Goal: Task Accomplishment & Management: Use online tool/utility

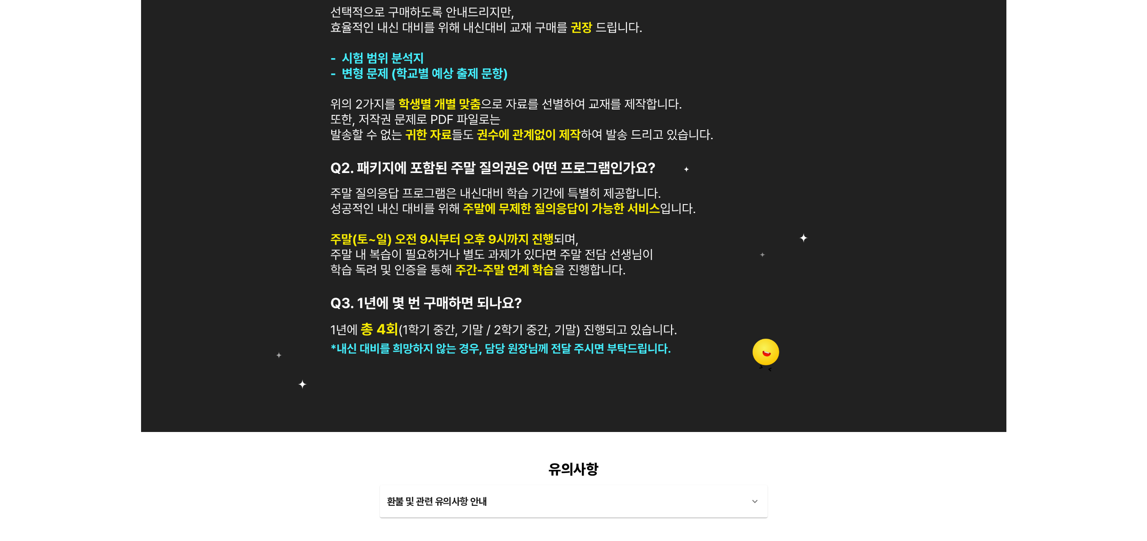
scroll to position [851, 0]
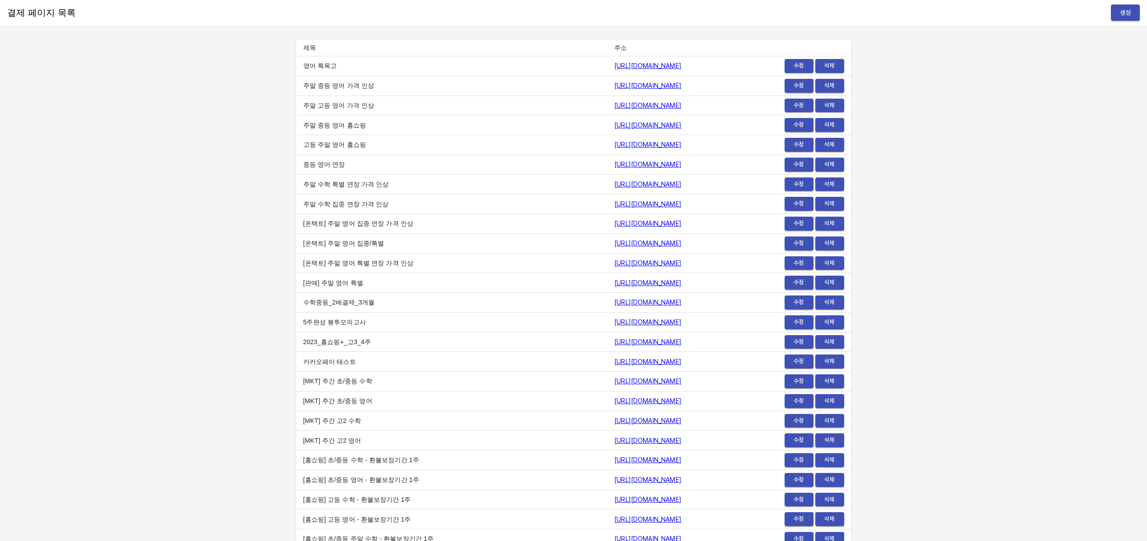
scroll to position [4902, 0]
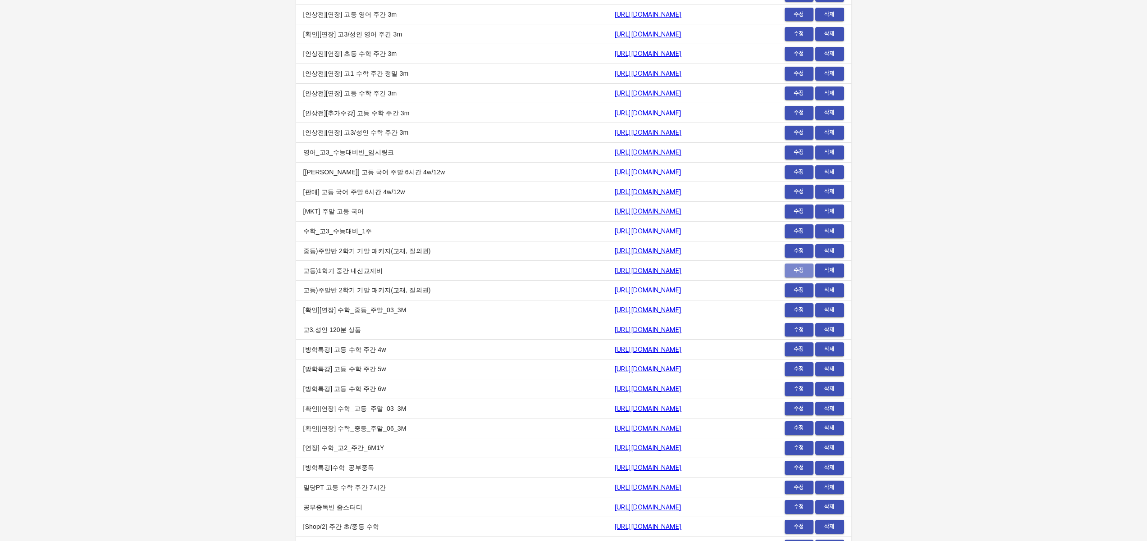
click at [795, 270] on span "수정" at bounding box center [799, 270] width 20 height 10
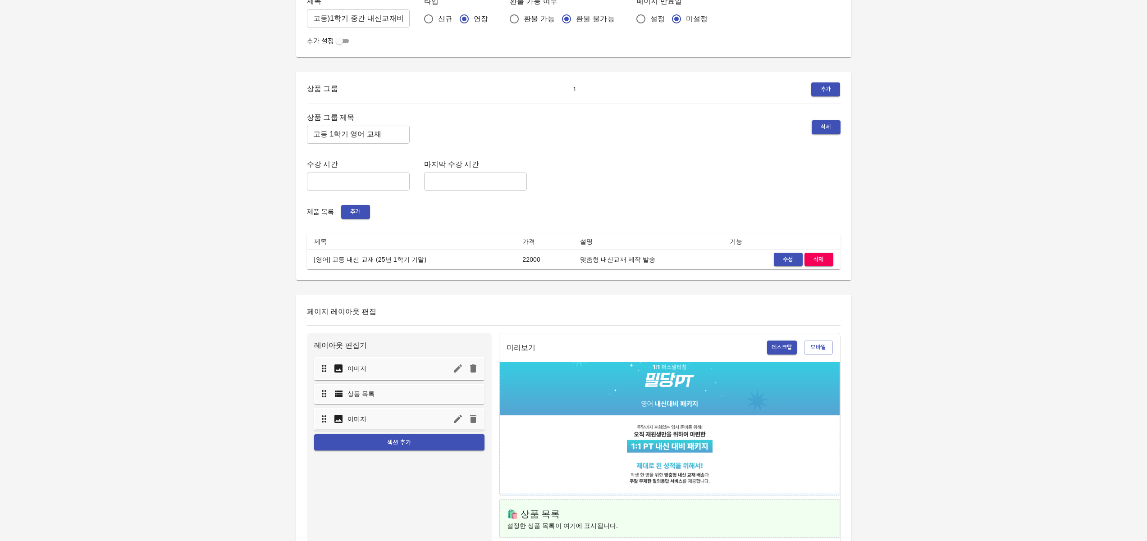
scroll to position [44, 0]
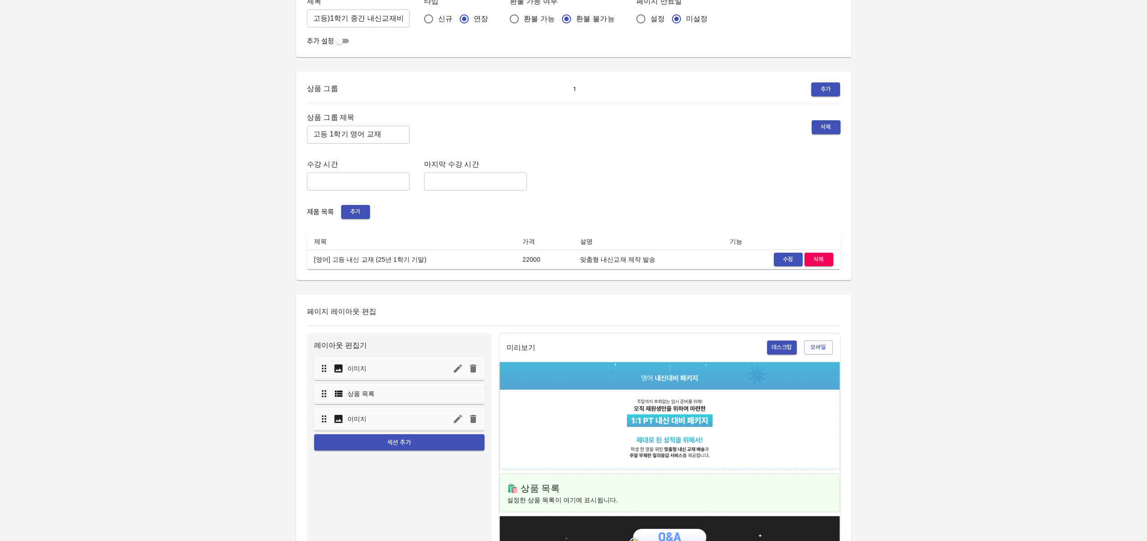
click at [777, 257] on button "수정" at bounding box center [788, 260] width 29 height 14
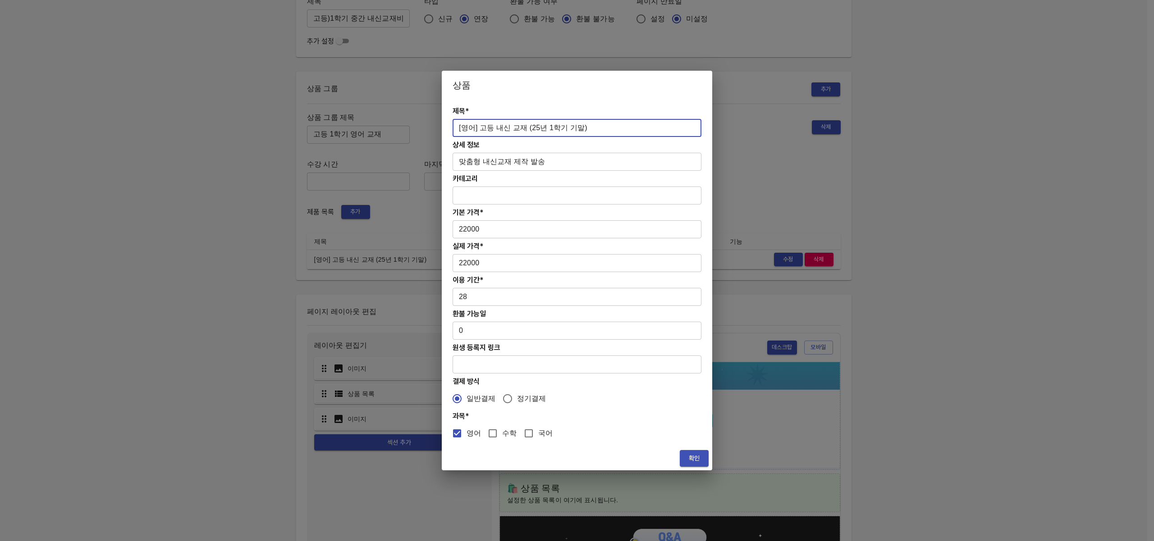
click at [544, 129] on input "[영어] 고등 내신 교재 (25년 1학기 기말)" at bounding box center [576, 128] width 249 height 18
type input "[영어] 고등 내신 교재 (25년 2학기 중간)"
click at [695, 457] on span "확인" at bounding box center [694, 458] width 14 height 11
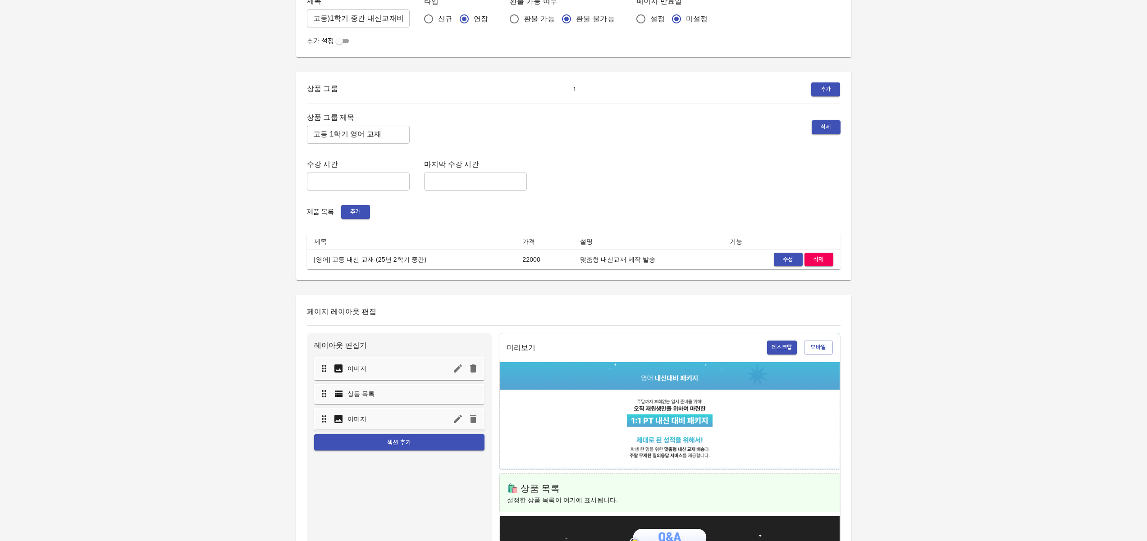
click at [376, 137] on input "고등 1학기 영어 교재" at bounding box center [358, 135] width 103 height 18
drag, startPoint x: 334, startPoint y: 134, endPoint x: 326, endPoint y: 135, distance: 7.3
click at [326, 135] on input "고등 1학기 영어 교재" at bounding box center [358, 135] width 103 height 18
type input "고등2학기 영어 교재"
click at [678, 157] on div "상품 그룹 제목 고등2학기 영어 교재 ​ 삭제 수강 시간 ​ 마지막 수강 시간 ​ 제품 목록 추가 제목 가격 설명 기능 [영어] 고등 내신 교…" at bounding box center [574, 190] width 534 height 159
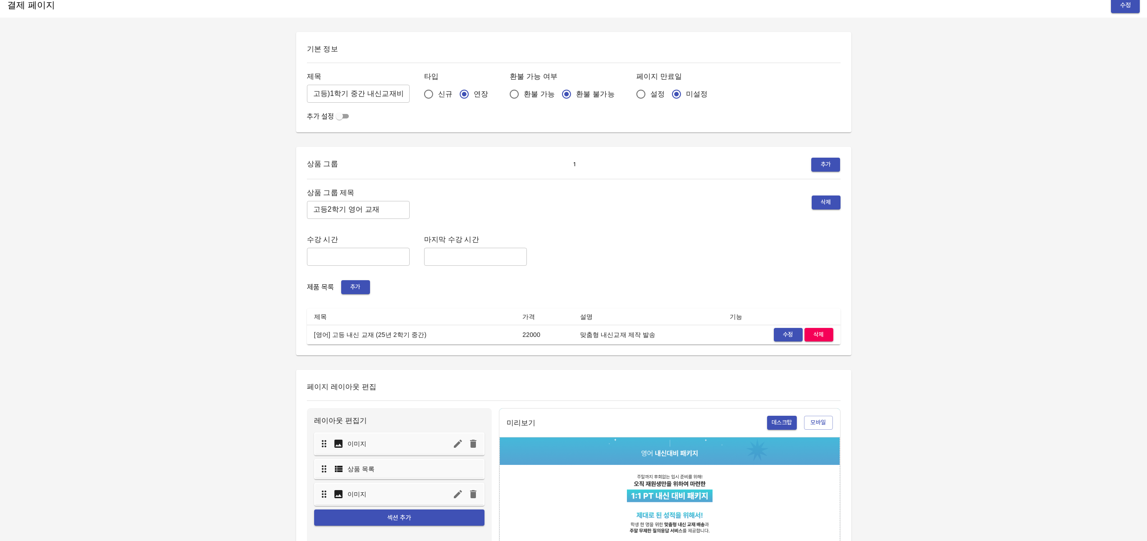
scroll to position [0, 0]
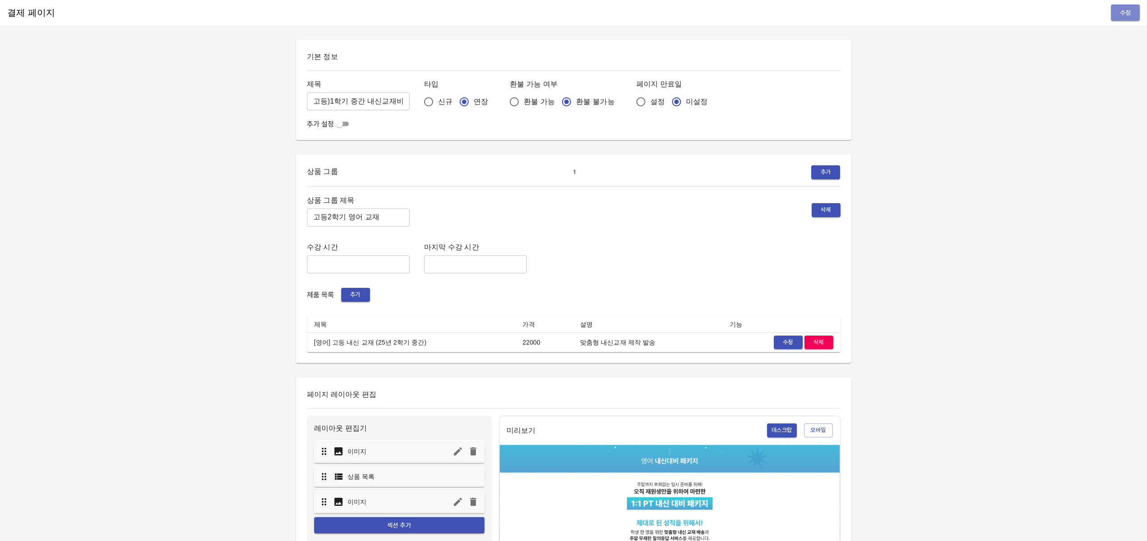
click at [1122, 14] on span "수정" at bounding box center [1125, 12] width 14 height 11
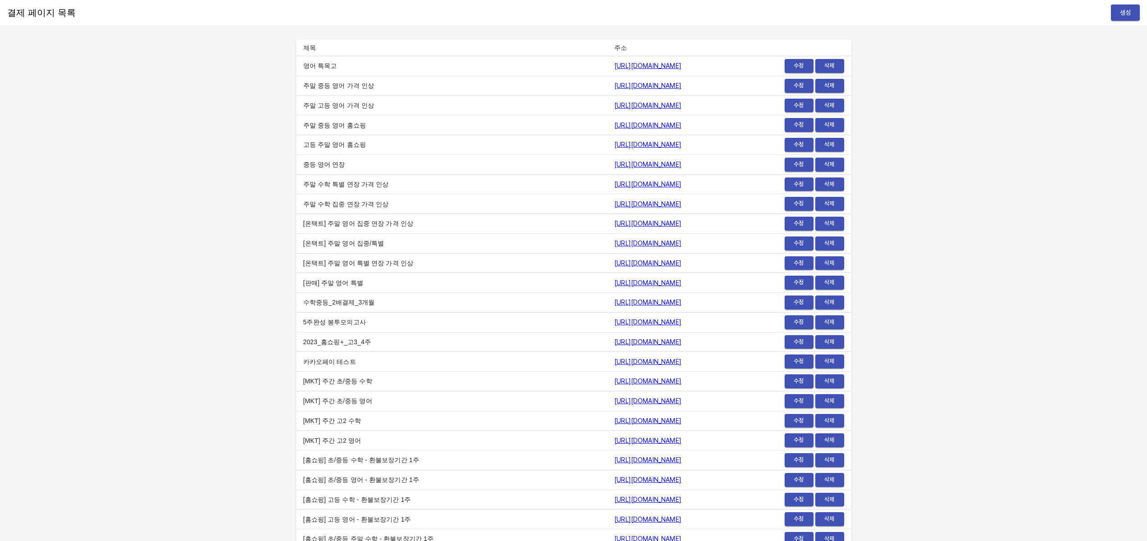
scroll to position [4902, 0]
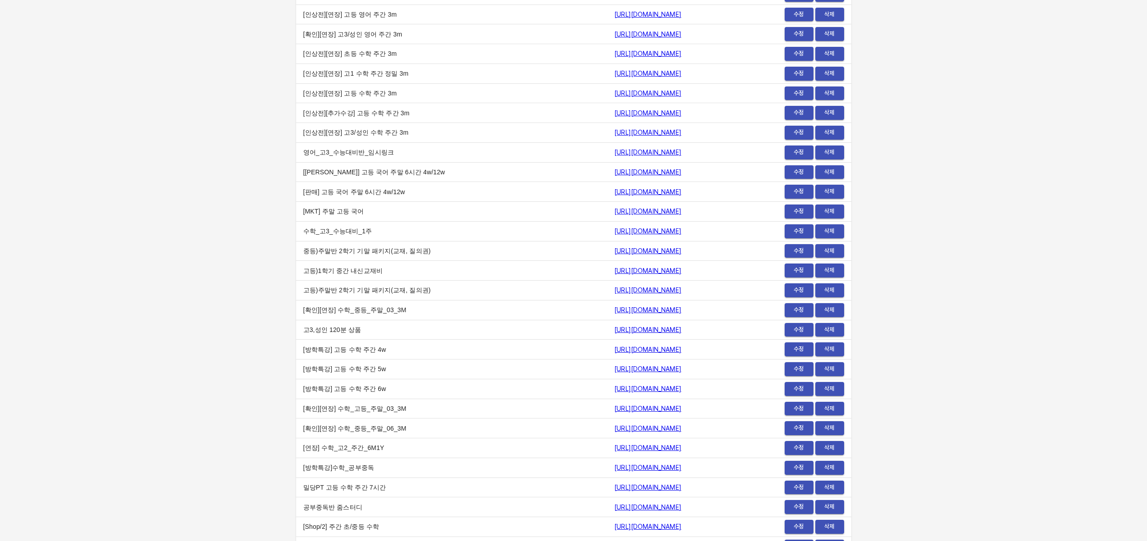
click at [796, 273] on span "수정" at bounding box center [799, 270] width 20 height 10
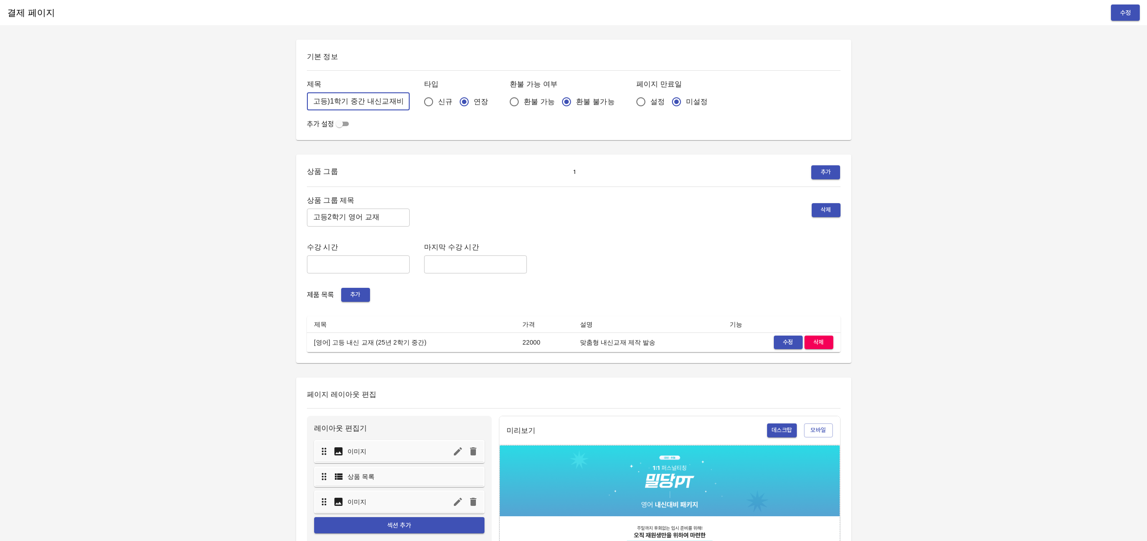
click at [329, 101] on input "고등)1학기 중간 내신교재비" at bounding box center [358, 101] width 103 height 18
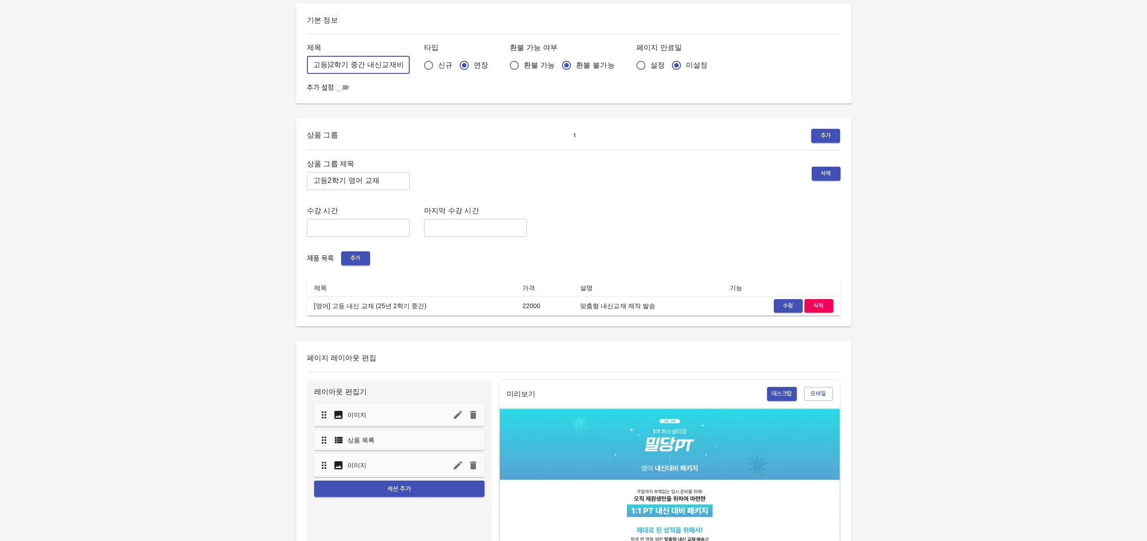
scroll to position [178, 0]
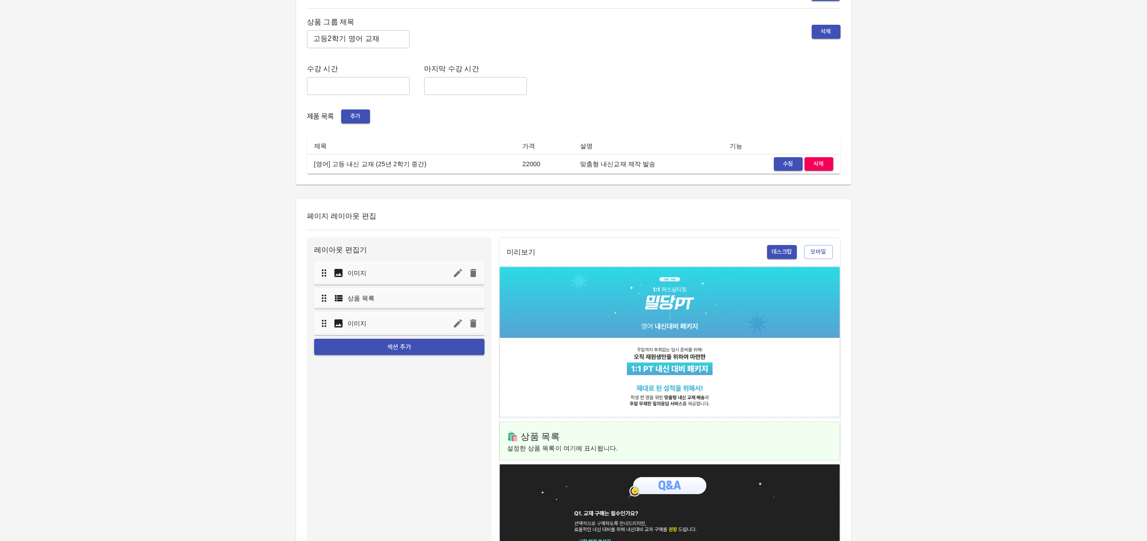
type input "고등)2학기 중간 내신교재비"
click at [1015, 45] on div "결제 페이지 수정 기본 정보 제목 고등)2학기 중간 내신교재비 ​ 타입 신규 연장 환불 가능 여부 환불 가능 환불 불가능 페이지 만료일 설정 …" at bounding box center [573, 279] width 1147 height 914
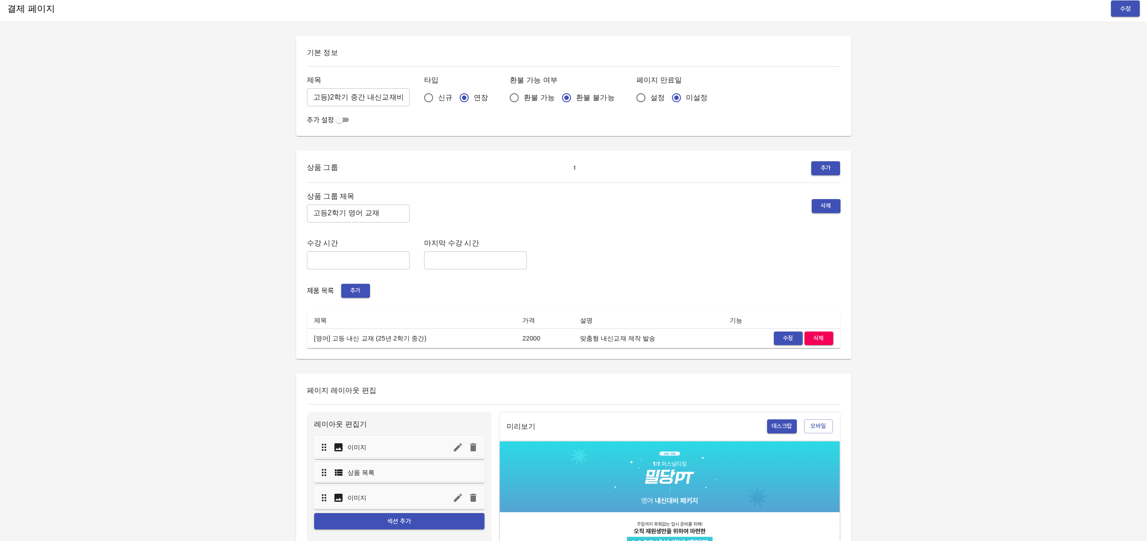
scroll to position [0, 0]
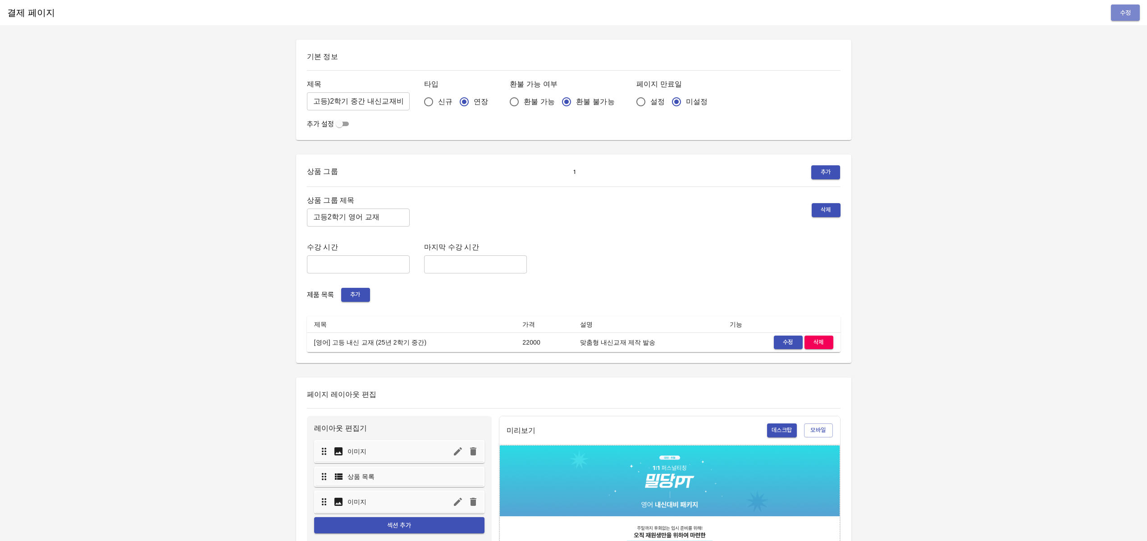
click at [1127, 12] on span "수정" at bounding box center [1125, 12] width 14 height 11
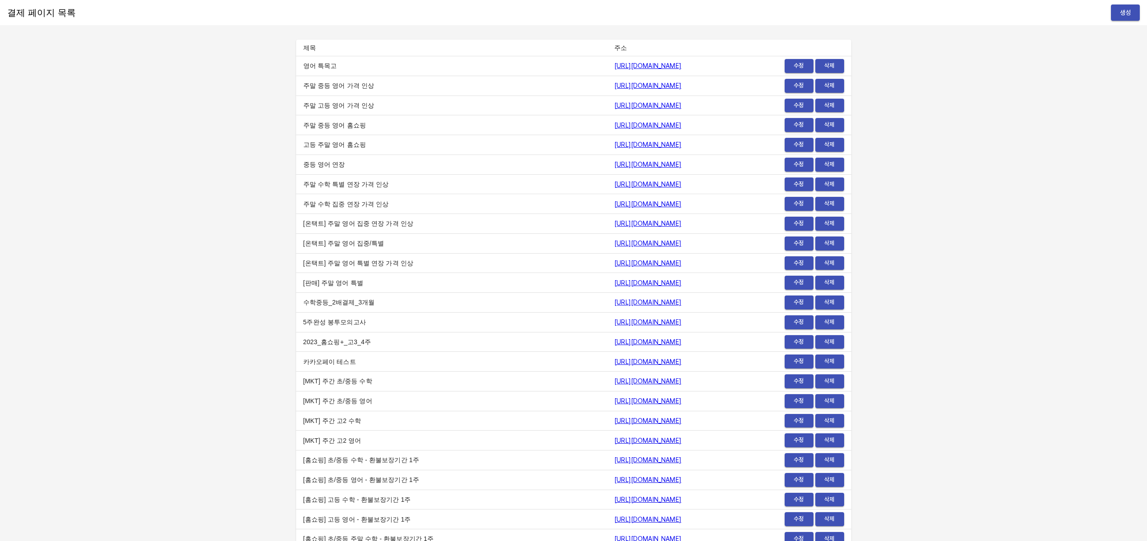
scroll to position [3542, 0]
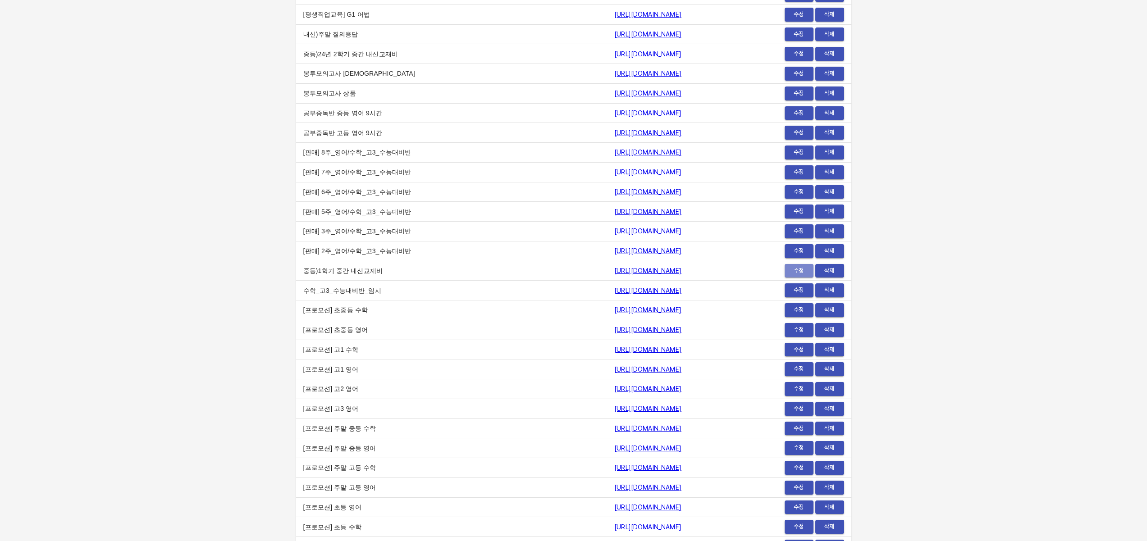
click at [792, 270] on span "수정" at bounding box center [799, 271] width 20 height 10
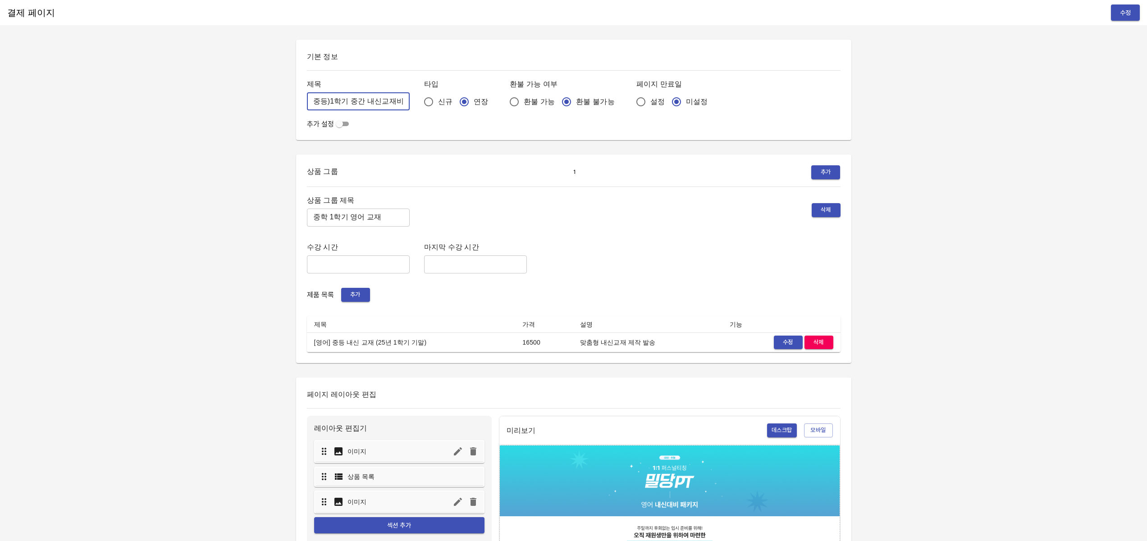
click at [329, 101] on input "중등)1학기 중간 내신교재비" at bounding box center [358, 101] width 103 height 18
type input "중등)2학기 중간 내신교재비"
click at [328, 218] on input "중학 1학기 영어 교재" at bounding box center [358, 218] width 103 height 18
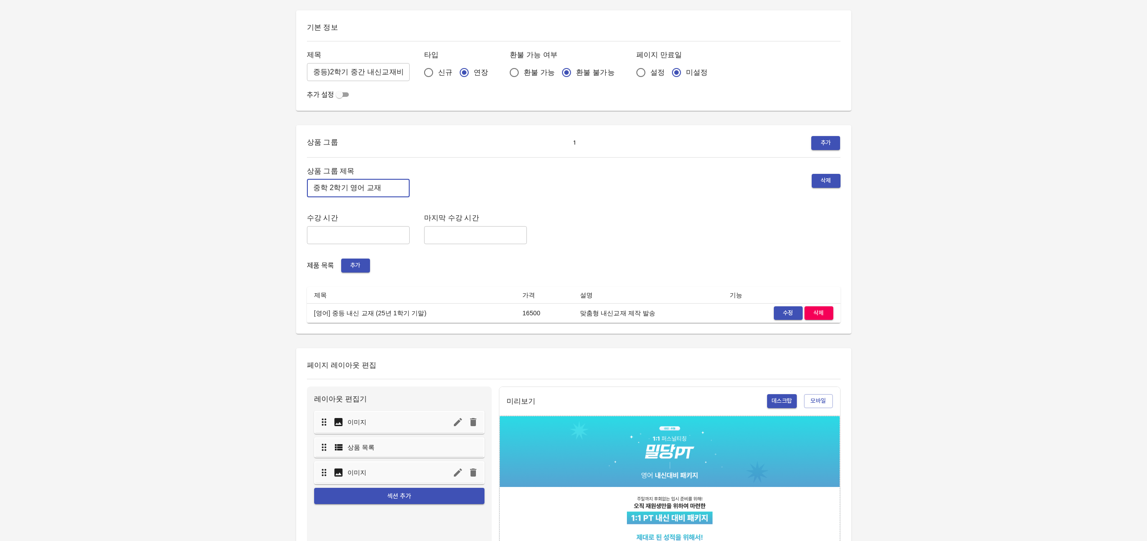
scroll to position [32, 0]
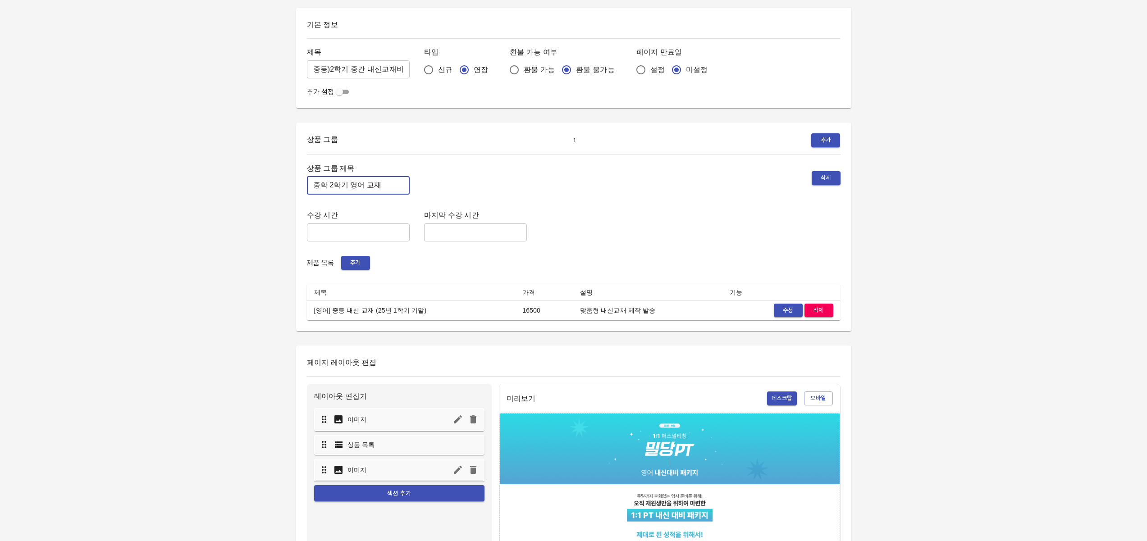
type input "중학 2학기 영어 교재"
click at [782, 310] on span "수정" at bounding box center [788, 311] width 20 height 10
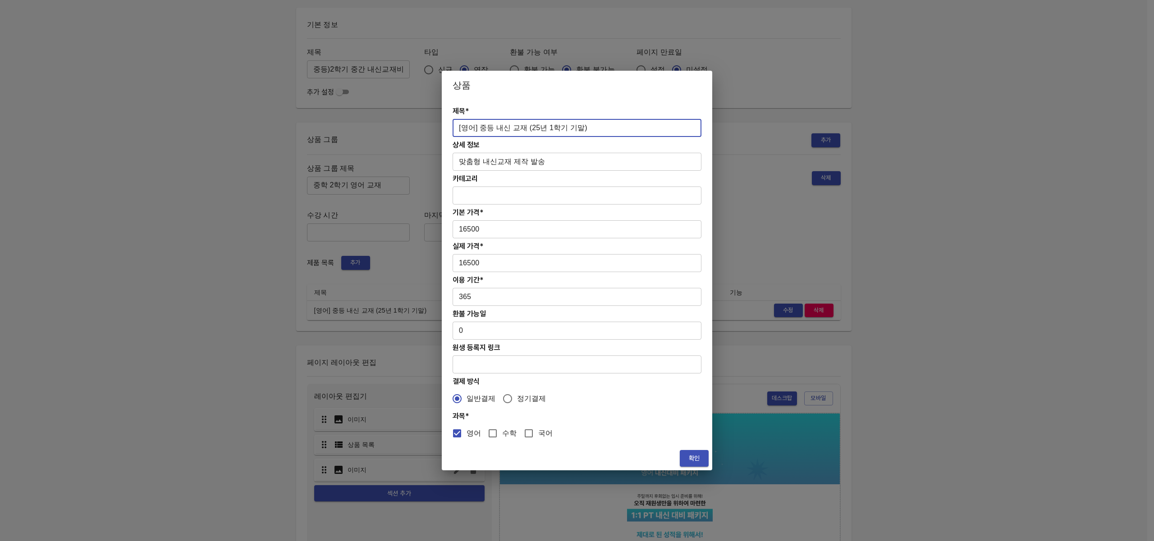
click at [542, 128] on input "[영어] 중등 내신 교재 (25년 1학기 기말)" at bounding box center [576, 128] width 249 height 18
type input "[영어] 중등 내신 교재 (25년 2학기 중간)"
click at [692, 454] on span "확인" at bounding box center [694, 458] width 14 height 11
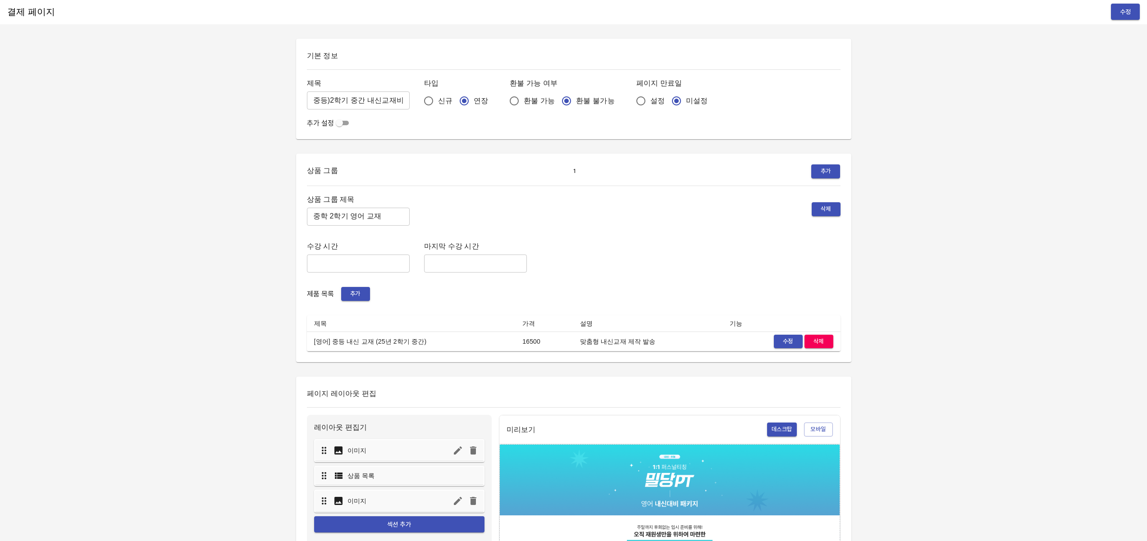
scroll to position [0, 0]
drag, startPoint x: 1122, startPoint y: 8, endPoint x: 1147, endPoint y: 7, distance: 25.3
click at [1123, 8] on span "수정" at bounding box center [1125, 12] width 14 height 11
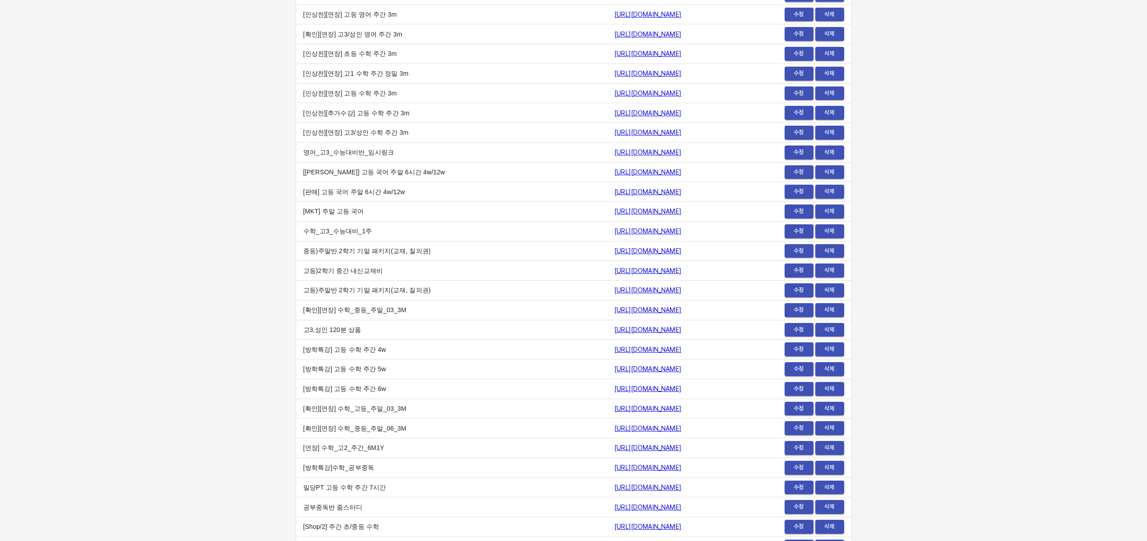
click at [795, 270] on span "수정" at bounding box center [799, 271] width 20 height 10
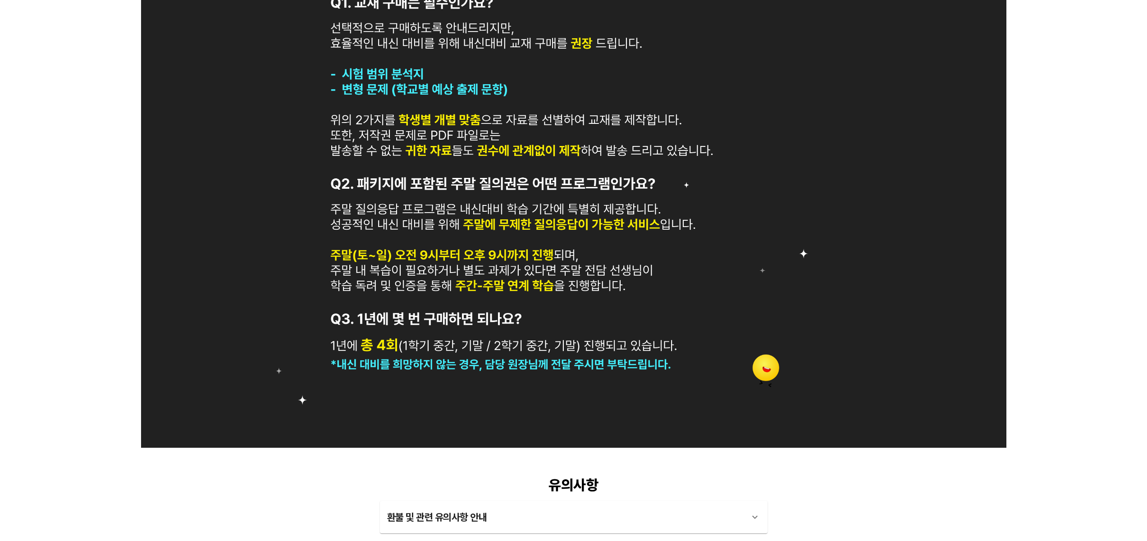
scroll to position [678, 0]
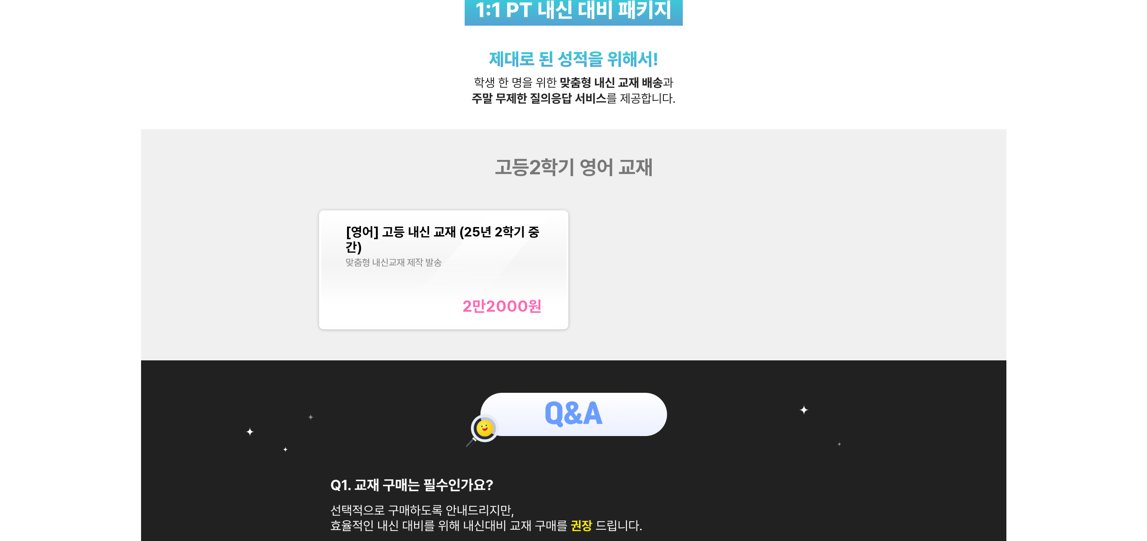
scroll to position [443, 0]
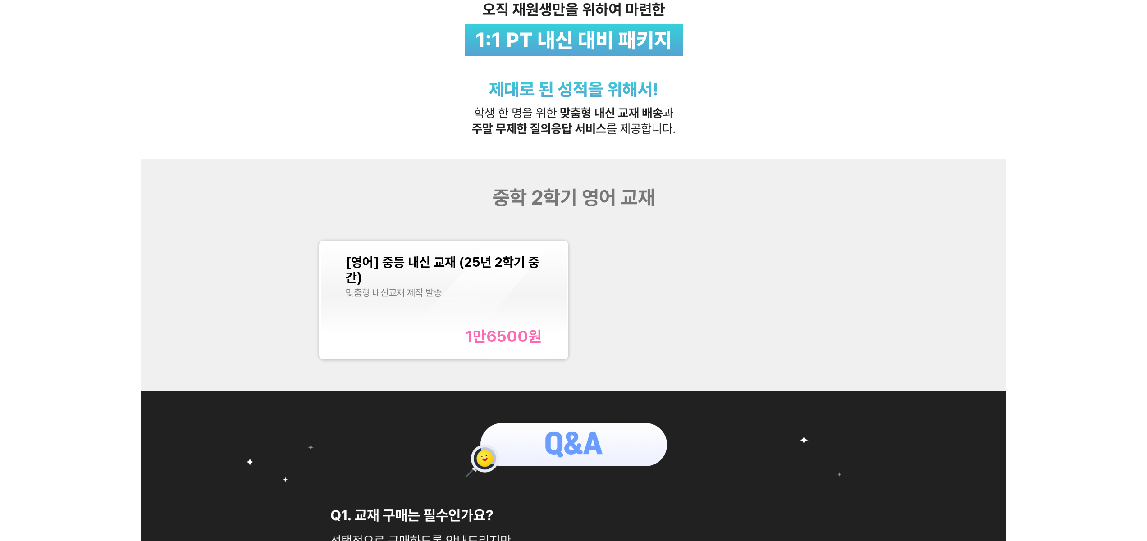
scroll to position [851, 0]
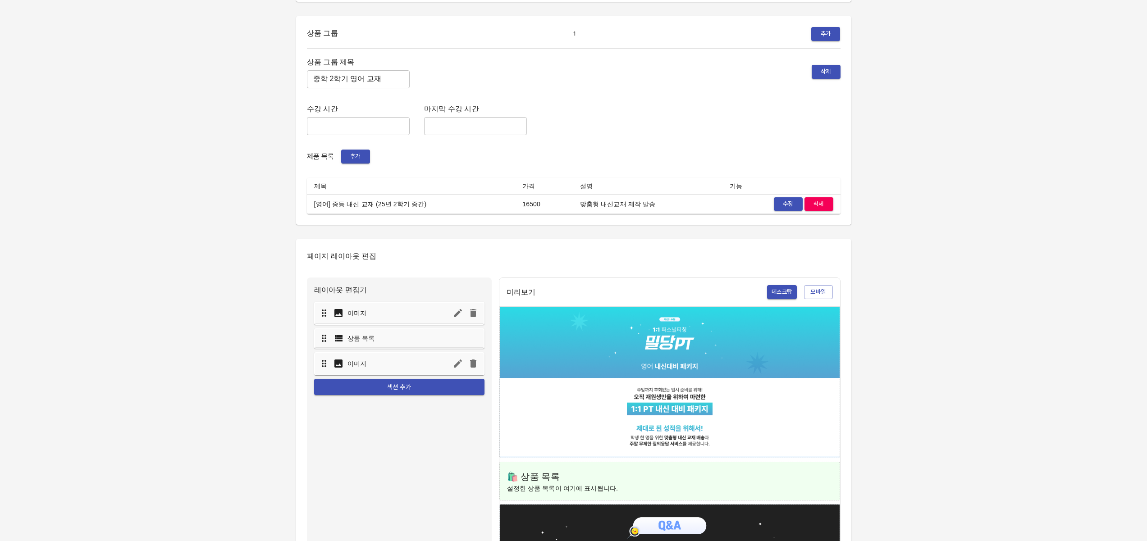
scroll to position [193, 0]
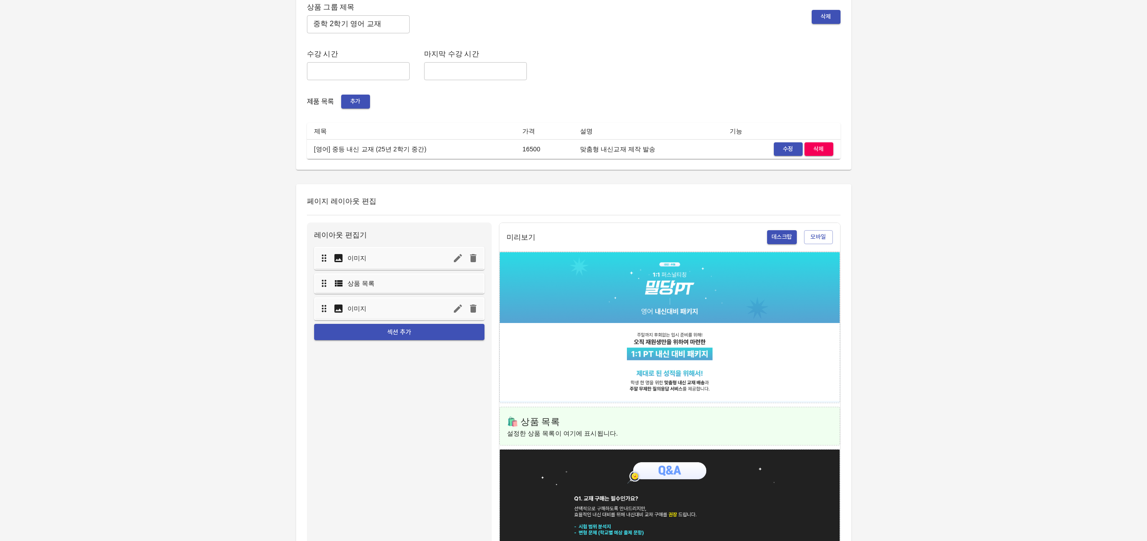
click at [783, 146] on span "수정" at bounding box center [788, 149] width 20 height 10
click at [323, 26] on input "중학 2학기 영어 교재" at bounding box center [358, 24] width 103 height 18
type input "중등 2학기 영어 교재"
click at [876, 148] on div "결제 페이지 수정 기본 정보 제목 중등)2학기 중간 내신교재비 ​ 타입 신규 연장 환불 가능 여부 환불 가능 환불 불가능 페이지 만료일 설정 …" at bounding box center [573, 264] width 1147 height 914
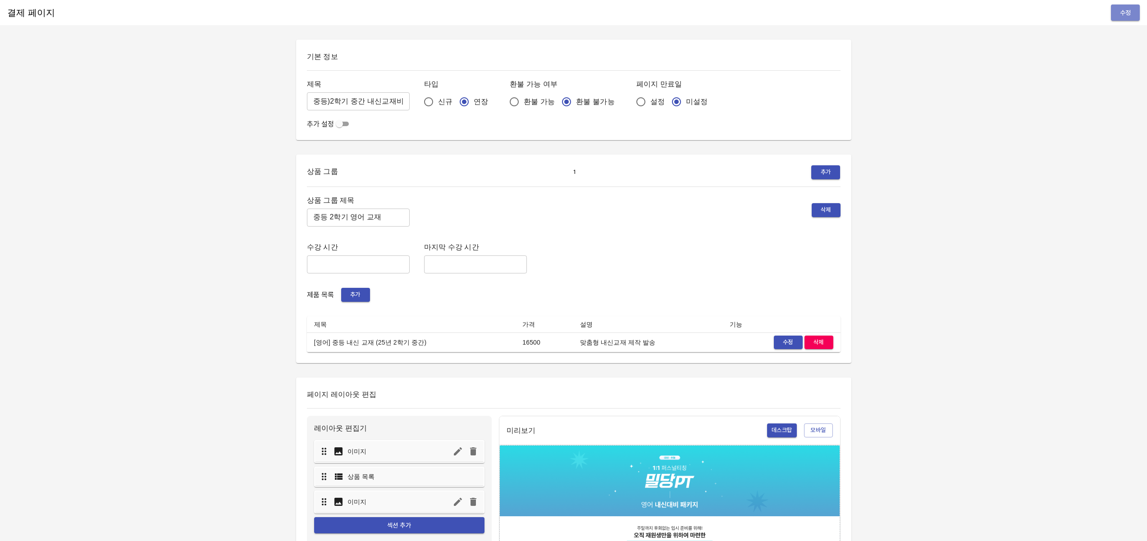
click at [1124, 15] on span "수정" at bounding box center [1125, 12] width 14 height 11
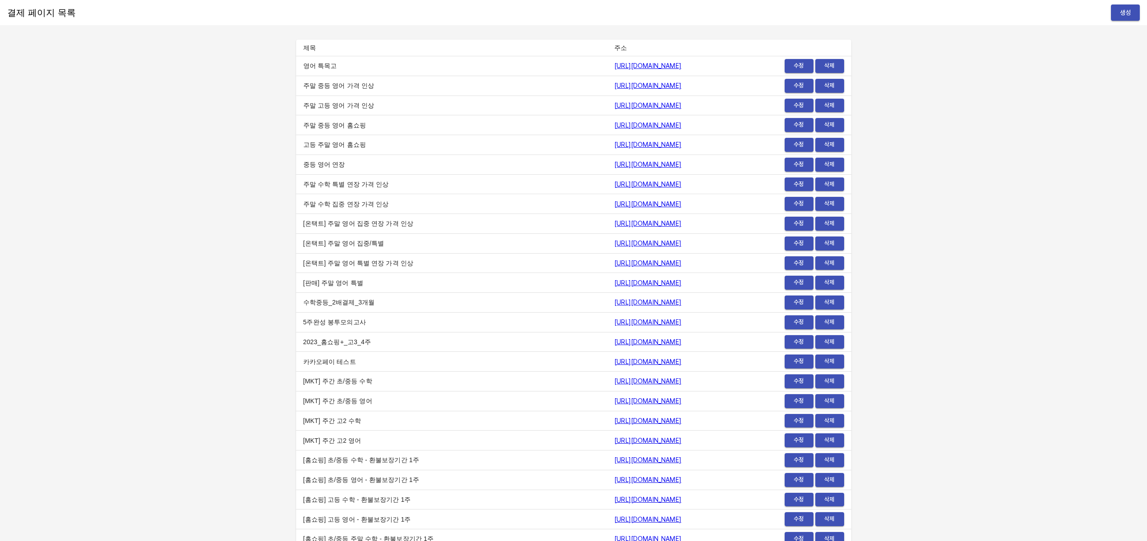
scroll to position [4902, 0]
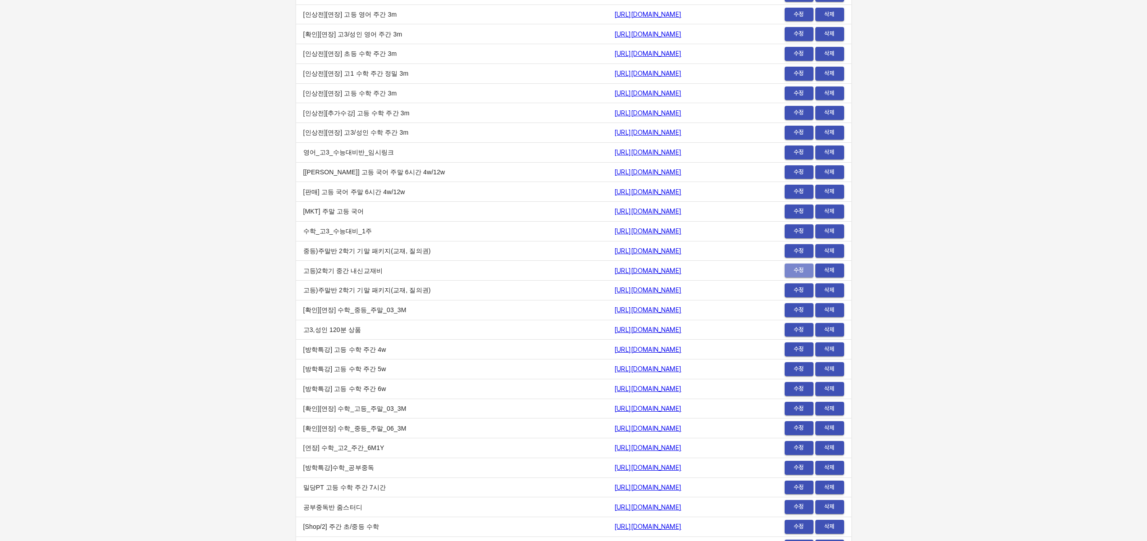
click at [791, 268] on span "수정" at bounding box center [799, 270] width 20 height 10
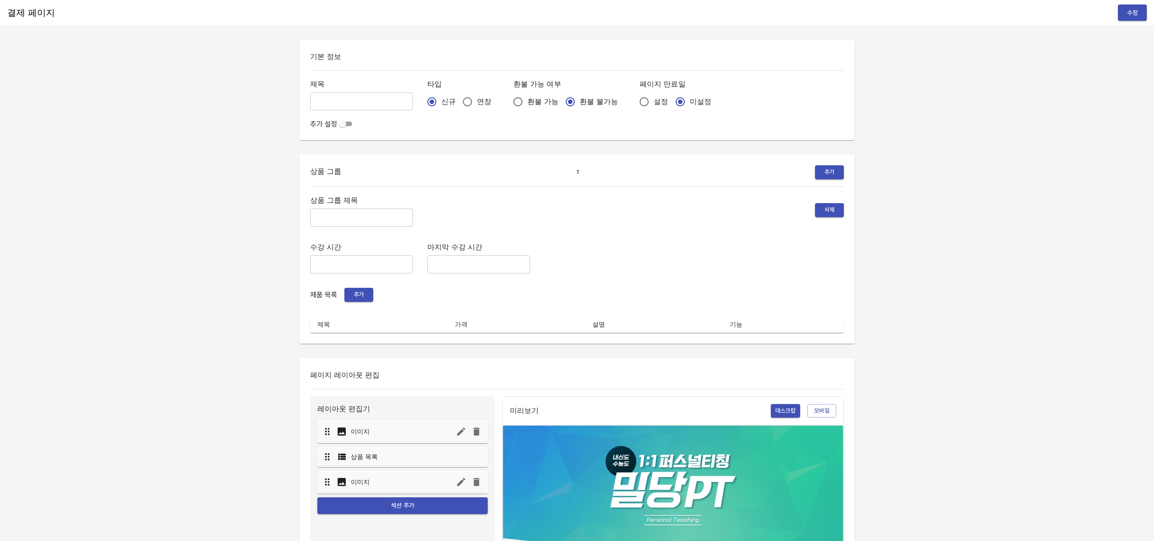
type input "고등)2학기 중간 내신교재비"
radio input "false"
radio input "true"
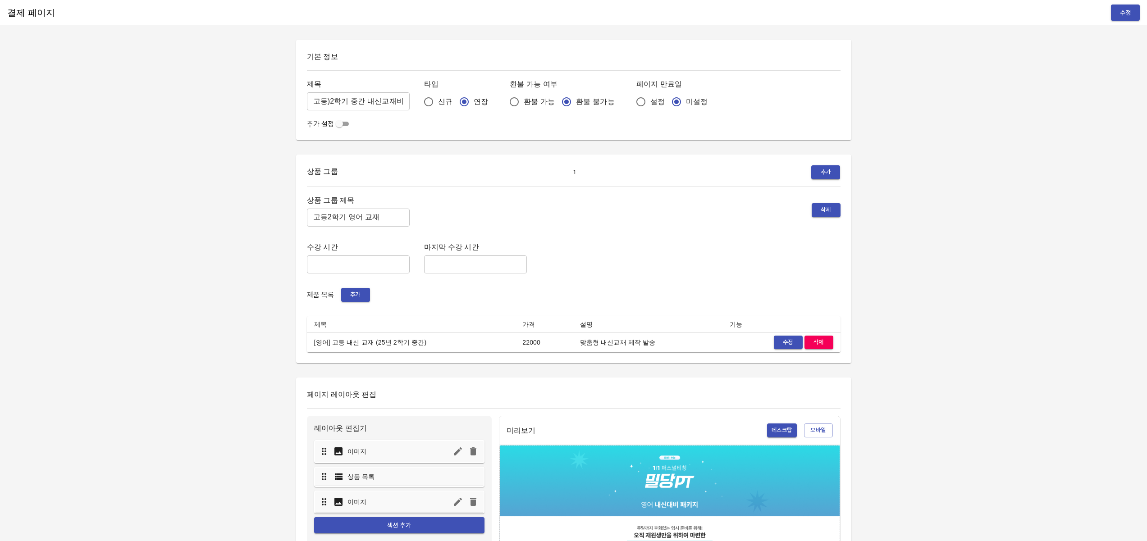
click at [326, 215] on input "고등2학기 영어 교재" at bounding box center [358, 218] width 103 height 18
type input "고등 2학기 영어 교재"
click at [1133, 10] on button "수정" at bounding box center [1125, 13] width 29 height 17
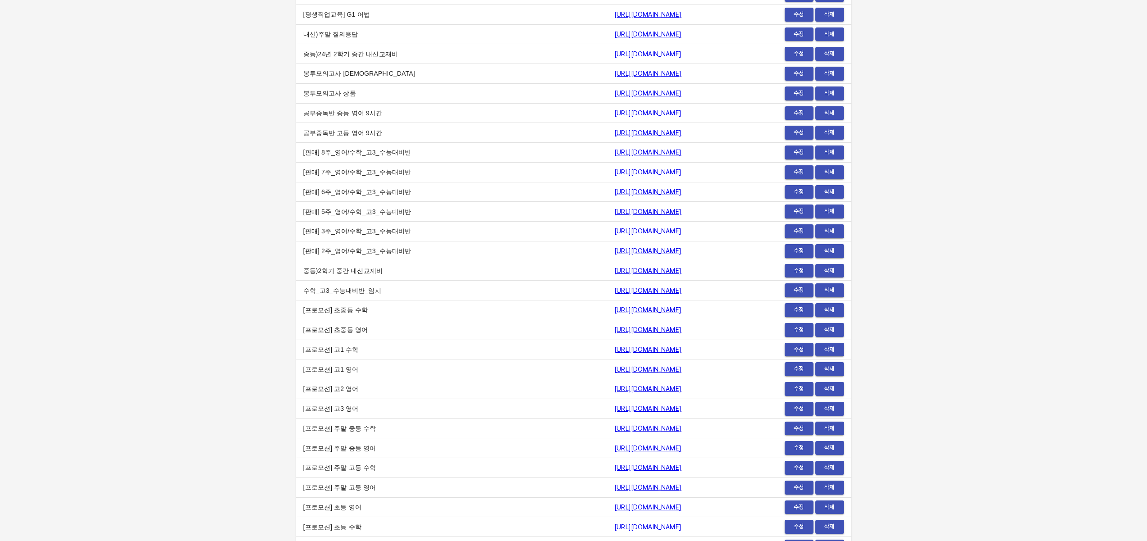
click at [798, 273] on span "수정" at bounding box center [799, 271] width 20 height 10
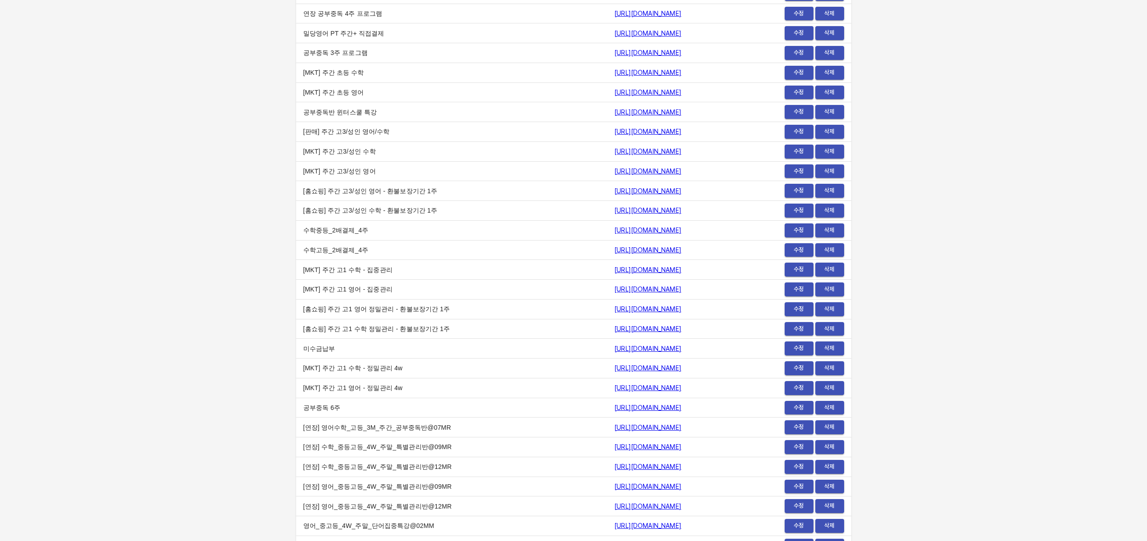
scroll to position [0, 0]
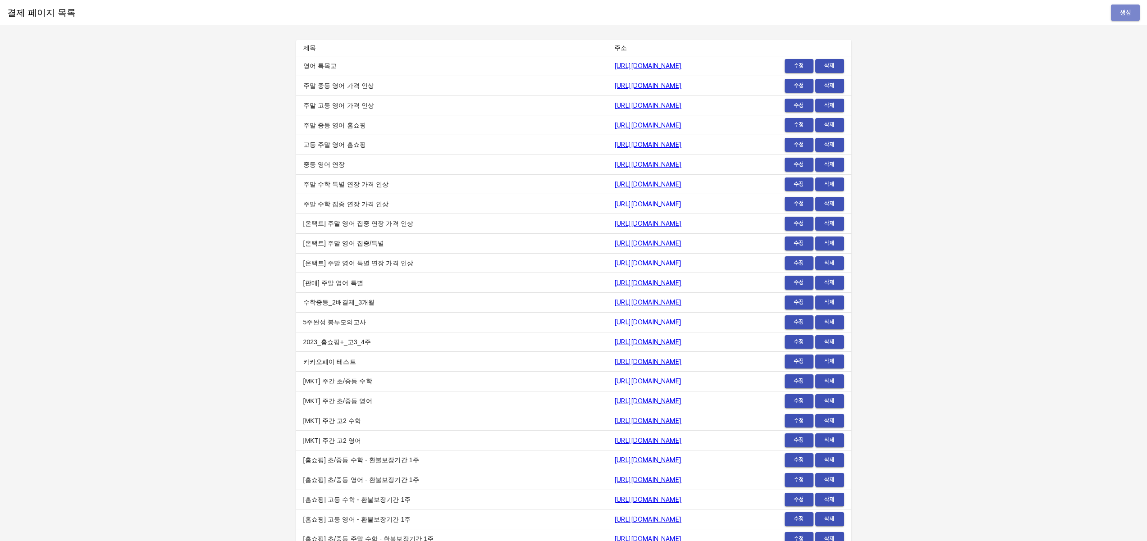
click at [1132, 13] on span "생성" at bounding box center [1125, 12] width 14 height 11
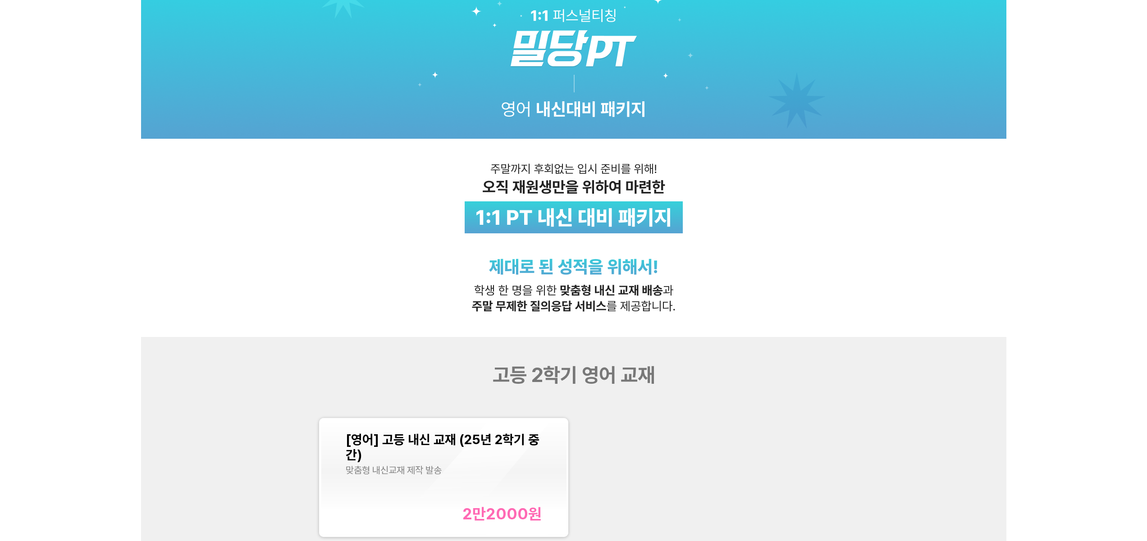
scroll to position [195, 0]
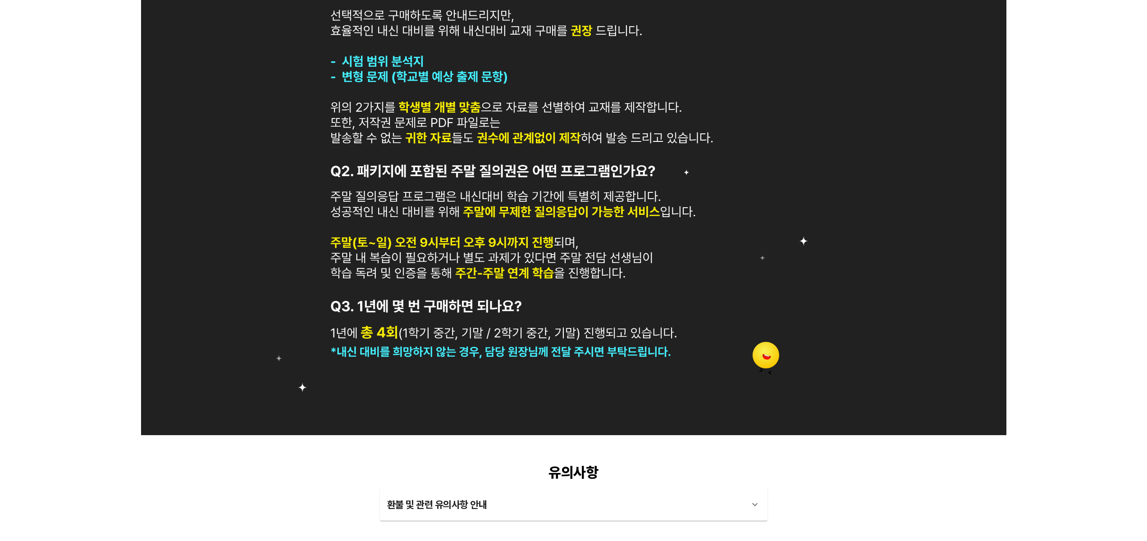
scroll to position [851, 0]
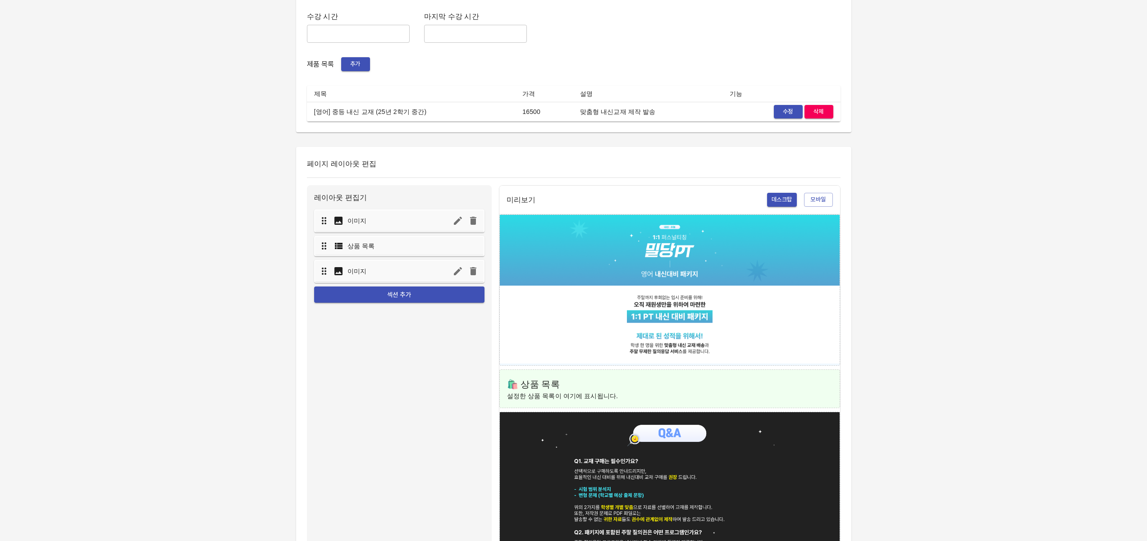
scroll to position [62, 0]
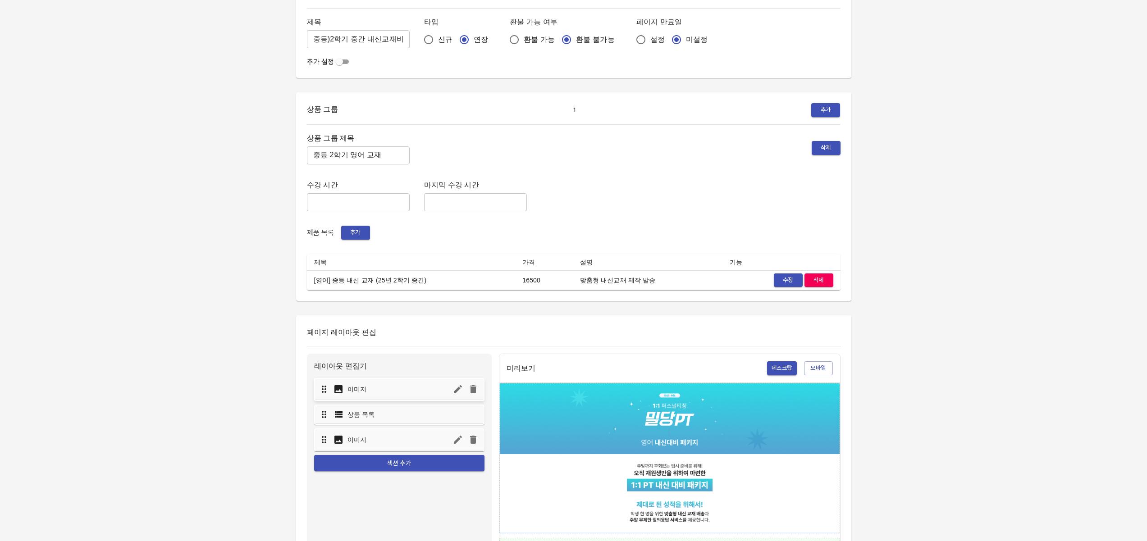
click at [405, 391] on div "이미지" at bounding box center [399, 389] width 169 height 21
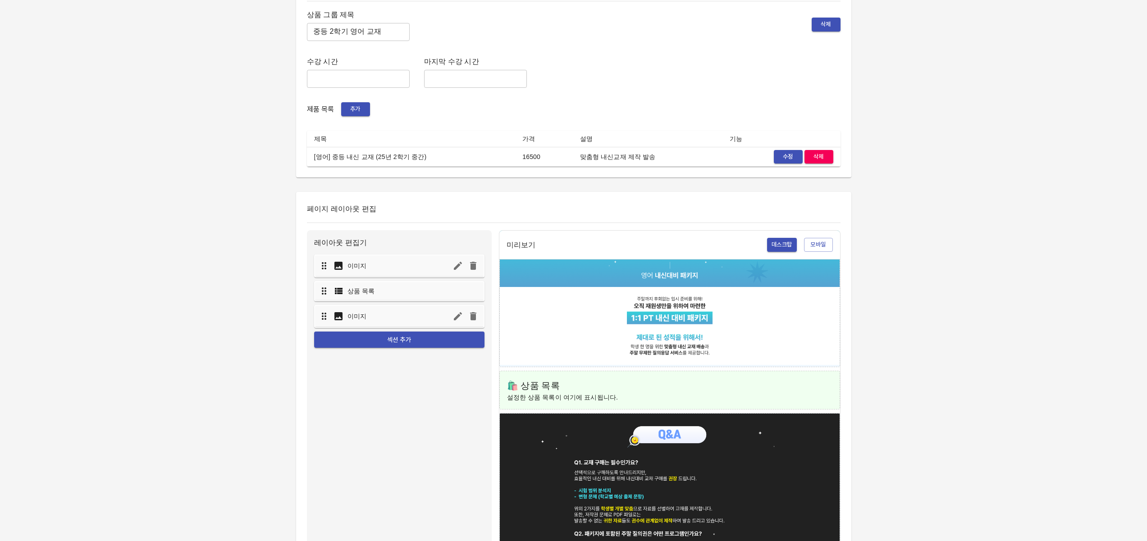
scroll to position [387, 0]
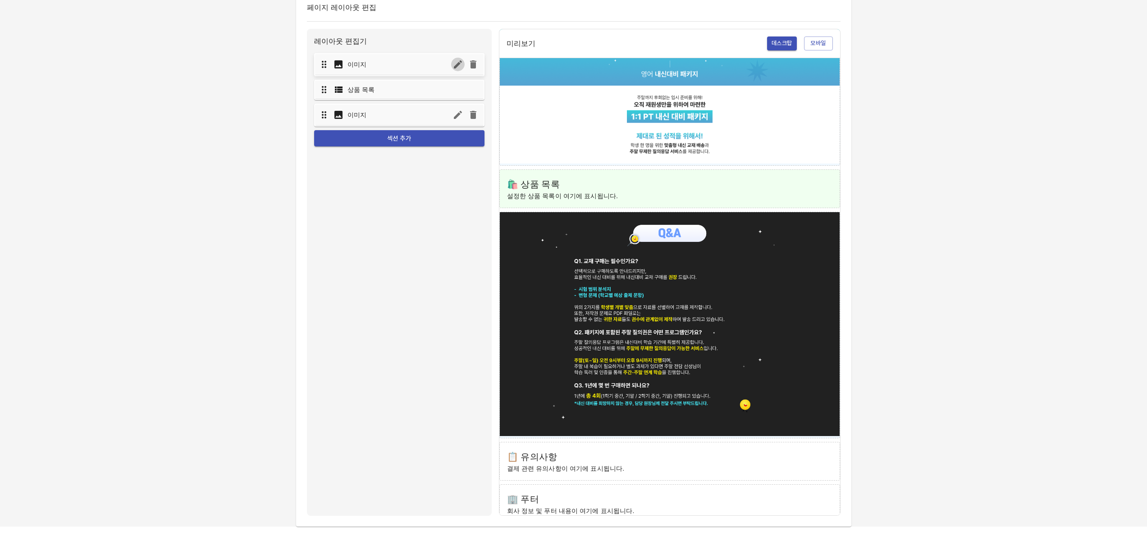
click at [457, 65] on icon "button" at bounding box center [458, 64] width 8 height 8
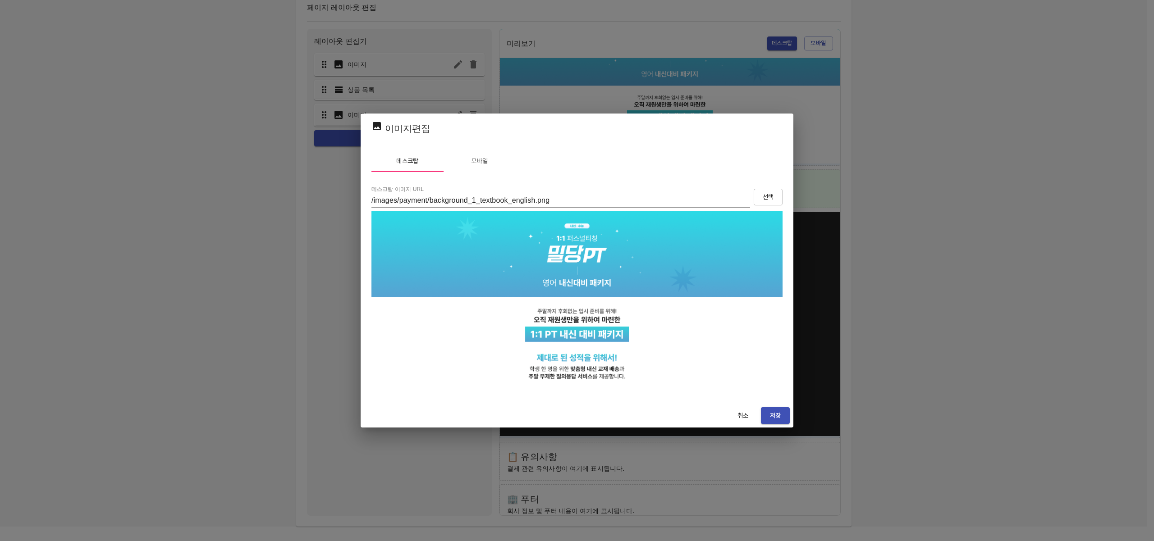
click at [578, 280] on img at bounding box center [576, 301] width 411 height 180
click at [742, 416] on span "취소" at bounding box center [743, 415] width 22 height 11
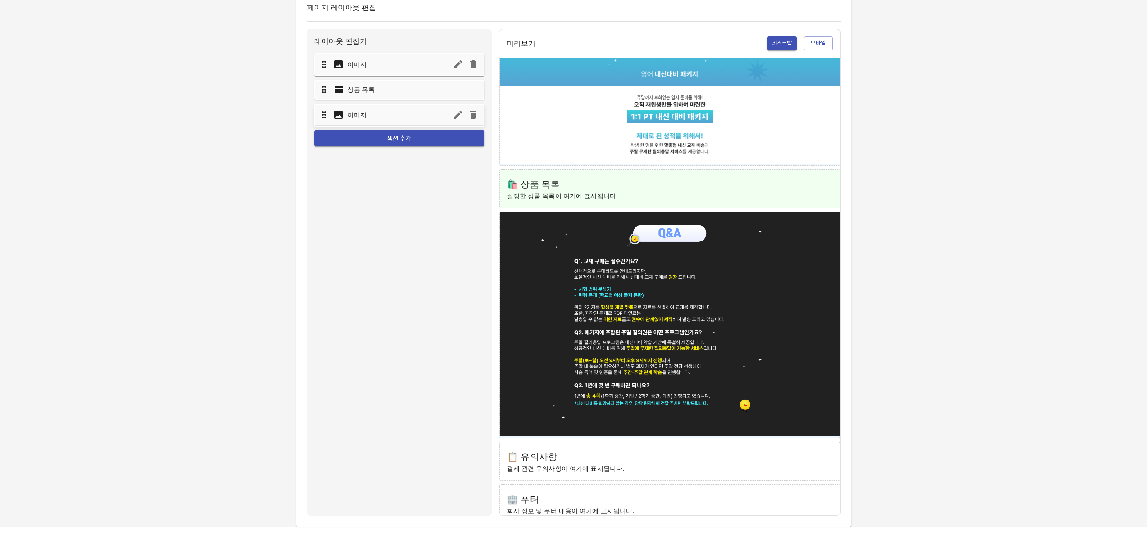
click at [455, 118] on icon "button" at bounding box center [458, 115] width 8 height 8
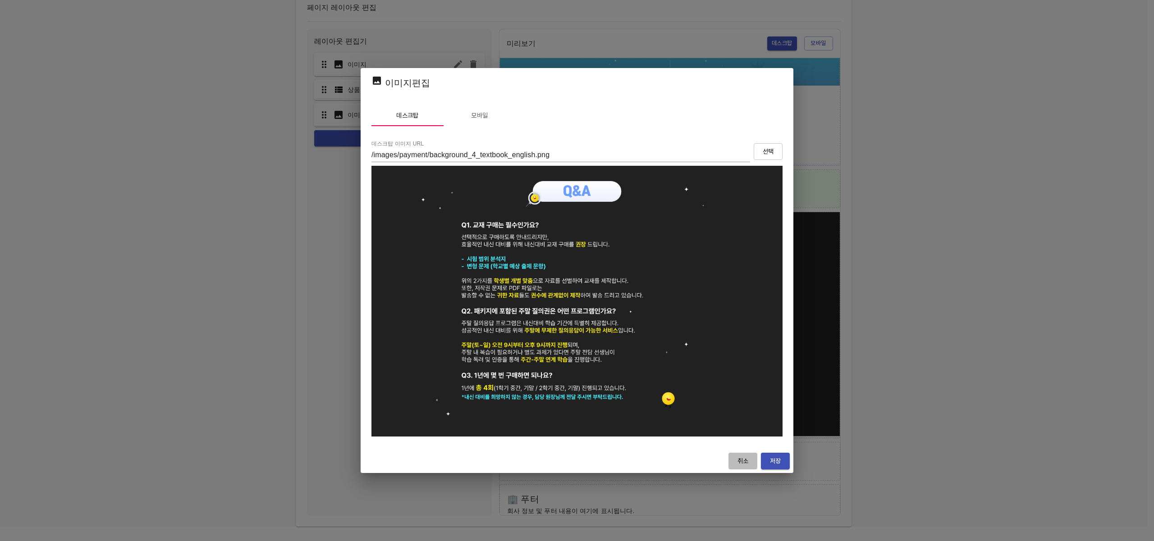
click at [741, 461] on span "취소" at bounding box center [743, 461] width 22 height 11
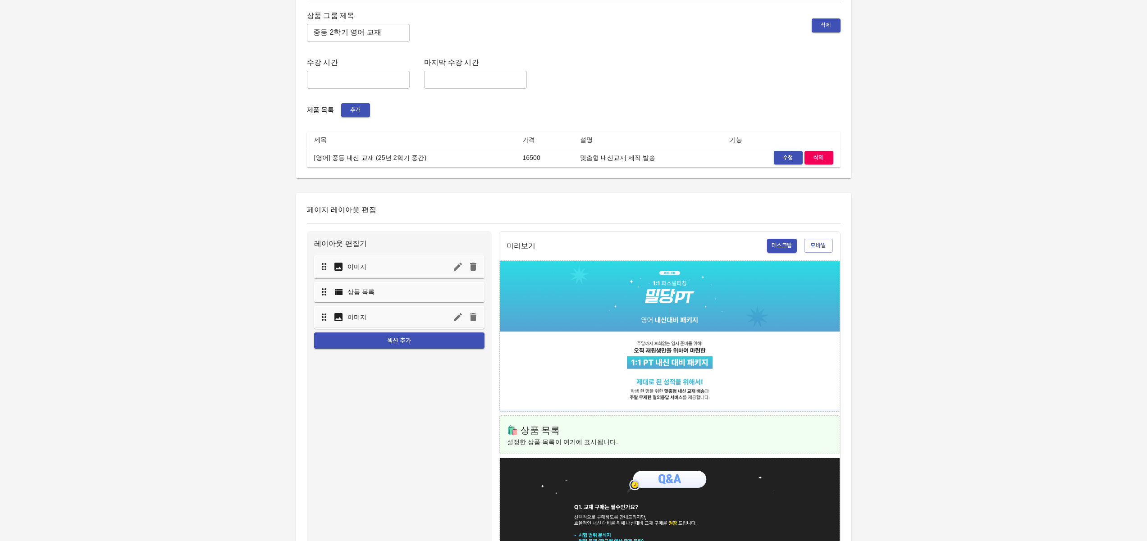
scroll to position [298, 0]
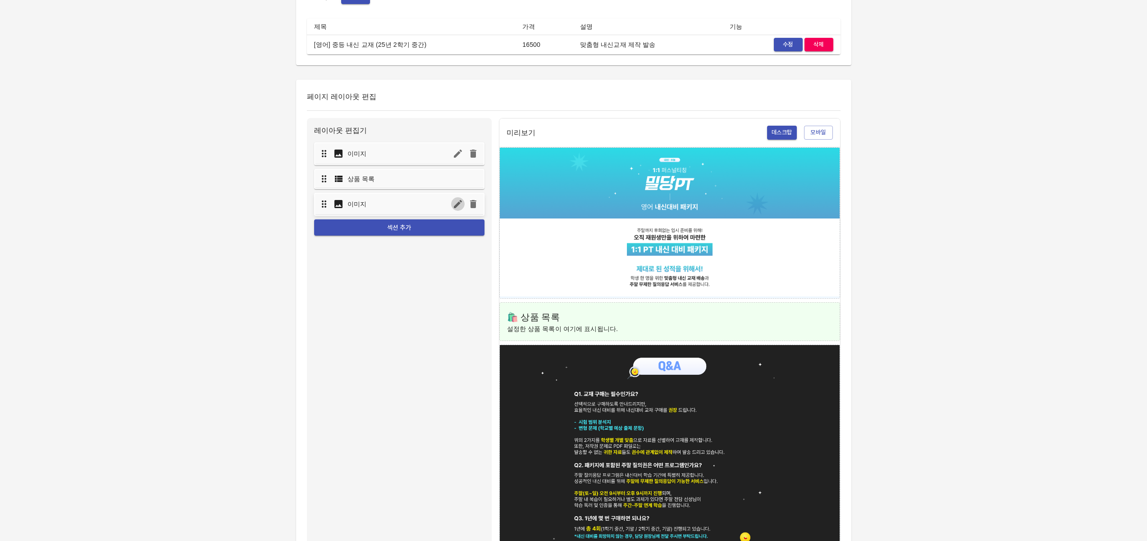
click at [459, 206] on icon "button" at bounding box center [457, 204] width 11 height 11
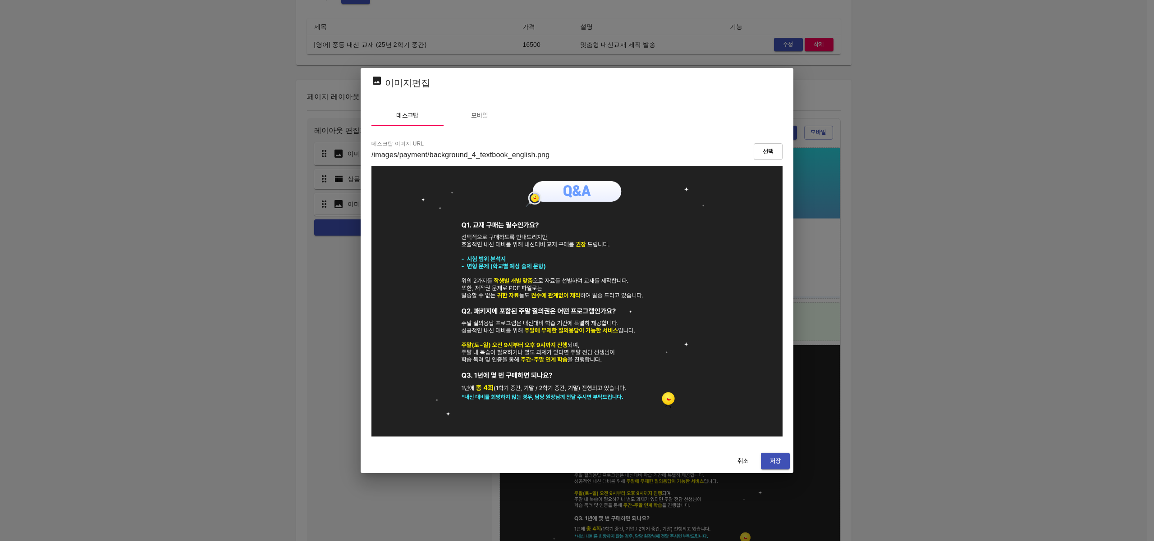
click at [474, 114] on span "모바일" at bounding box center [479, 115] width 61 height 11
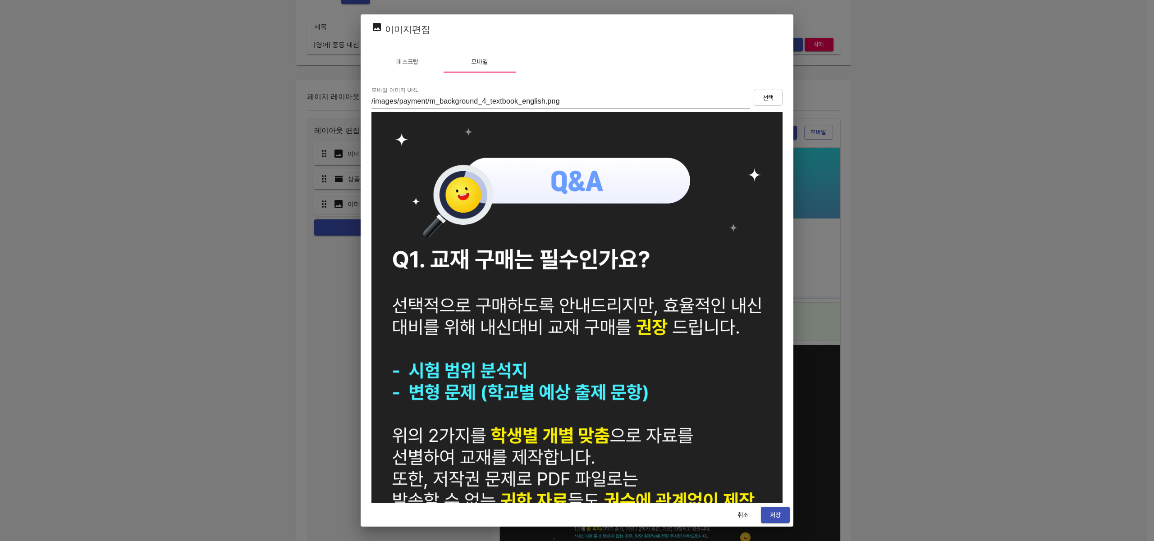
click at [749, 515] on span "취소" at bounding box center [743, 515] width 22 height 11
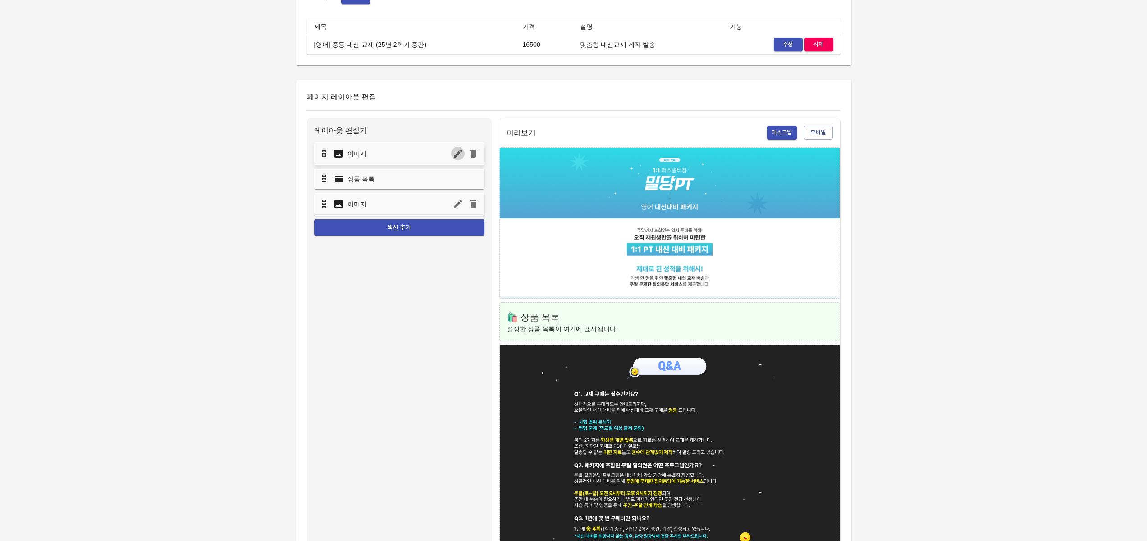
click at [461, 155] on icon "button" at bounding box center [457, 153] width 11 height 11
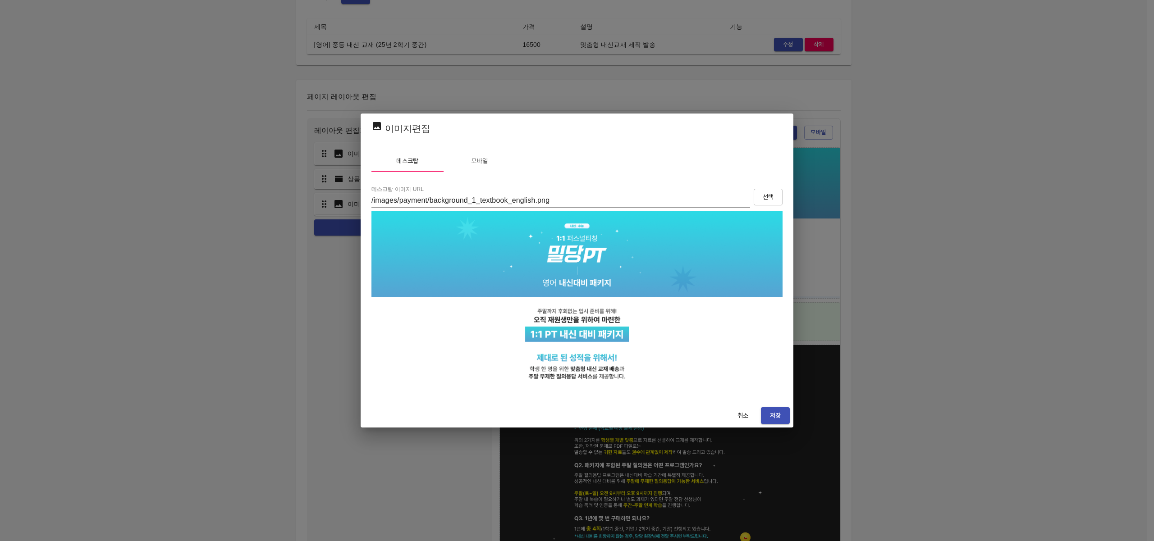
click at [486, 158] on span "모바일" at bounding box center [479, 160] width 61 height 11
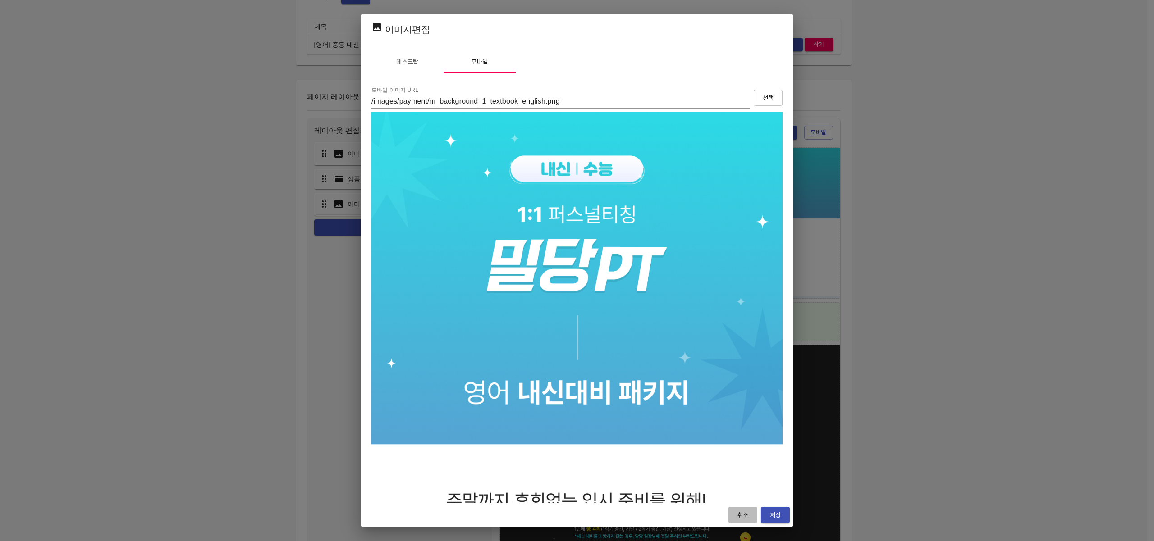
click at [741, 516] on span "취소" at bounding box center [743, 515] width 22 height 11
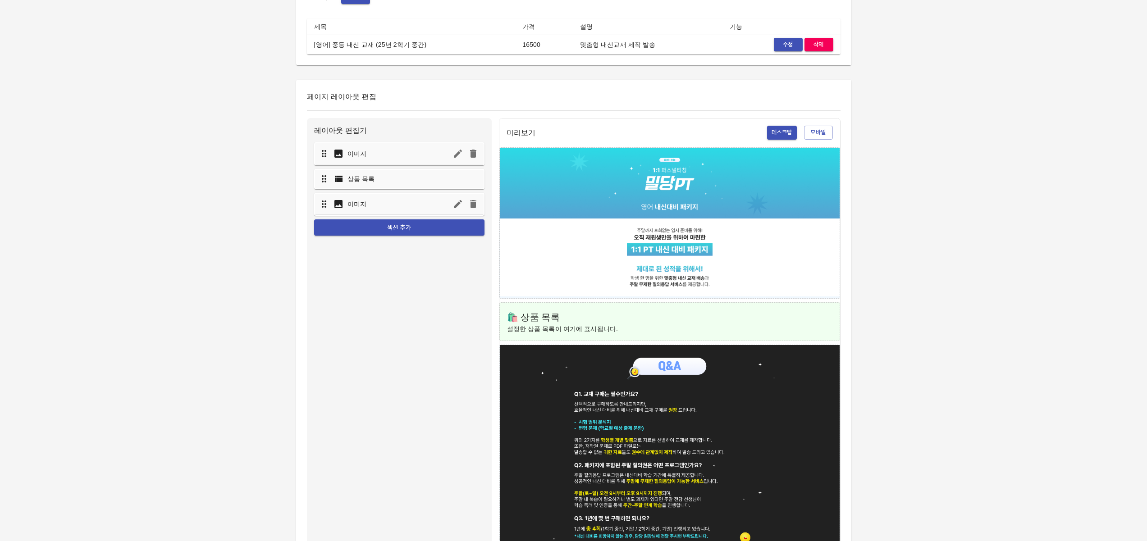
click at [910, 241] on div "결제 페이지 수정 기본 정보 제목 중등)2학기 중간 내신교재비 ​ 타입 신규 연장 환불 가능 여부 환불 가능 환불 불가능 페이지 만료일 설정 …" at bounding box center [573, 159] width 1147 height 914
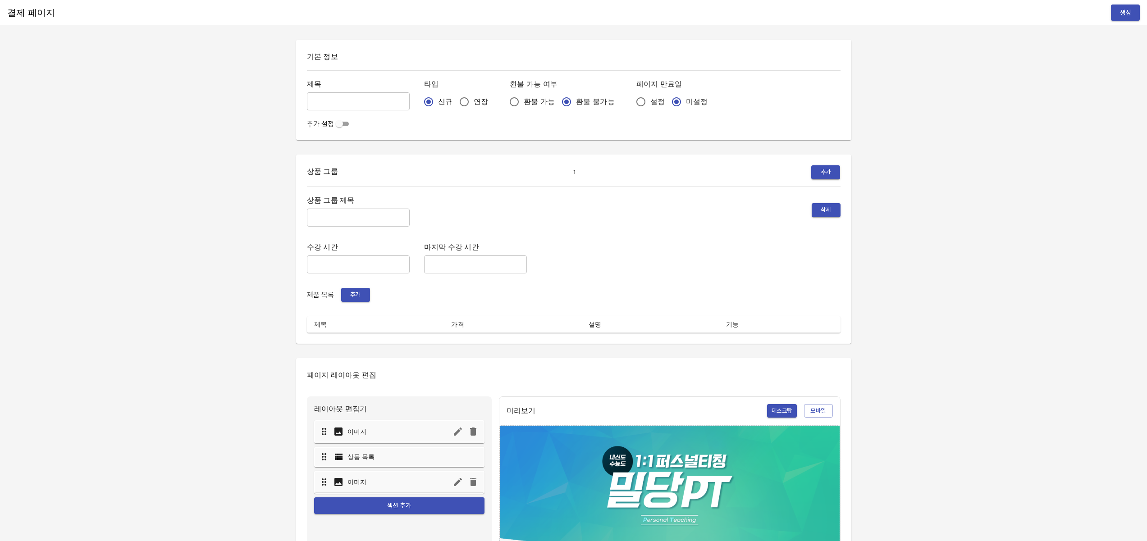
click at [347, 107] on input "text" at bounding box center [358, 101] width 103 height 18
paste input "[영어] 내신패키지 (25년 2학기 중간)"
type input "[영어] 내신패키지 (25년 2학기 중간)"
click at [863, 101] on div "결제 페이지 생성 기본 정보 제목 [영어] 내신패키지 (25년 2학기 중간) ​ 타입 신규 연장 환불 가능 여부 환불 가능 환불 불가능 페이지…" at bounding box center [573, 447] width 1147 height 894
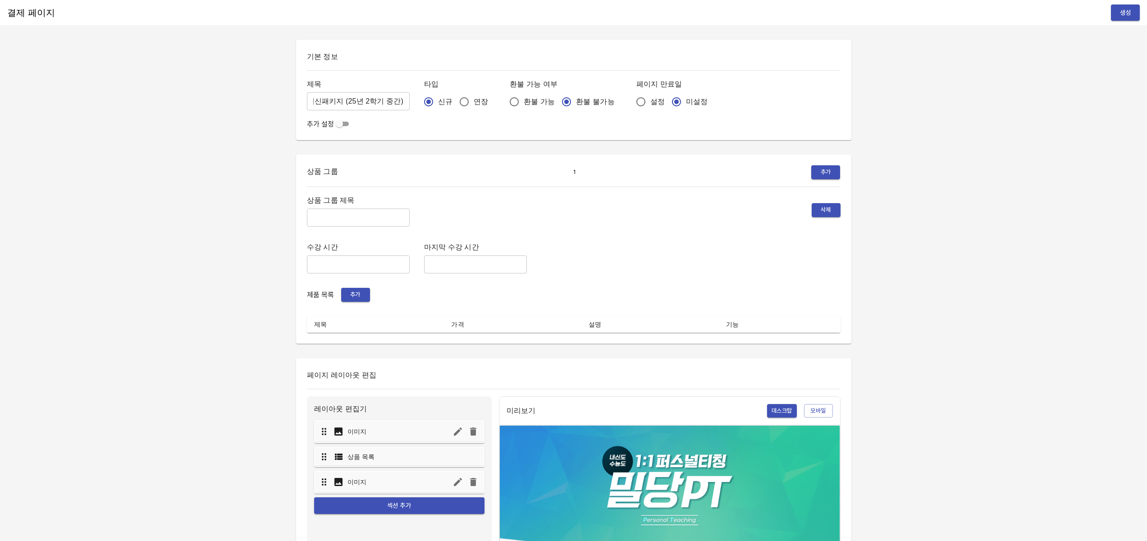
scroll to position [0, 0]
click at [524, 103] on span "환불 가능" at bounding box center [539, 101] width 31 height 11
click at [507, 103] on input "환불 가능" at bounding box center [514, 101] width 19 height 19
radio input "true"
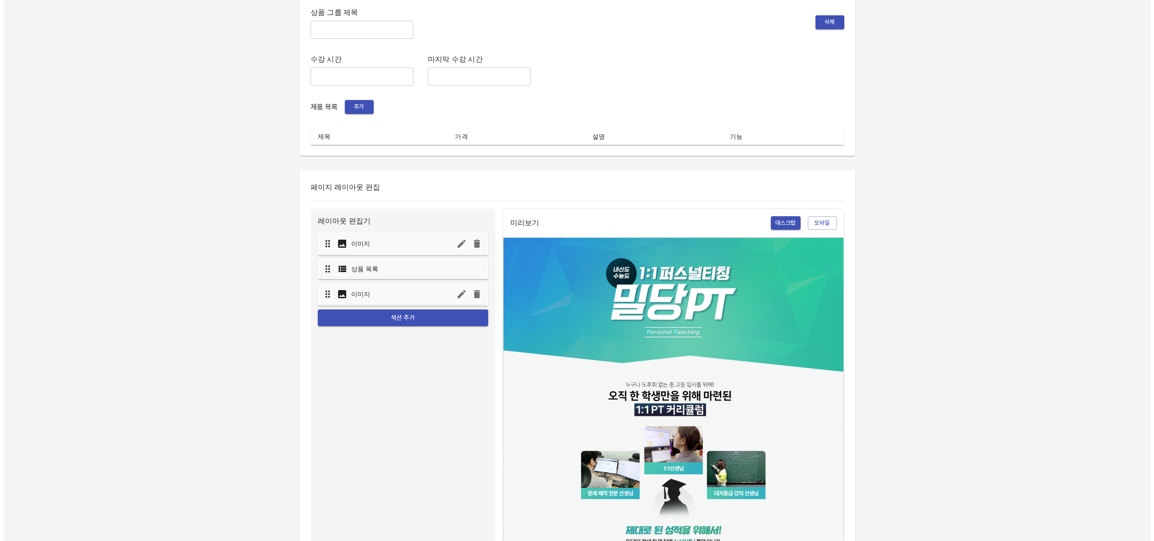
scroll to position [265, 0]
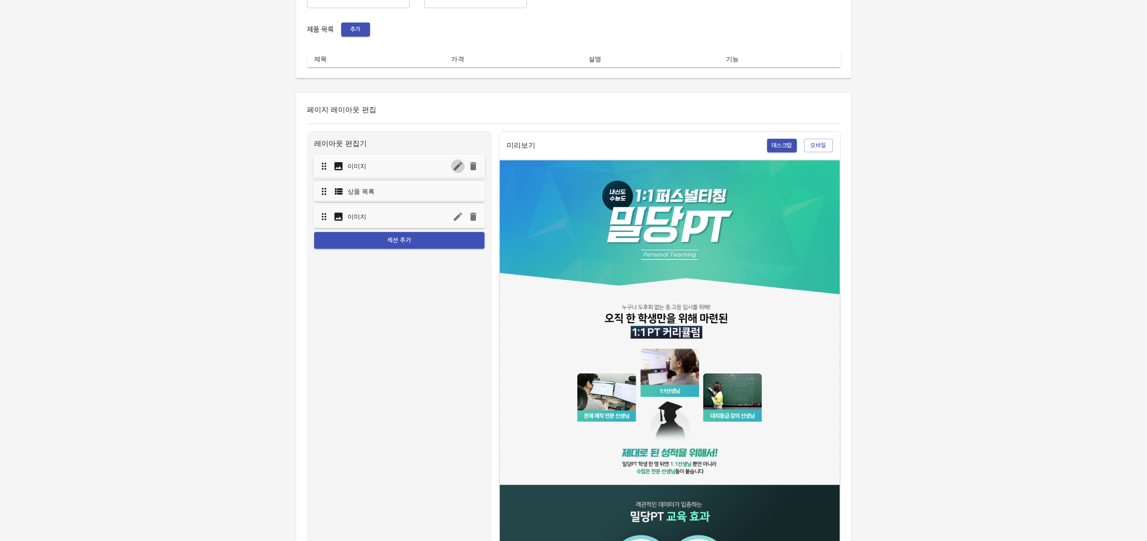
click at [457, 171] on icon "button" at bounding box center [457, 166] width 11 height 11
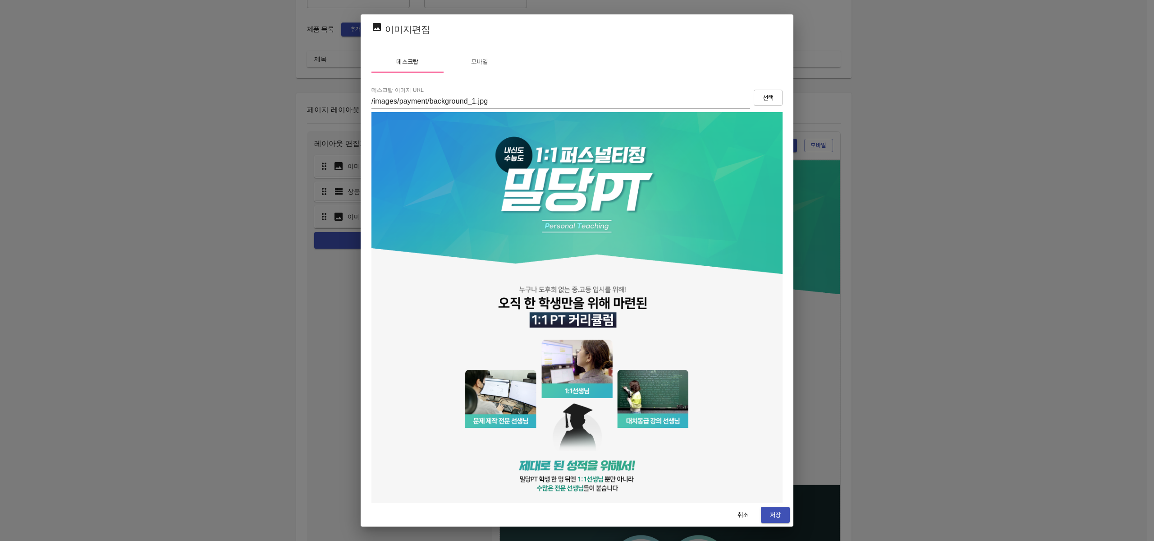
click at [763, 94] on span "선택" at bounding box center [768, 97] width 14 height 11
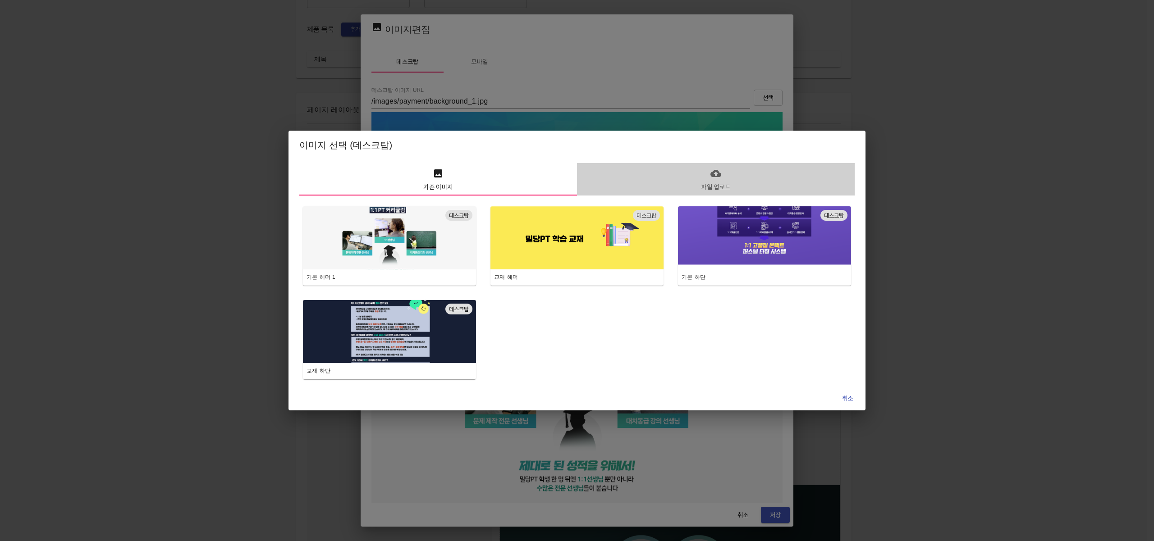
click at [725, 179] on span "파일 업로드" at bounding box center [715, 180] width 267 height 25
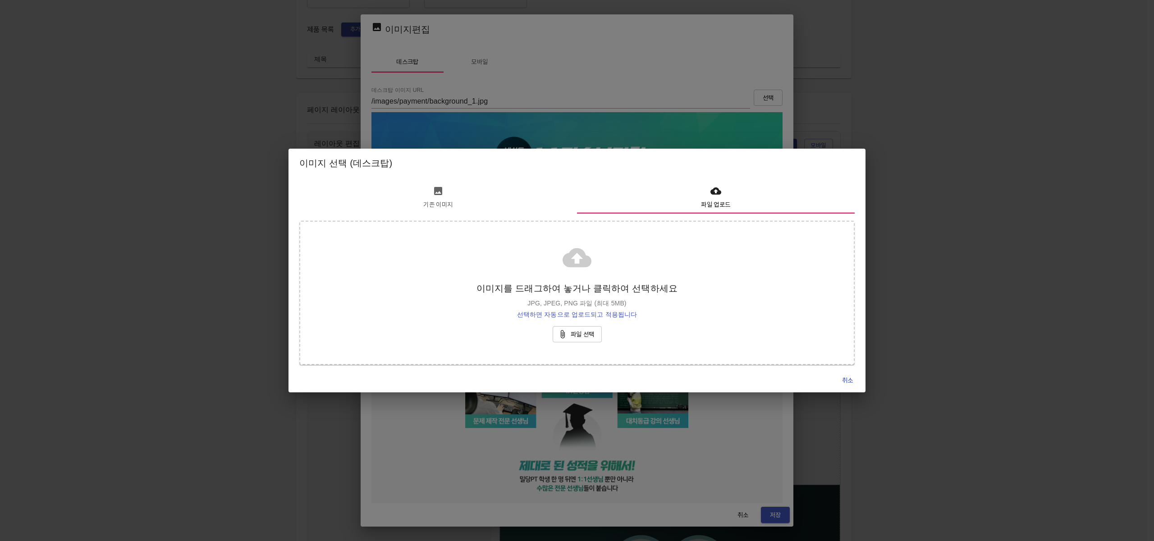
click at [848, 381] on span "취소" at bounding box center [847, 380] width 22 height 11
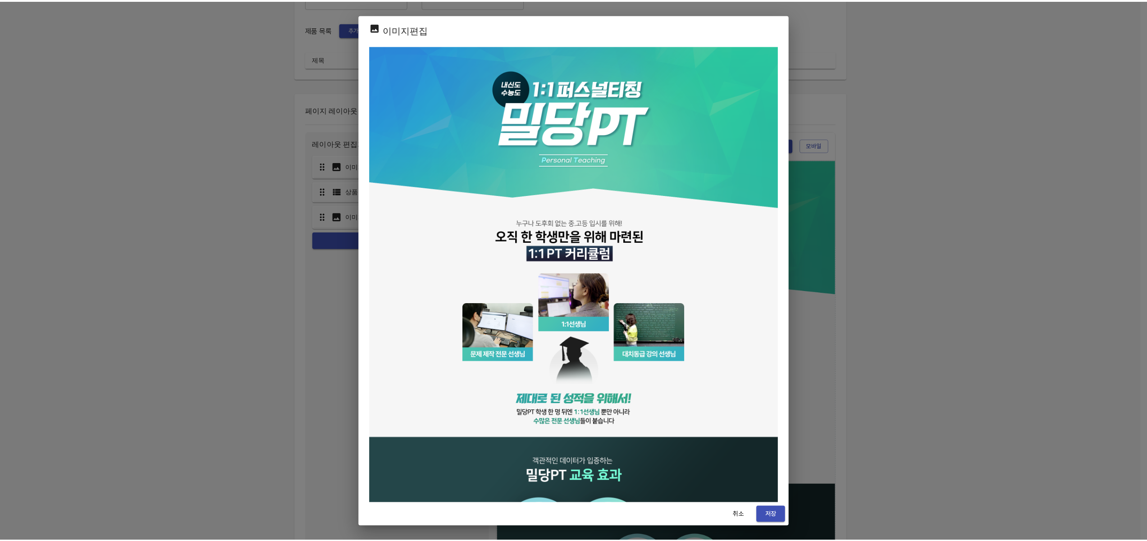
scroll to position [0, 0]
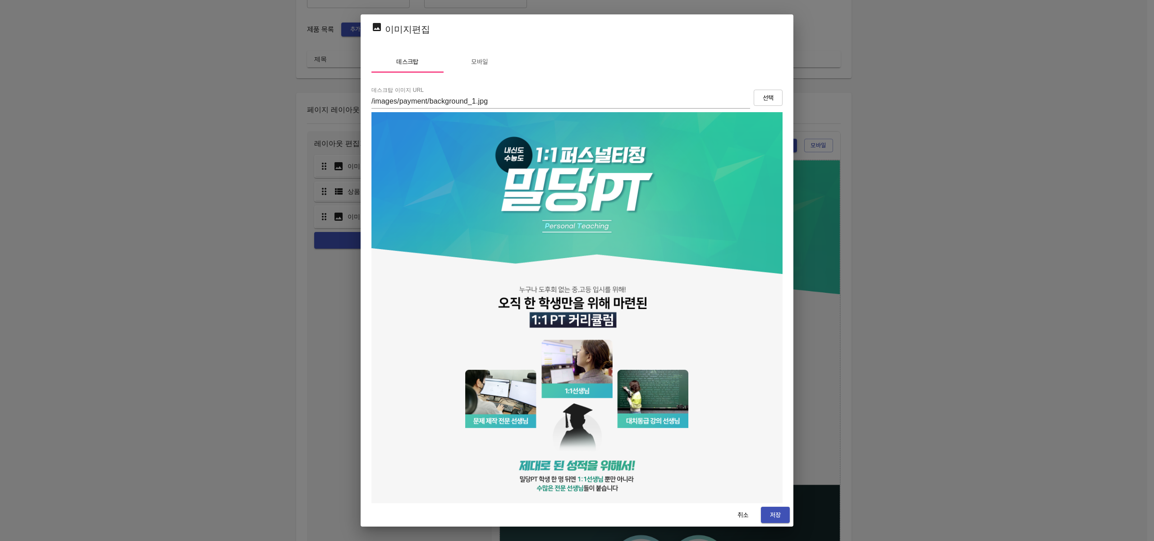
click at [742, 515] on span "취소" at bounding box center [743, 515] width 22 height 11
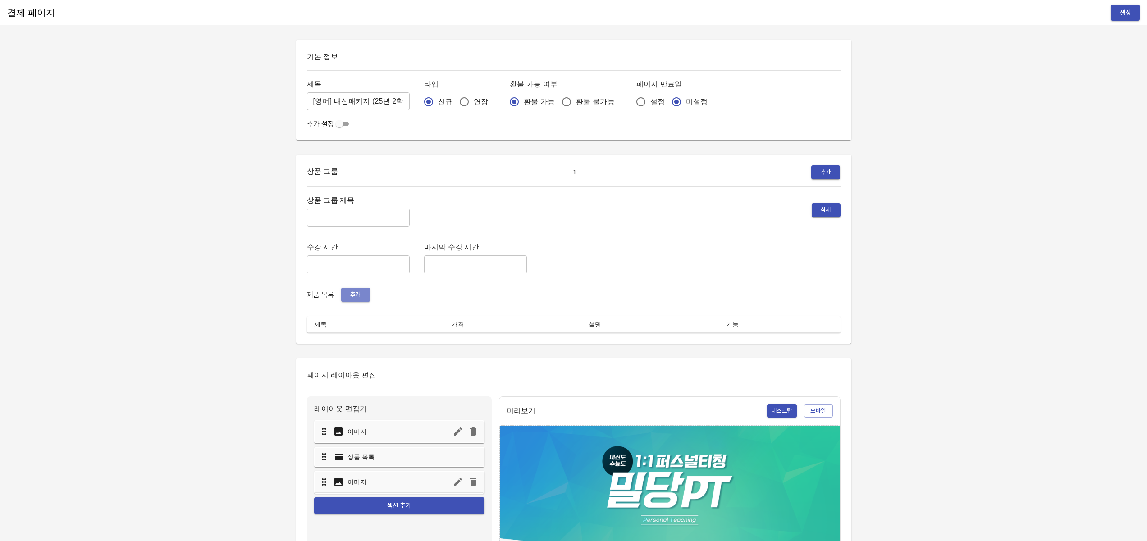
click at [352, 294] on span "추가" at bounding box center [356, 295] width 20 height 10
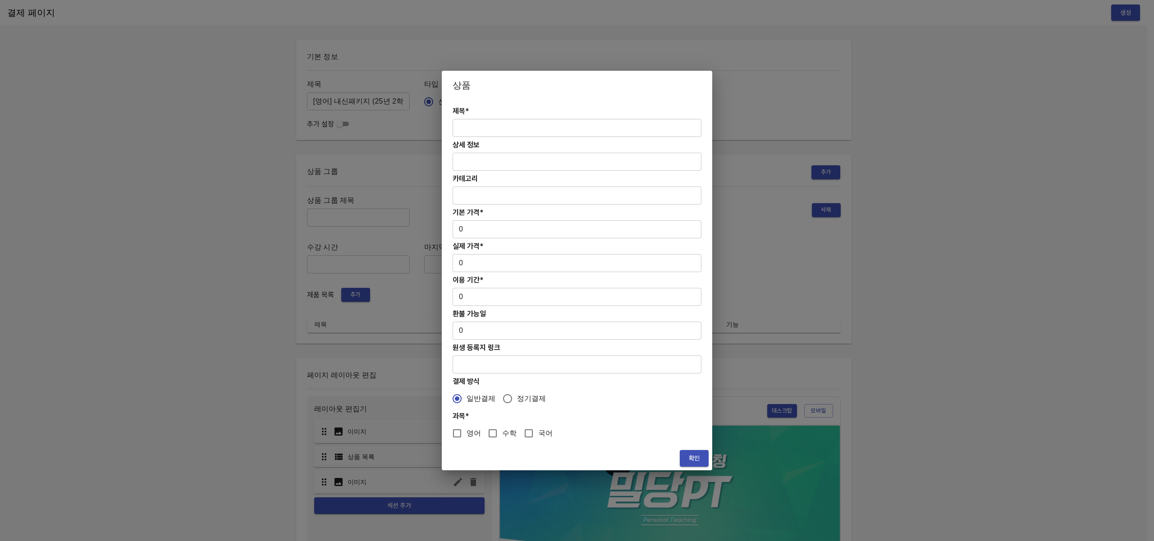
click at [507, 138] on div "제목* ​ 상세 정보 ​ 카테고리 ​ 기본 가격* 0 ​ 실제 가격* 0 ​ 이용 기간* 0 ​ 환불 가능일 0 ​ 원생 등록지 링크 ​ 결제…" at bounding box center [577, 273] width 270 height 347
click at [483, 129] on input "text" at bounding box center [576, 128] width 249 height 18
paste input "[영어] 내신패키지 (25년 2학기 중간)"
type input "[영어] 내신패키지 (25년 2학기 중간)"
click at [494, 163] on input "text" at bounding box center [576, 162] width 249 height 18
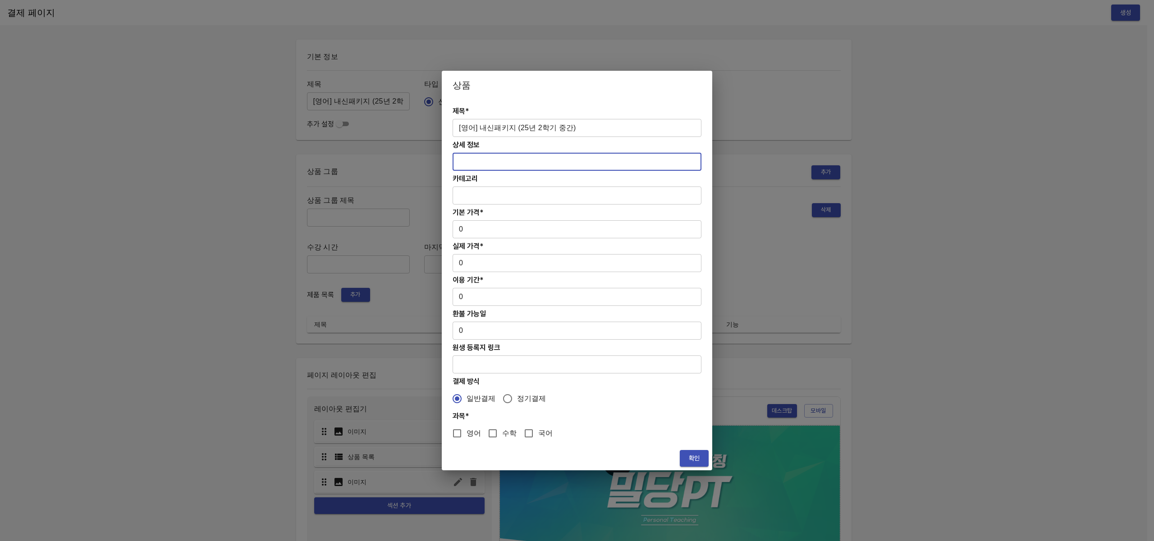
paste input "고등 내신 교재 + 96시간 주말 질의응답"
type input "고등 내신 교재 + 96시간 주말 질의응답"
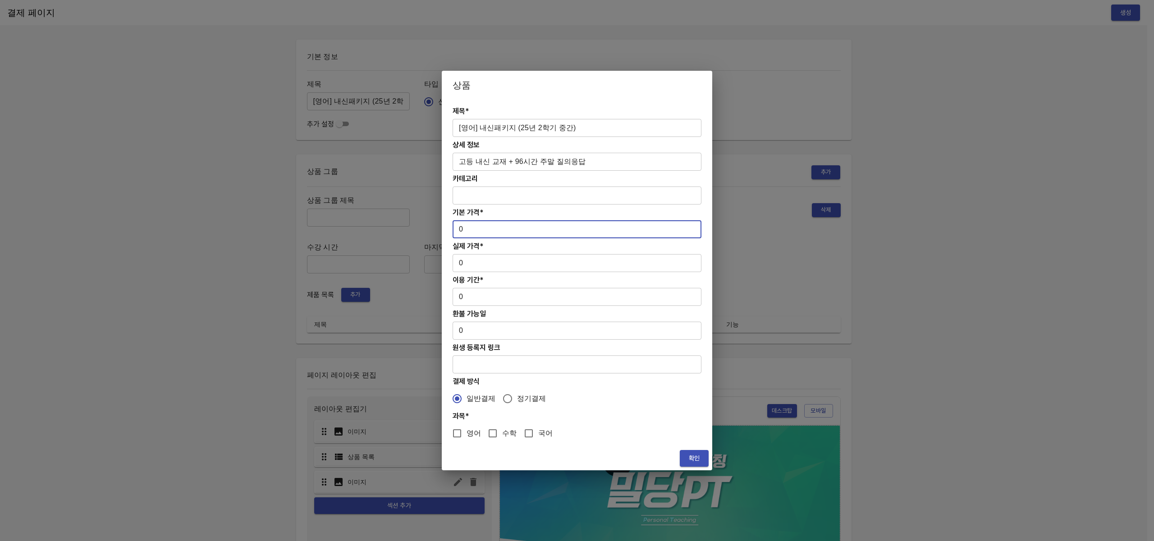
drag, startPoint x: 470, startPoint y: 231, endPoint x: 430, endPoint y: 230, distance: 40.6
click at [430, 230] on div "상품 제목* [영어] 내신패키지 (25년 2학기 중간) ​ 상세 정보 고등 내신 교재 + 96시간 주말 질의응답 ​ 카테고리 ​ 기본 가격* …" at bounding box center [577, 270] width 1154 height 541
type input "55000"
click at [460, 432] on input "영어" at bounding box center [457, 433] width 19 height 19
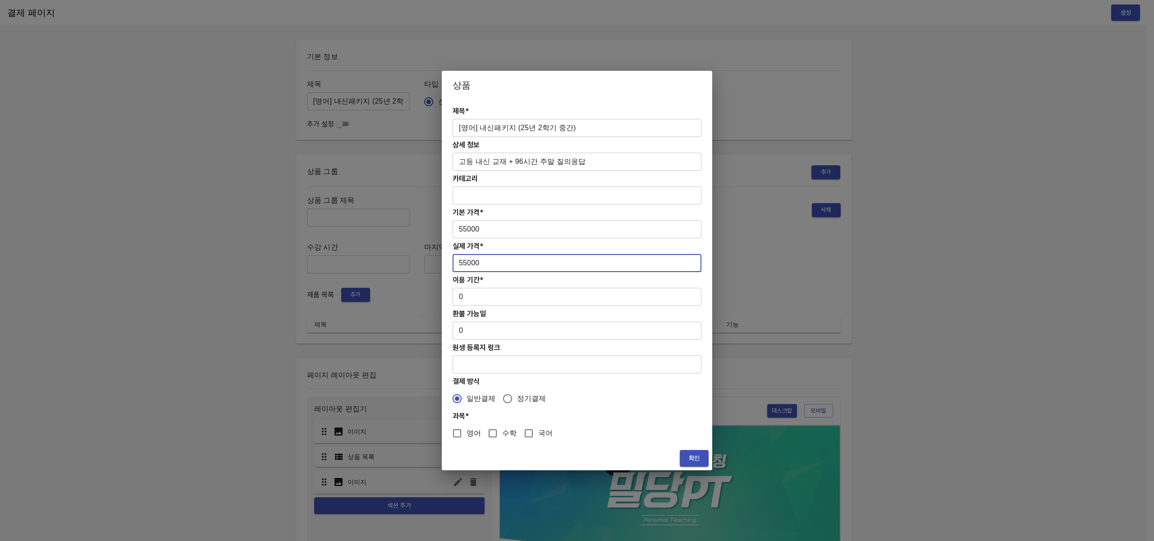
checkbox input "true"
click at [511, 297] on input "0" at bounding box center [576, 297] width 249 height 18
click at [694, 457] on span "확인" at bounding box center [694, 458] width 14 height 11
drag, startPoint x: 455, startPoint y: 297, endPoint x: 444, endPoint y: 296, distance: 10.9
click at [444, 296] on div "제목* [영어] 내신패키지 (25년 2학기 중간) ​ 상세 정보 고등 내신 교재 + 96시간 주말 질의응답 ​ 카테고리 ​ 기본 가격* 550…" at bounding box center [577, 273] width 270 height 347
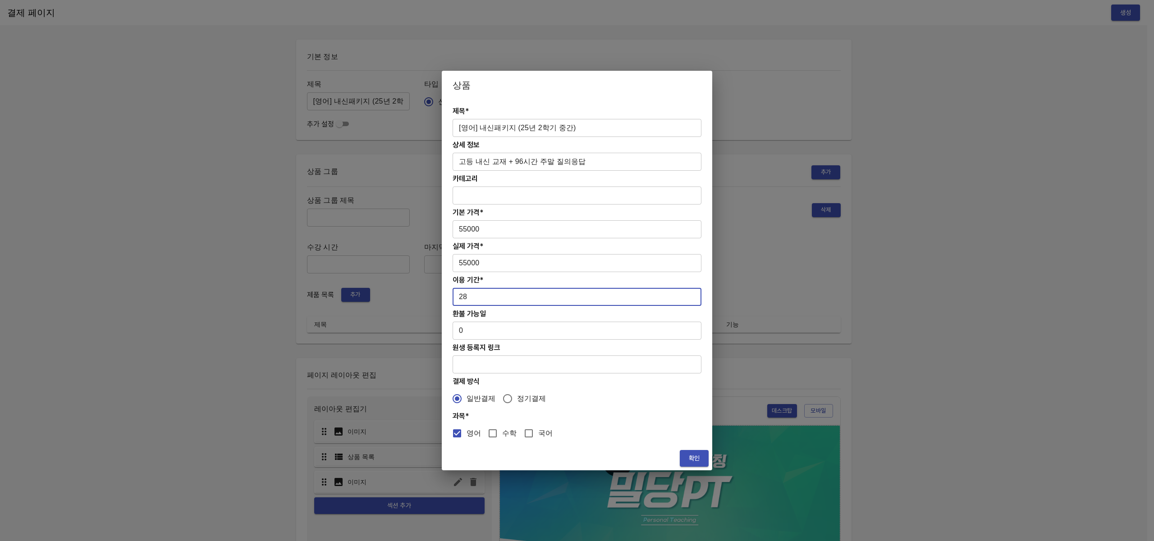
type input "28"
click at [691, 458] on span "확인" at bounding box center [694, 458] width 14 height 11
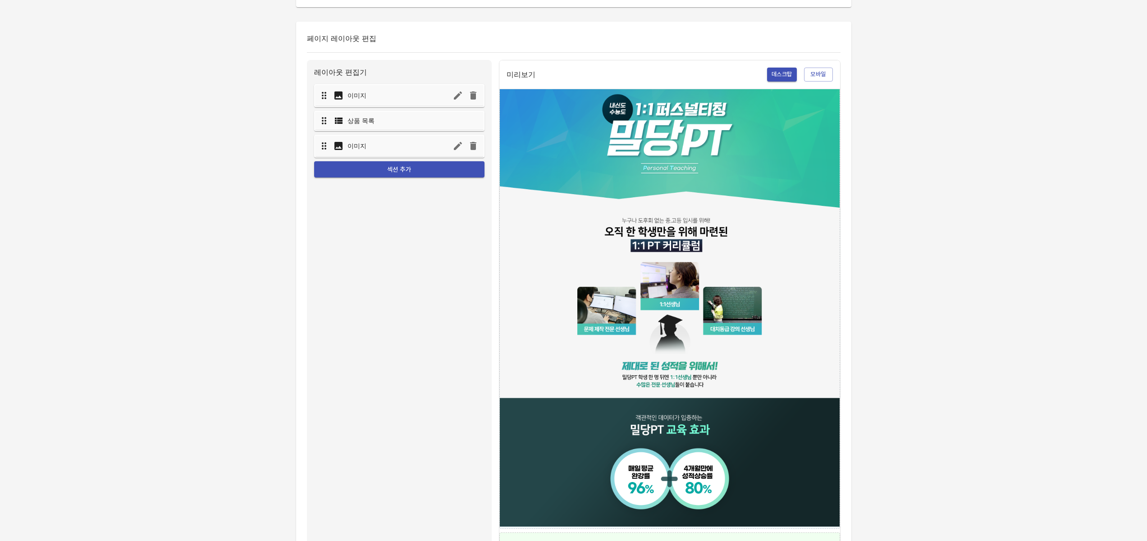
scroll to position [306, 0]
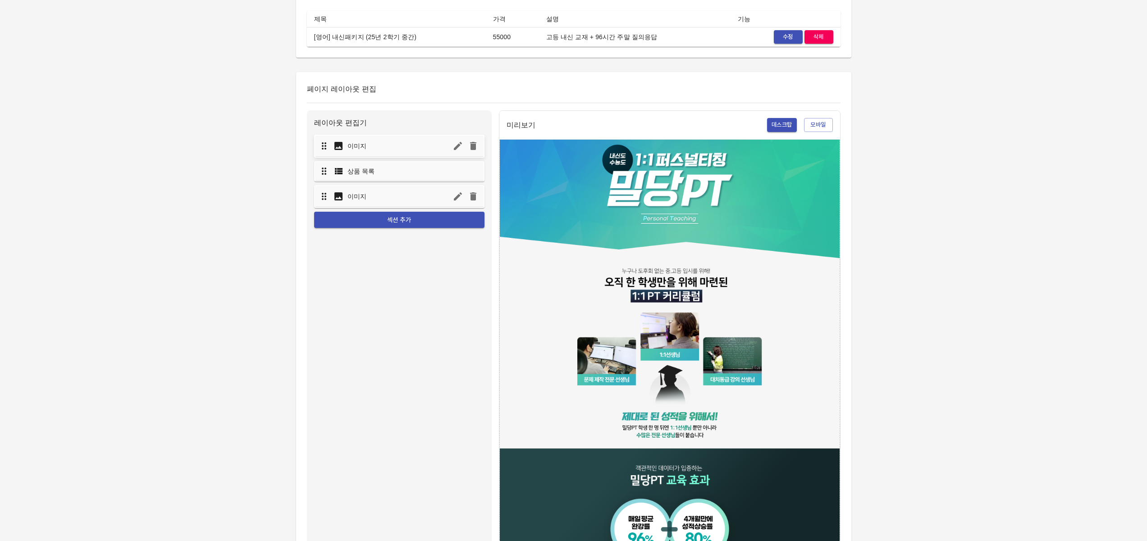
click at [460, 145] on icon "button" at bounding box center [458, 146] width 8 height 8
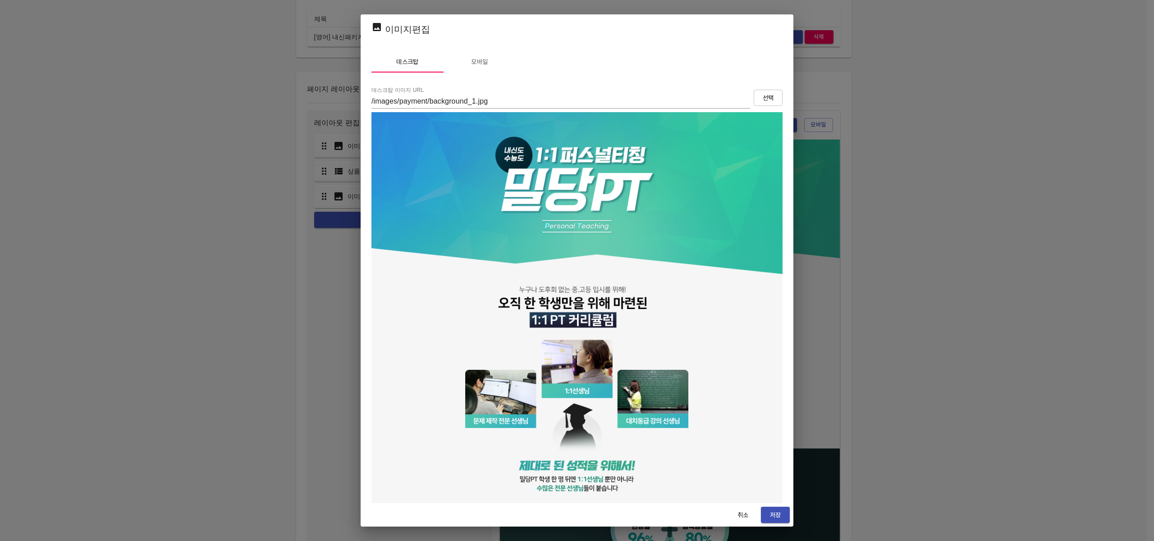
click at [480, 63] on span "모바일" at bounding box center [479, 61] width 61 height 11
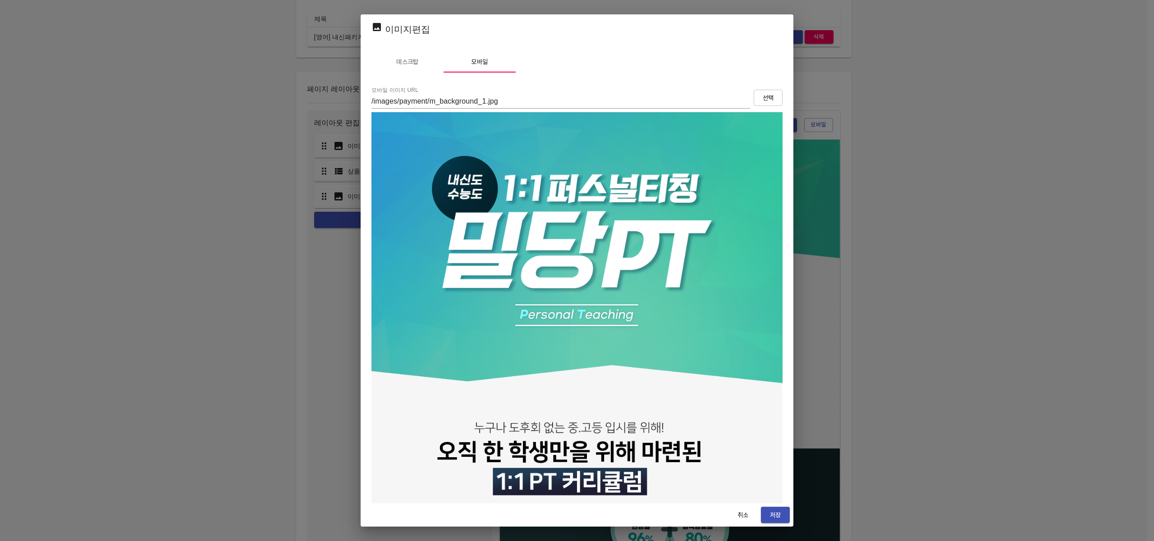
click at [402, 59] on span "데스크탑" at bounding box center [407, 61] width 61 height 11
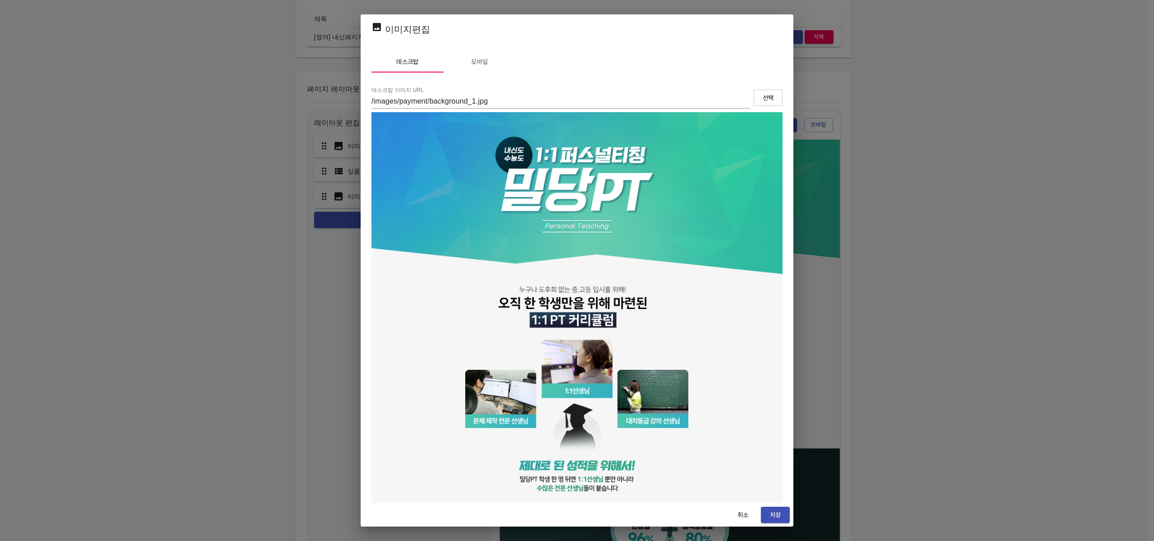
click at [761, 99] on span "선택" at bounding box center [768, 97] width 14 height 11
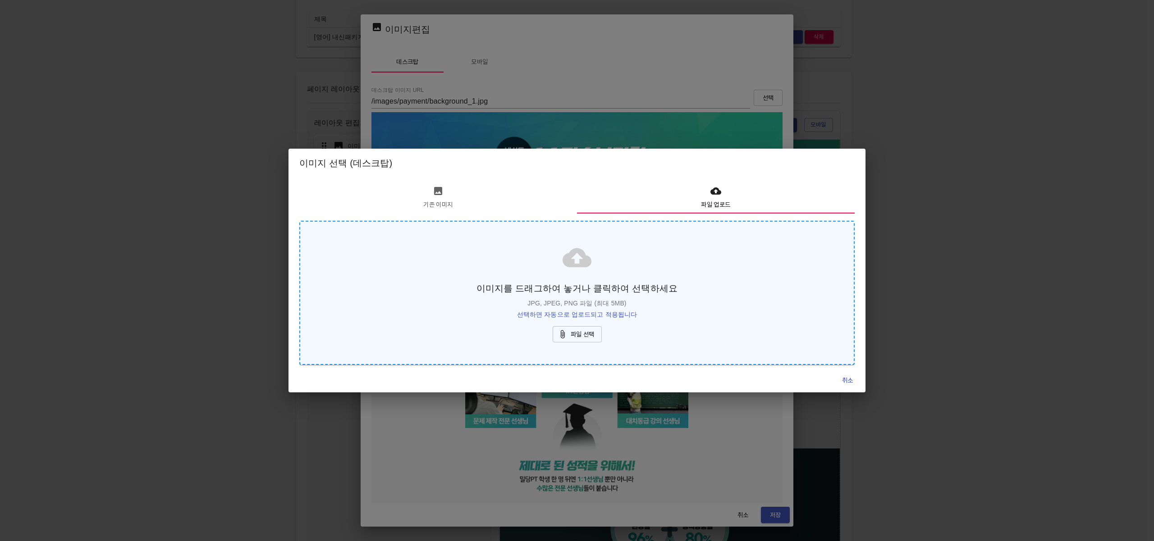
click at [573, 325] on div "이미지를 드래그하여 놓거나 클릭하여 선택하세요 JPG, JPEG, PNG 파일 (최대 5MB) 선택하면 자동으로 업로드되고 적용됩니다 파일 선택" at bounding box center [576, 293] width 555 height 144
type input "https://s3.ap-northeast-2.amazonaws.com/mildang/images/payment/7755899163304977…"
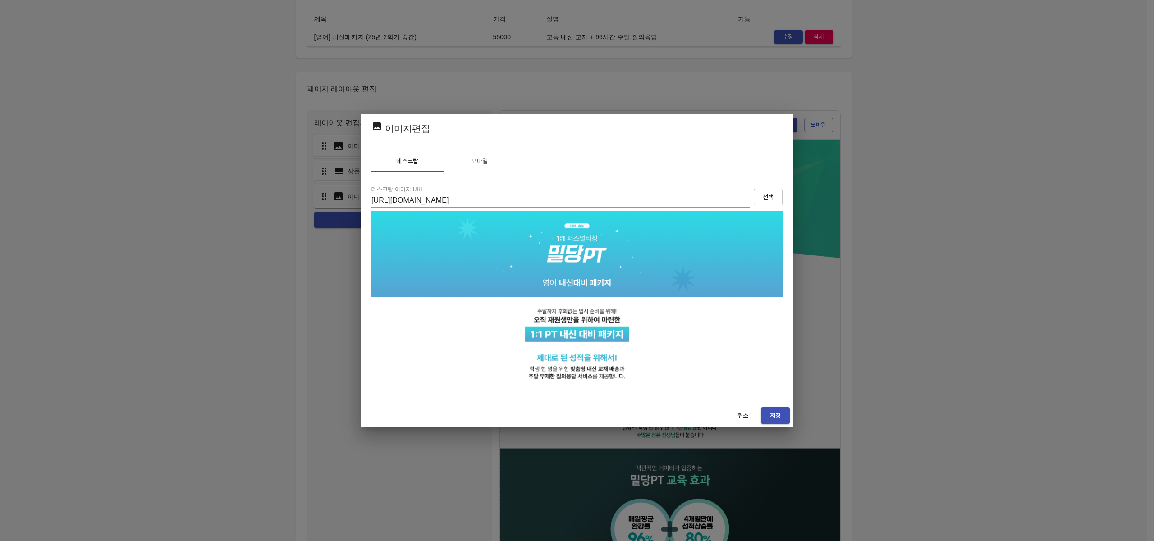
click at [769, 411] on span "저장" at bounding box center [775, 415] width 14 height 11
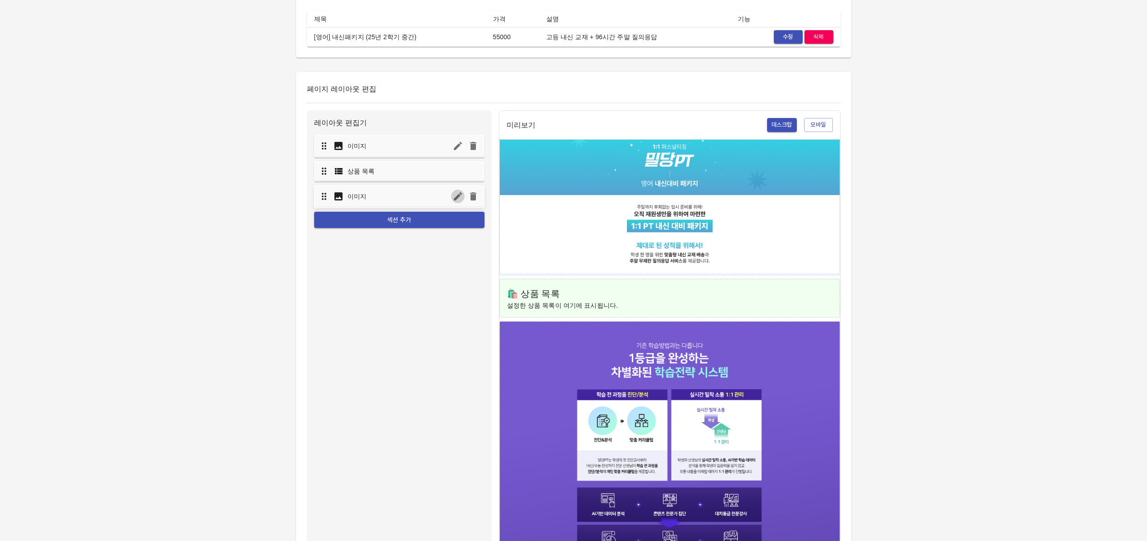
click at [458, 199] on icon "button" at bounding box center [457, 196] width 11 height 11
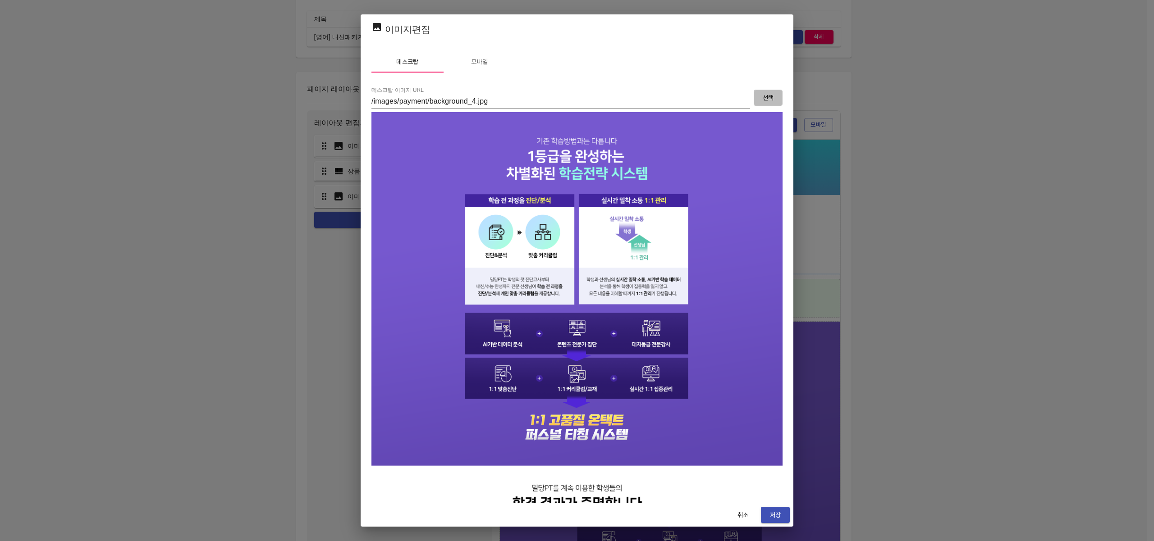
click at [761, 99] on span "선택" at bounding box center [768, 97] width 14 height 11
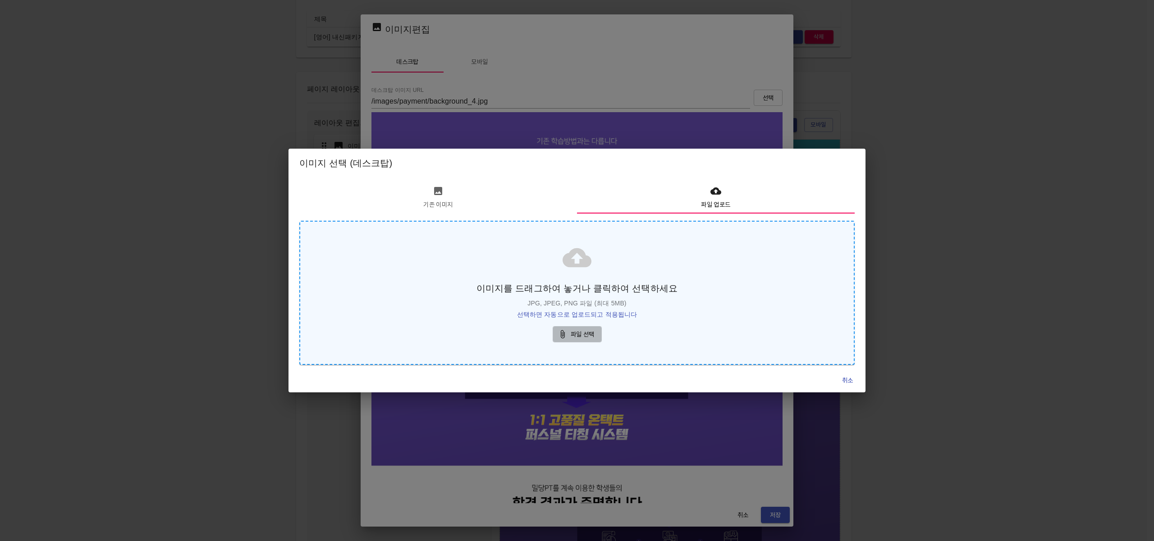
click at [585, 331] on span "파일 선택" at bounding box center [577, 334] width 35 height 11
type input "https://s3.ap-northeast-2.amazonaws.com/mildang/images/payment/3975868133385566…"
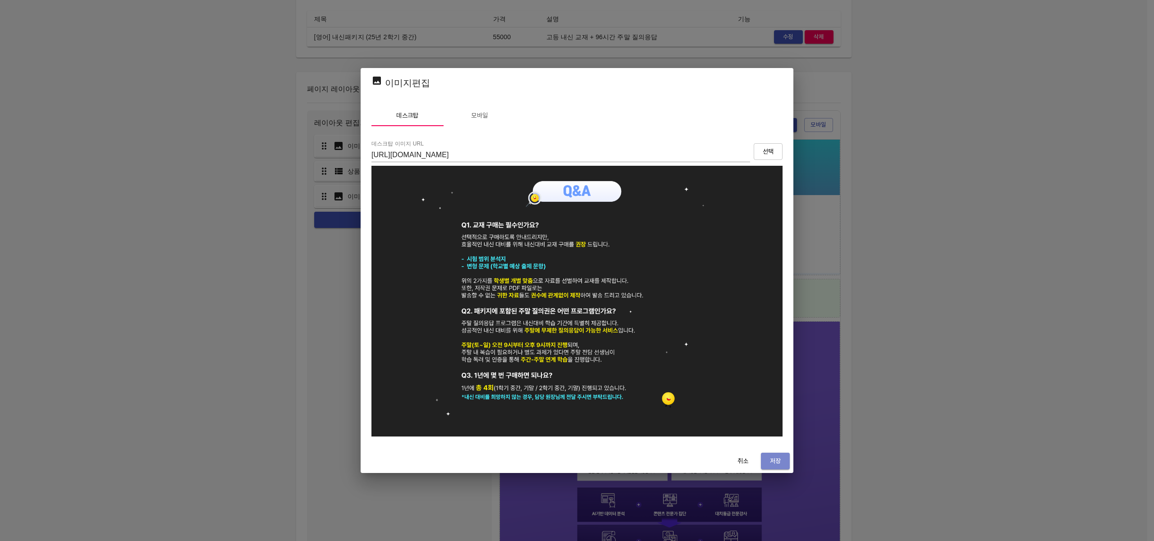
click at [777, 466] on span "저장" at bounding box center [775, 461] width 14 height 11
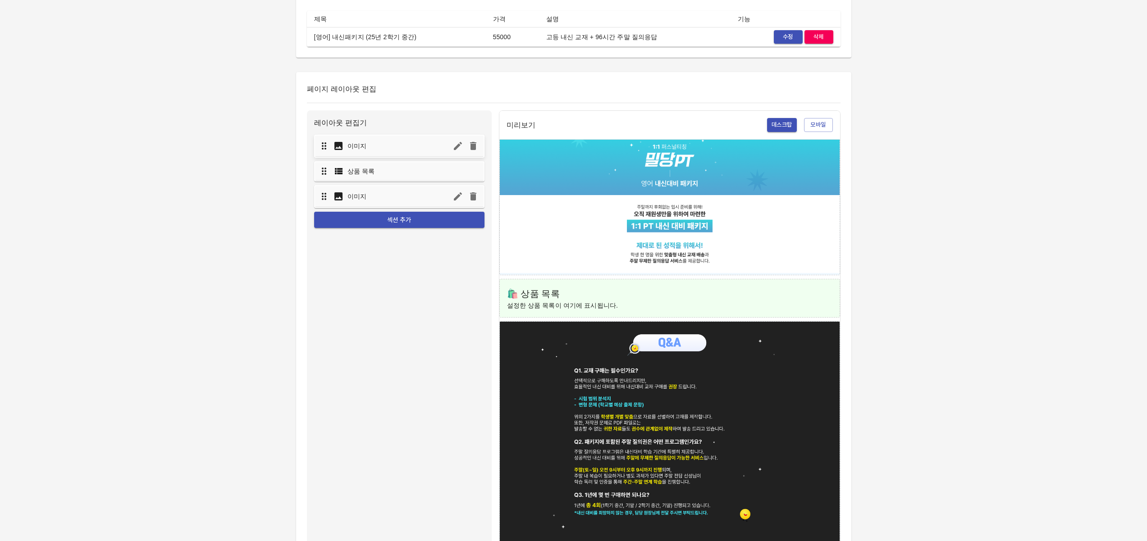
click at [459, 144] on icon "button" at bounding box center [458, 146] width 8 height 8
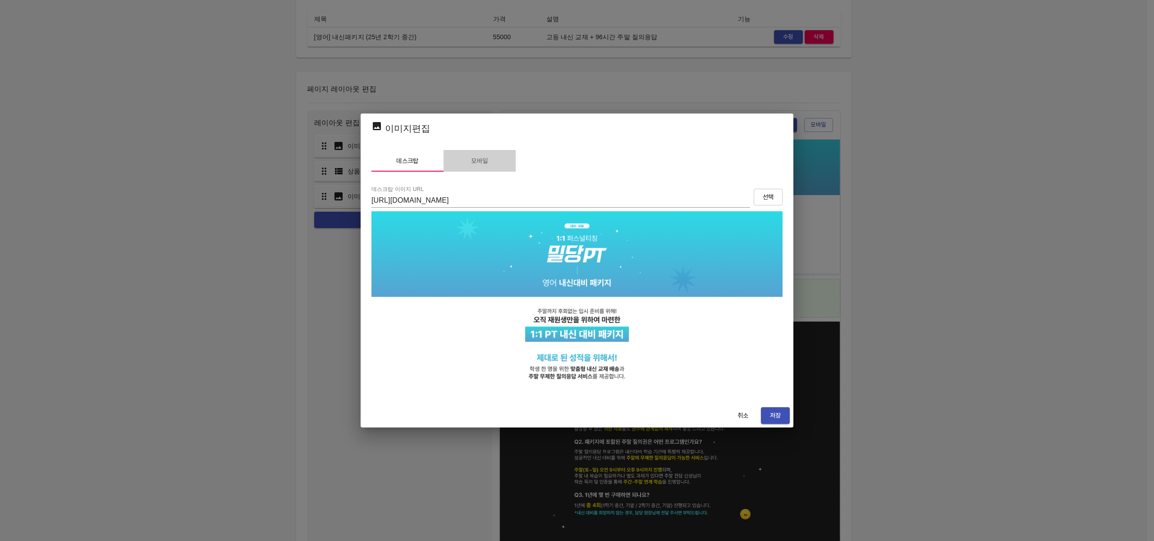
click at [476, 158] on span "모바일" at bounding box center [479, 160] width 61 height 11
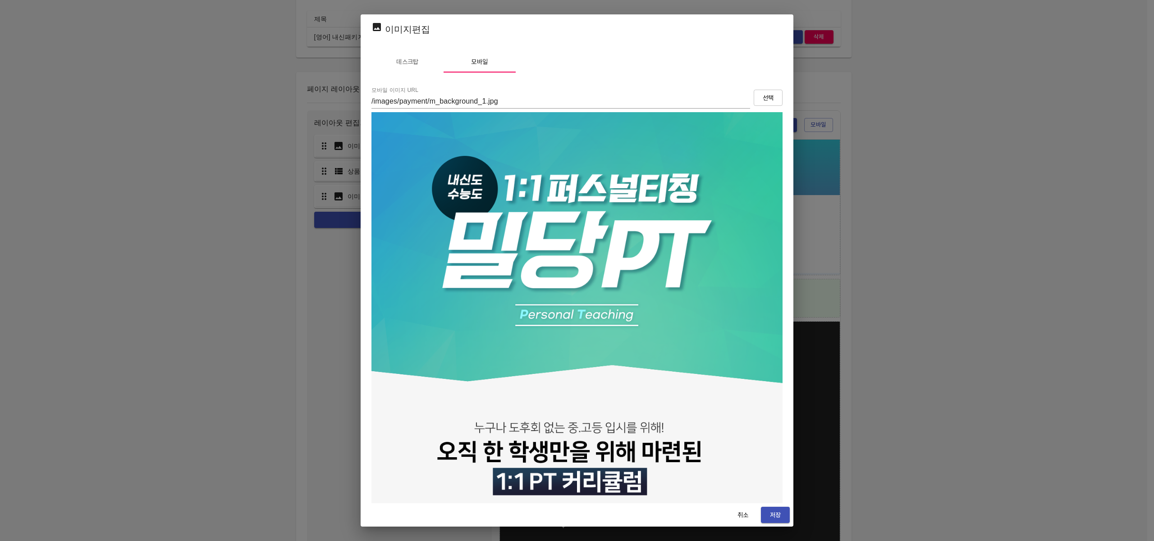
click at [761, 96] on span "선택" at bounding box center [768, 97] width 14 height 11
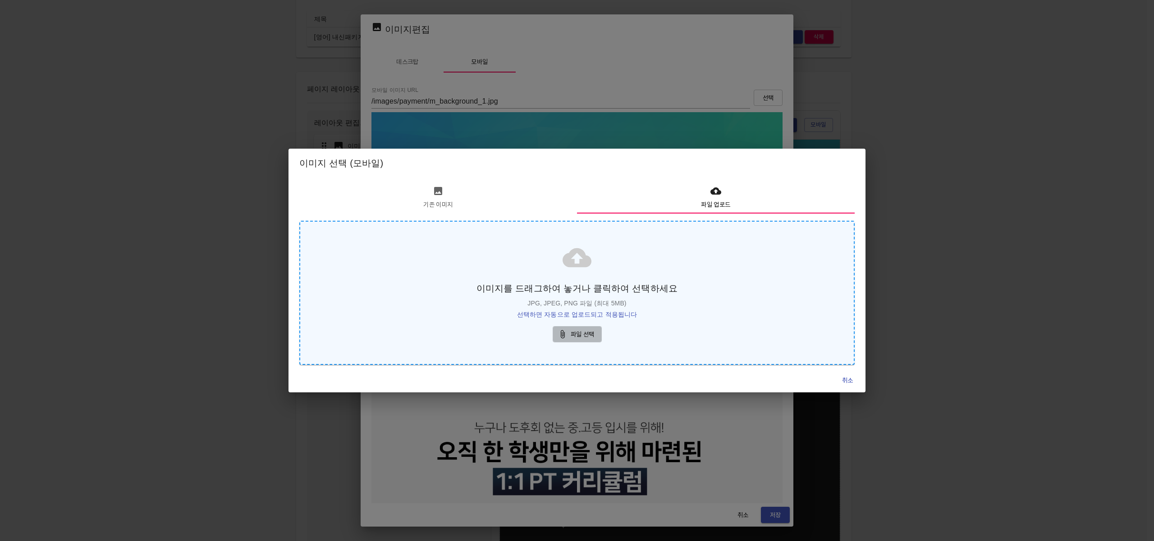
click at [573, 330] on span "파일 선택" at bounding box center [577, 334] width 35 height 11
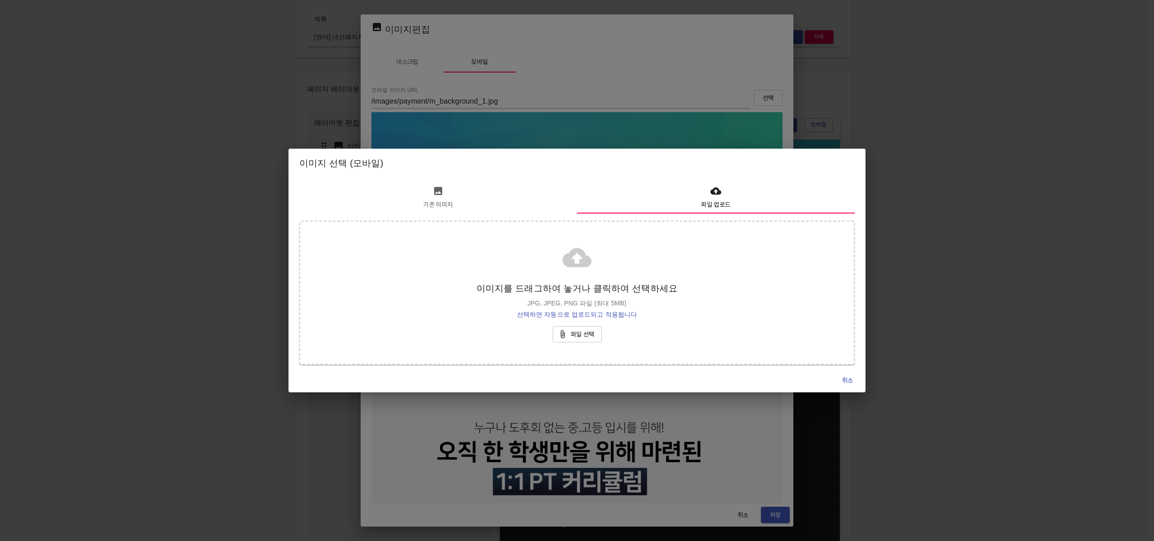
type input "https://s3.ap-northeast-2.amazonaws.com/mildang/images/payment/7562508569599749…"
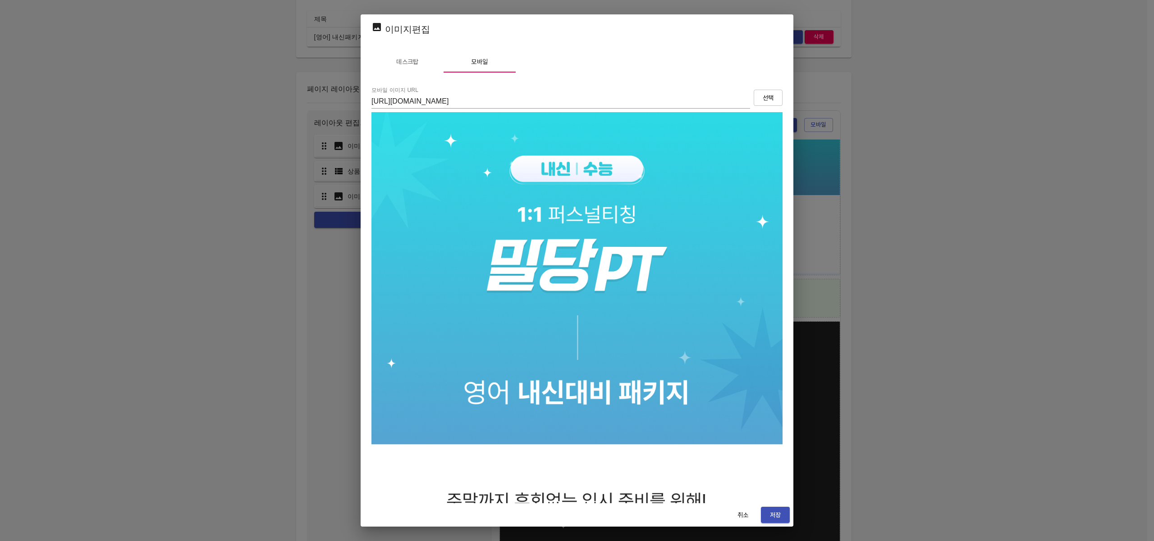
click at [774, 515] on span "저장" at bounding box center [775, 515] width 14 height 11
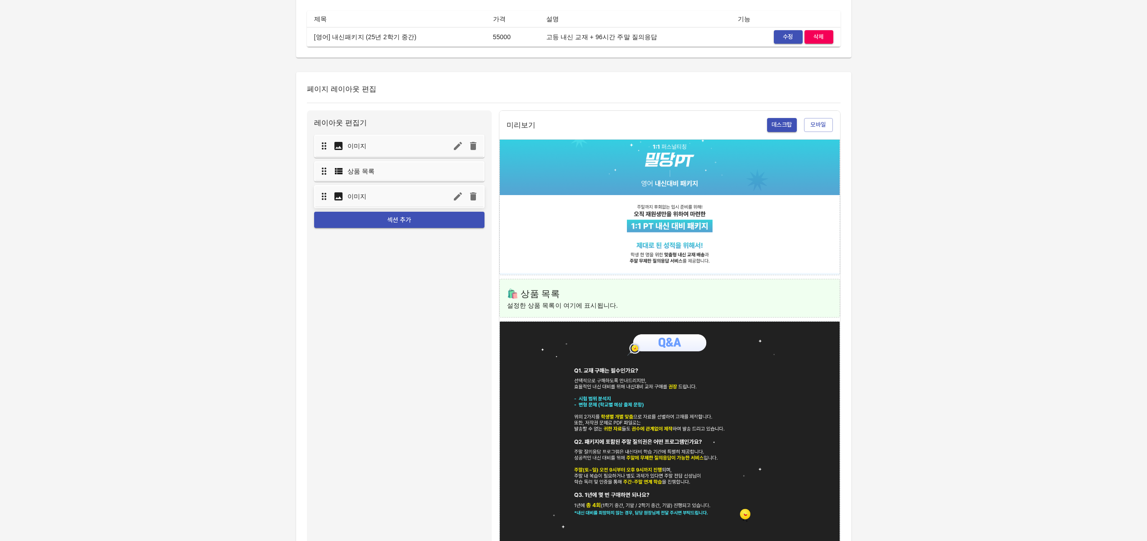
click at [459, 196] on icon "button" at bounding box center [458, 196] width 8 height 8
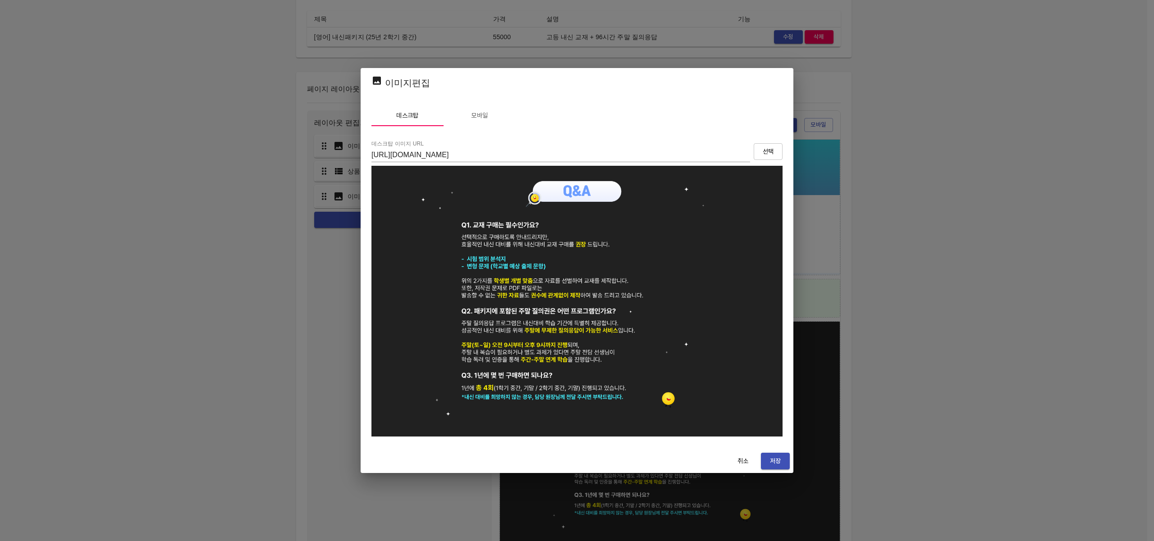
click at [482, 113] on span "모바일" at bounding box center [479, 115] width 61 height 11
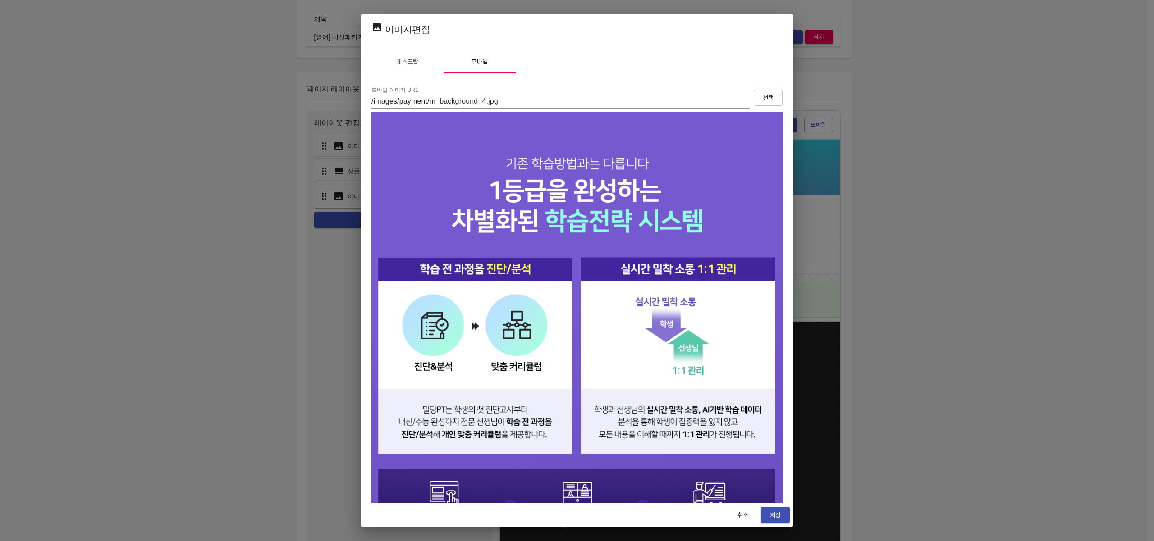
click at [761, 99] on span "선택" at bounding box center [768, 97] width 14 height 11
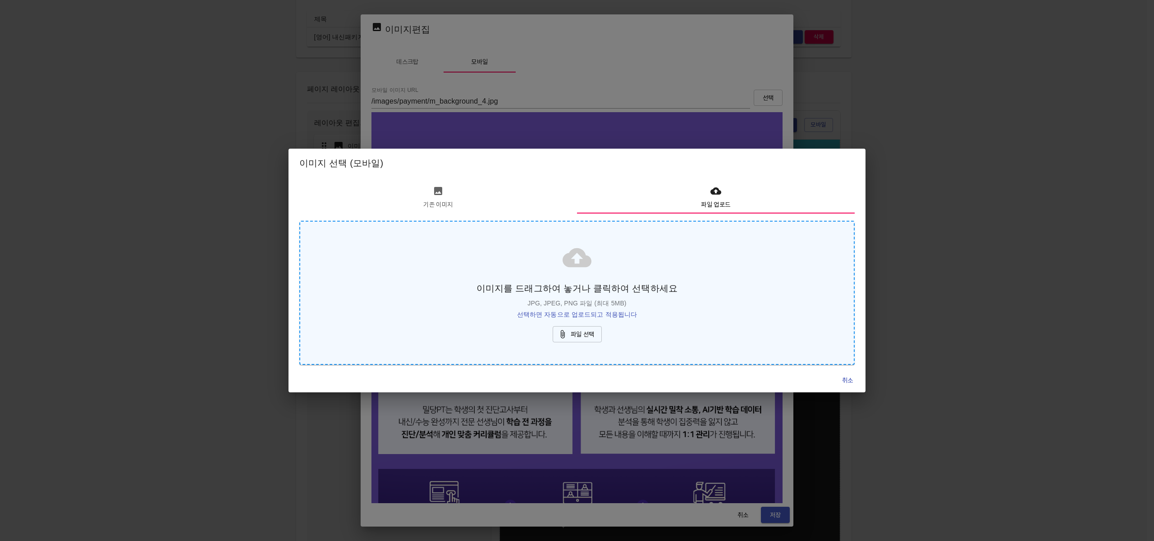
click at [575, 332] on span "파일 선택" at bounding box center [577, 334] width 35 height 11
type input "https://s3.ap-northeast-2.amazonaws.com/mildang/images/payment/3790135129471813…"
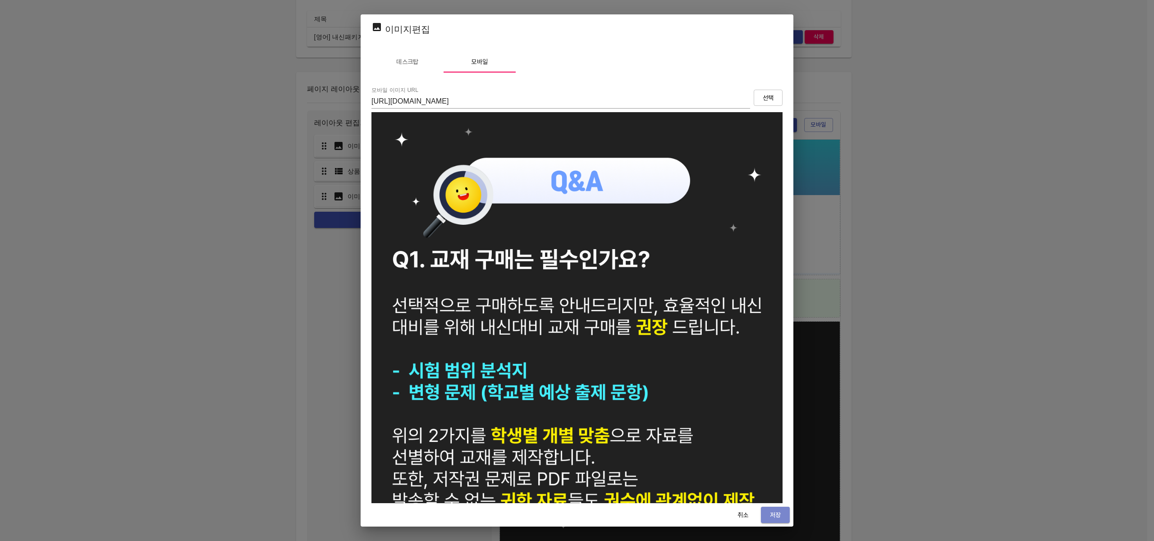
click at [771, 512] on span "저장" at bounding box center [775, 515] width 14 height 11
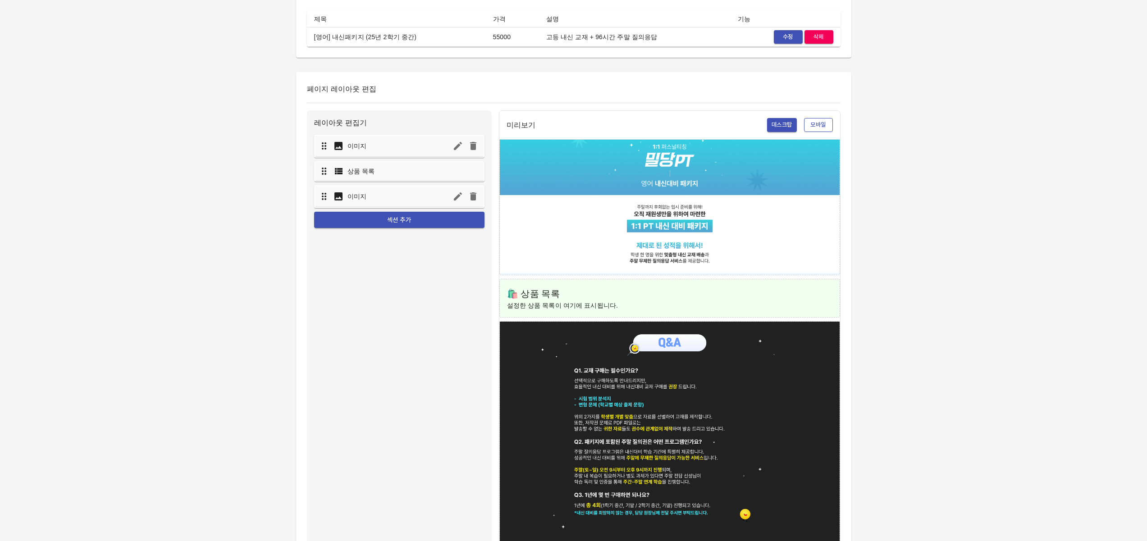
click at [813, 121] on span "모바일" at bounding box center [819, 125] width 20 height 10
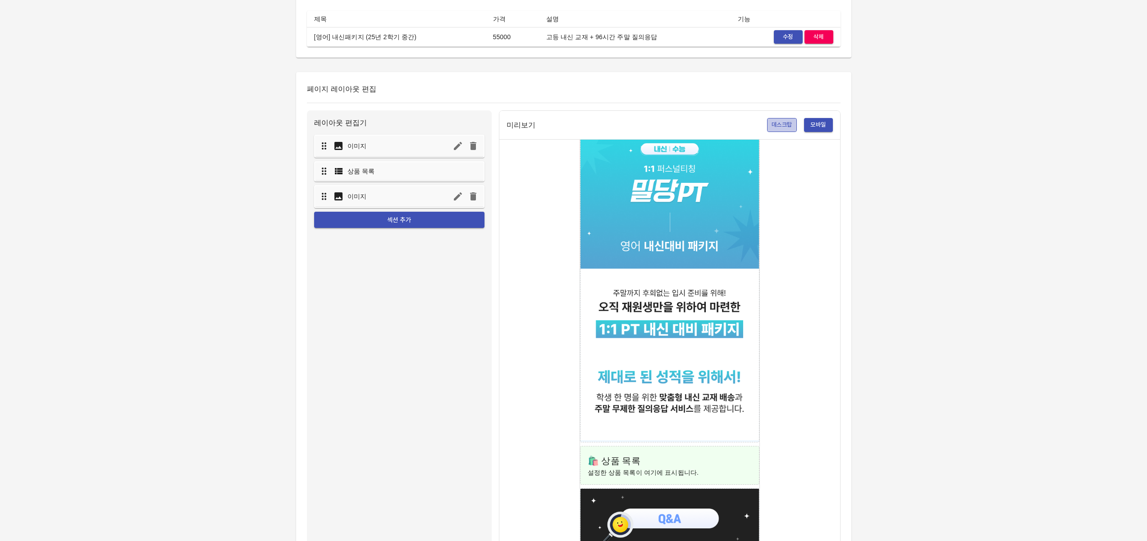
click at [773, 125] on span "데스크탑" at bounding box center [782, 125] width 21 height 10
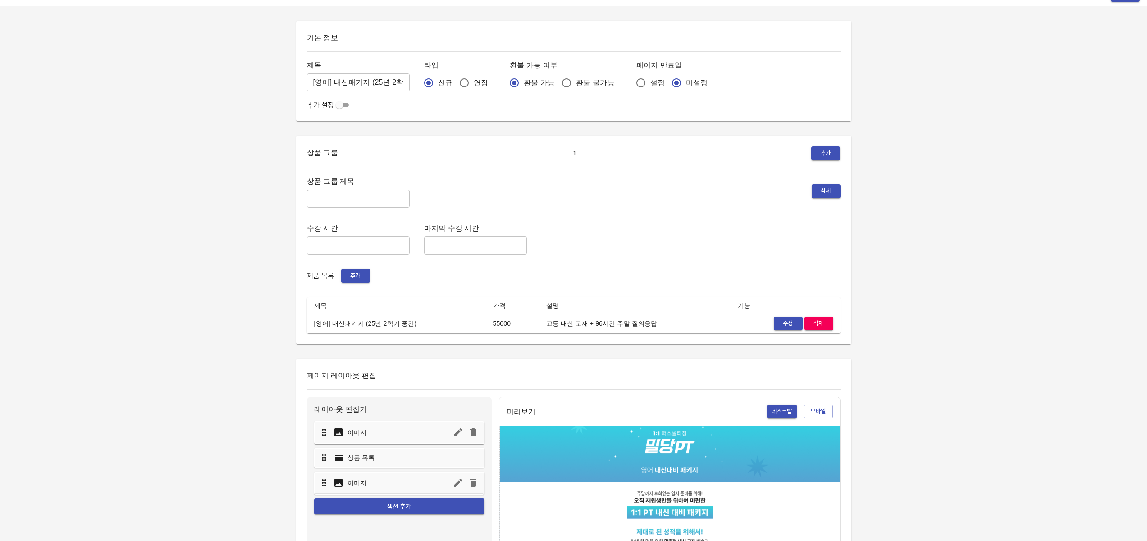
scroll to position [0, 0]
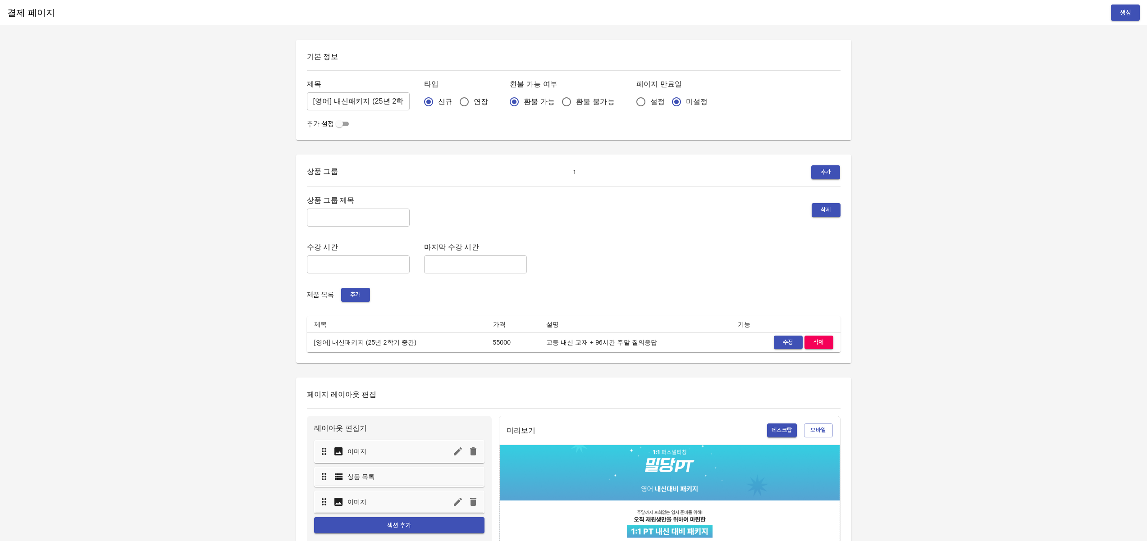
click at [1122, 12] on span "생성" at bounding box center [1125, 12] width 14 height 11
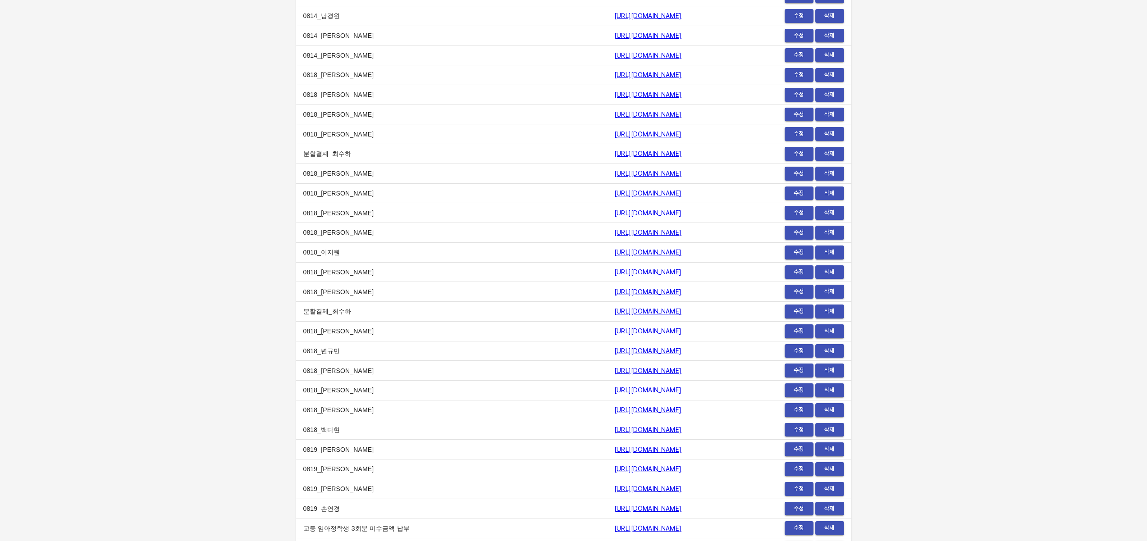
scroll to position [11050, 0]
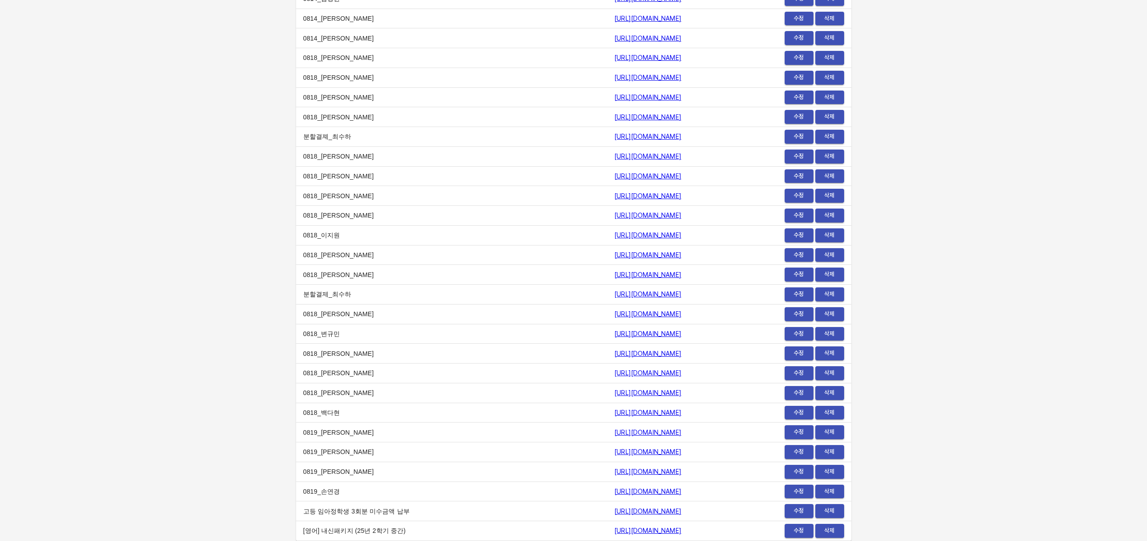
click at [614, 531] on link "[URL][DOMAIN_NAME]" at bounding box center [647, 530] width 67 height 7
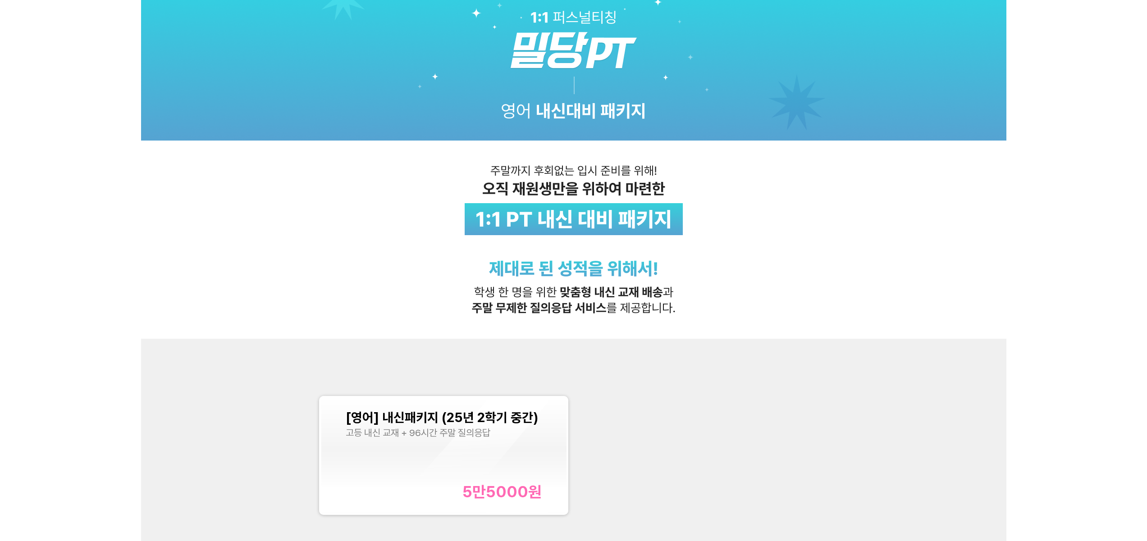
scroll to position [87, 0]
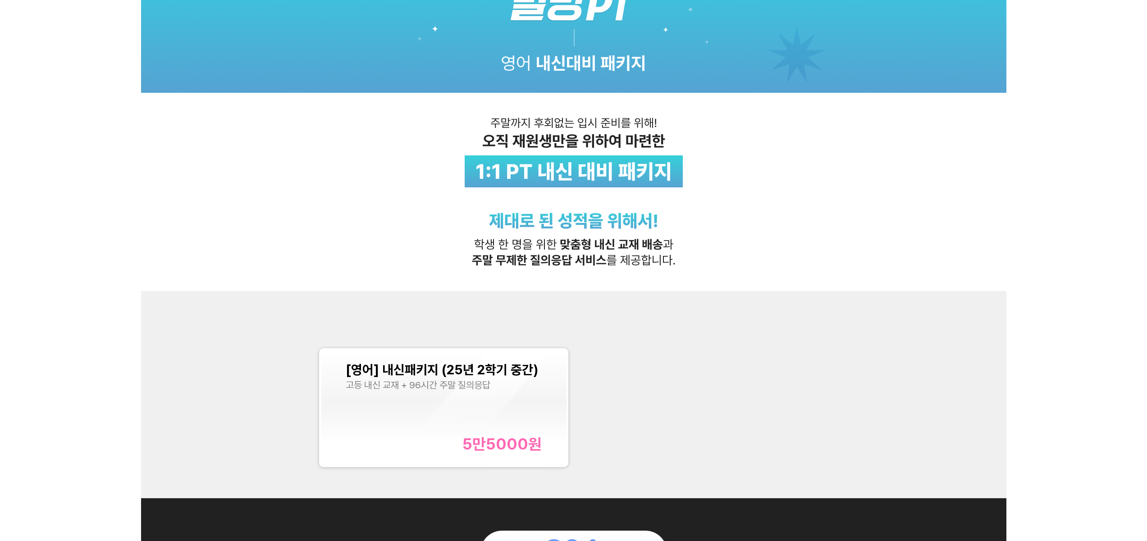
click at [534, 414] on div "[영어] 내신패키지 (25년 2학기 중간) 고등 내신 교재 + 96시간 주말 질의응답 5만5000 원" at bounding box center [444, 407] width 197 height 91
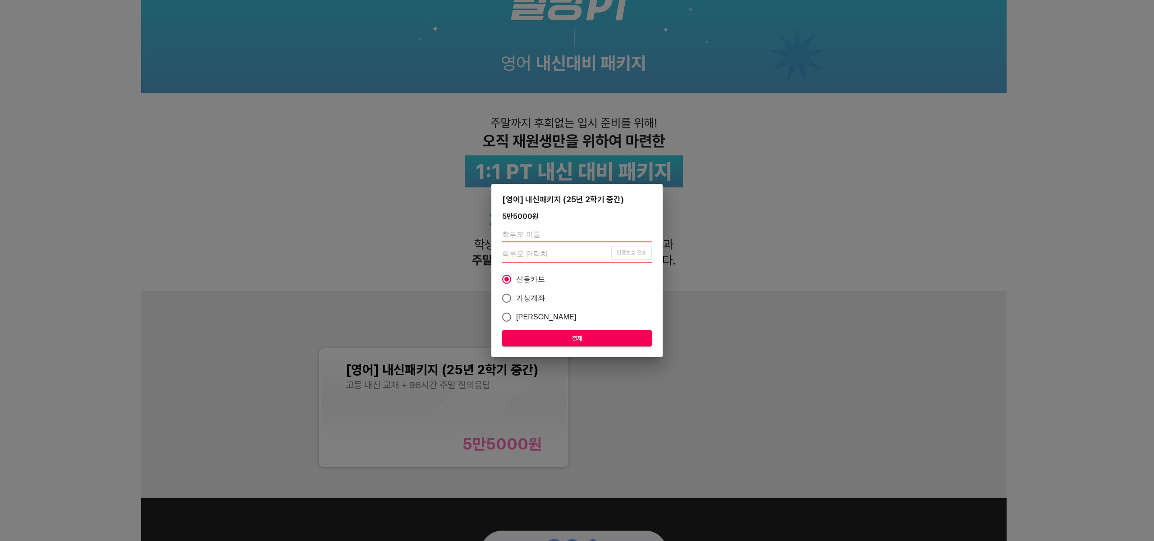
click at [767, 383] on div "[영어] 내신패키지 (25년 2학기 중간) 5만5000 원 인증번호 전송 신용카드 가상계좌 카카오페이 결제" at bounding box center [577, 270] width 1154 height 541
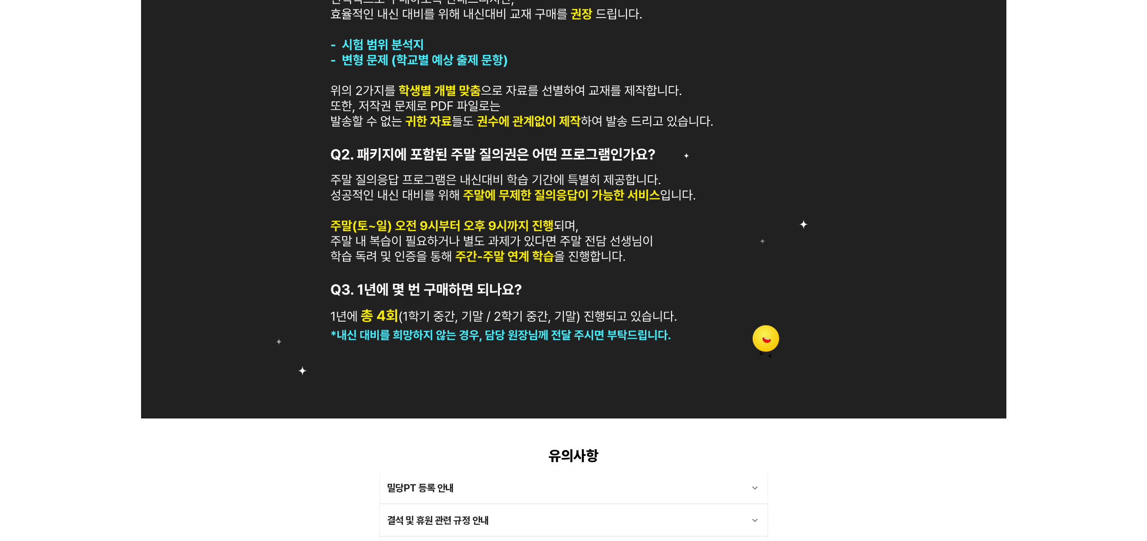
scroll to position [892, 0]
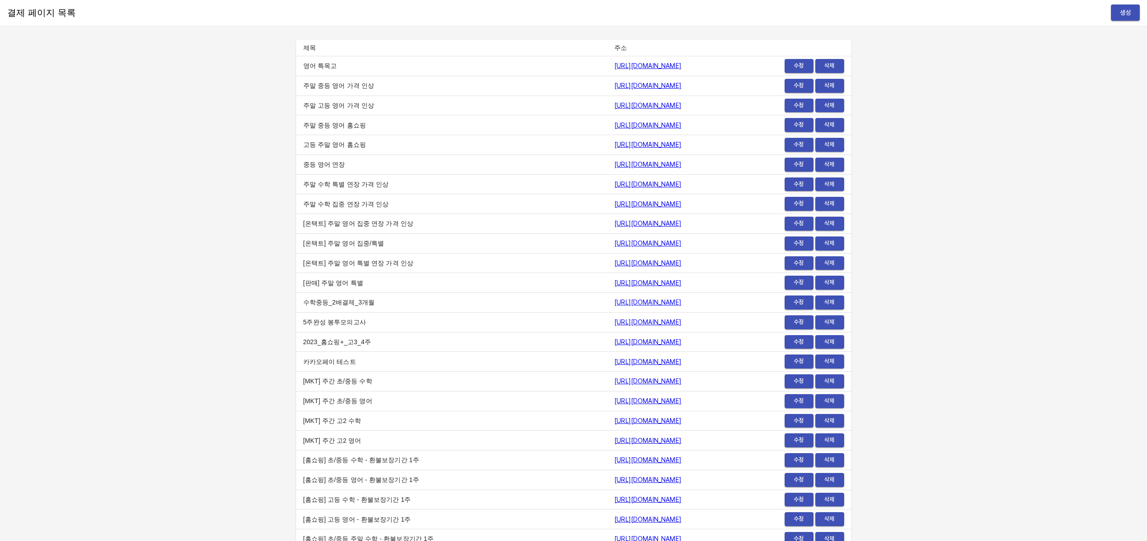
click at [1124, 9] on span "생성" at bounding box center [1125, 12] width 14 height 11
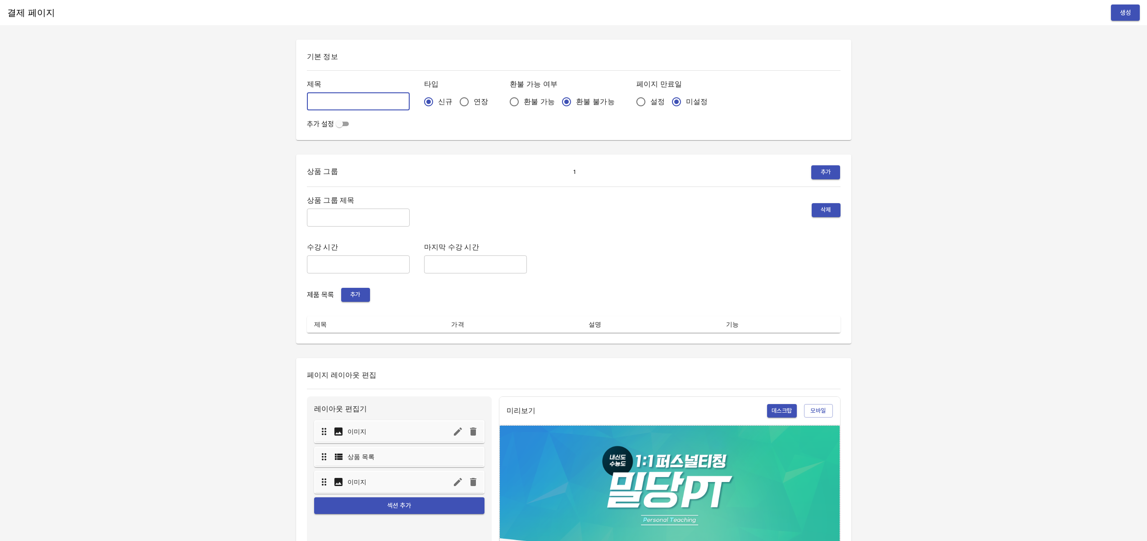
click at [346, 109] on input "text" at bounding box center [358, 101] width 103 height 18
paste input "[영어] 내신패키지 (25년 2학기 중간)"
type input "[영어] 내신패키지 (25년 2학기 중간)"
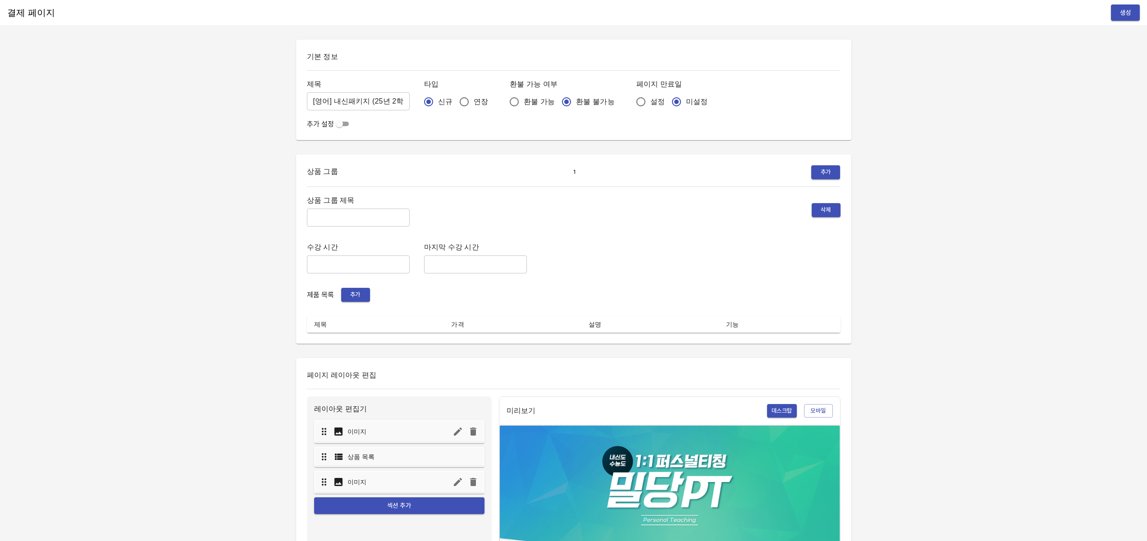
click at [424, 125] on div "추가 설정" at bounding box center [574, 124] width 534 height 11
click at [356, 294] on span "추가" at bounding box center [356, 295] width 20 height 10
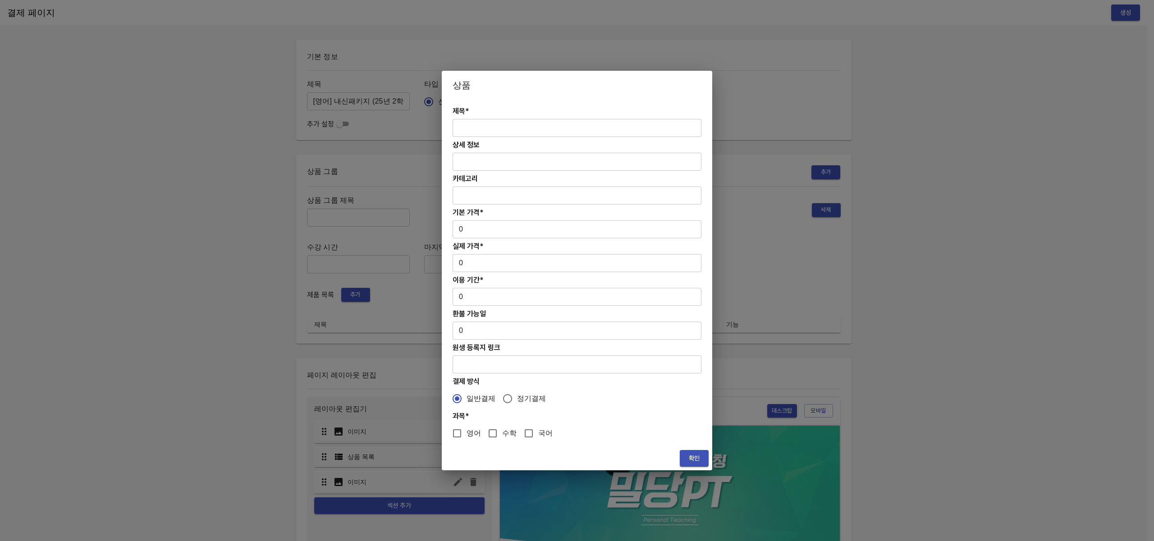
click at [492, 134] on input "text" at bounding box center [576, 128] width 249 height 18
paste input "[영어] 내신패키지 (25년 2학기 중간)"
type input "[영어] 내신패키지 (25년 2학기 중간)"
click at [503, 164] on input "text" at bounding box center [576, 162] width 249 height 18
paste input "중등 내신 교재 + 96시간 주말 질의응답"
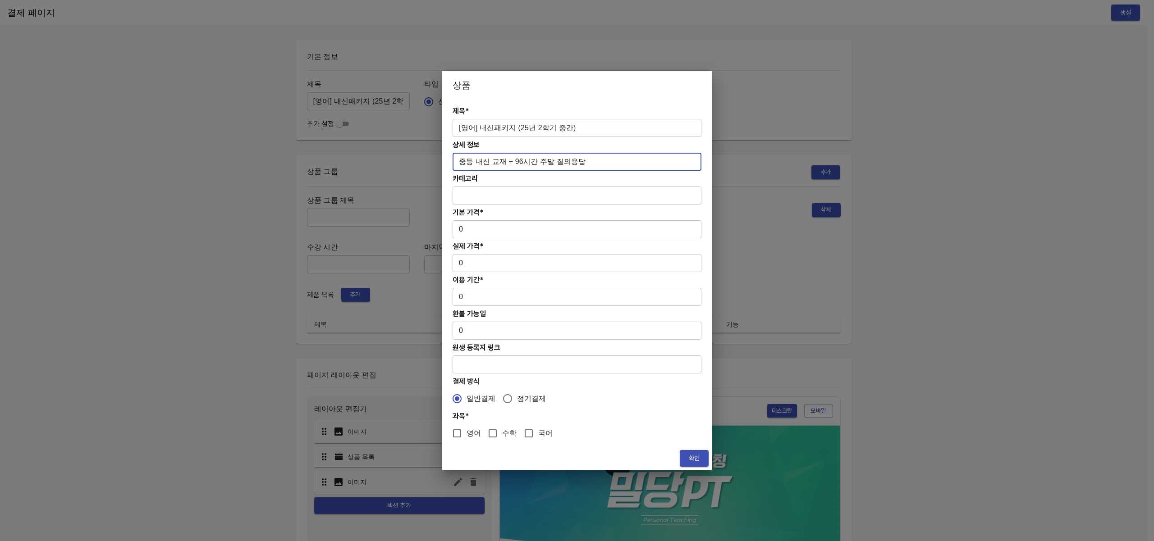
type input "중등 내신 교재 + 96시간 주말 질의응답"
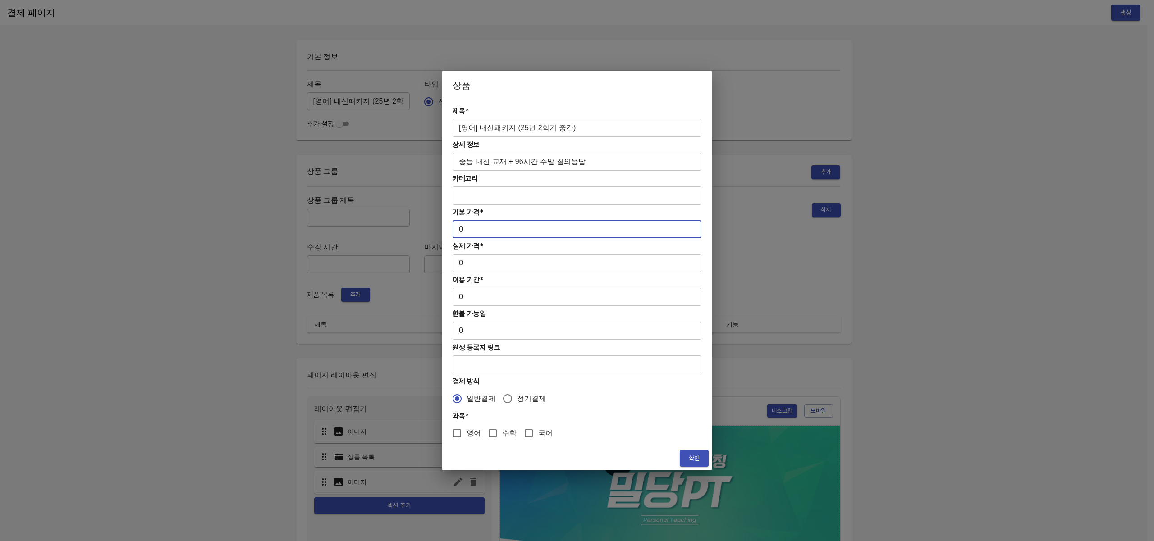
click at [481, 227] on input "0" at bounding box center [576, 229] width 249 height 18
click at [422, 224] on div "상품 제목* [영어] 내신패키지 (25년 2학기 중간) ​ 상세 정보 중등 내신 교재 + 96시간 주말 질의응답 ​ 카테고리 ​ 기본 가격* …" at bounding box center [577, 270] width 1154 height 541
type input "49500"
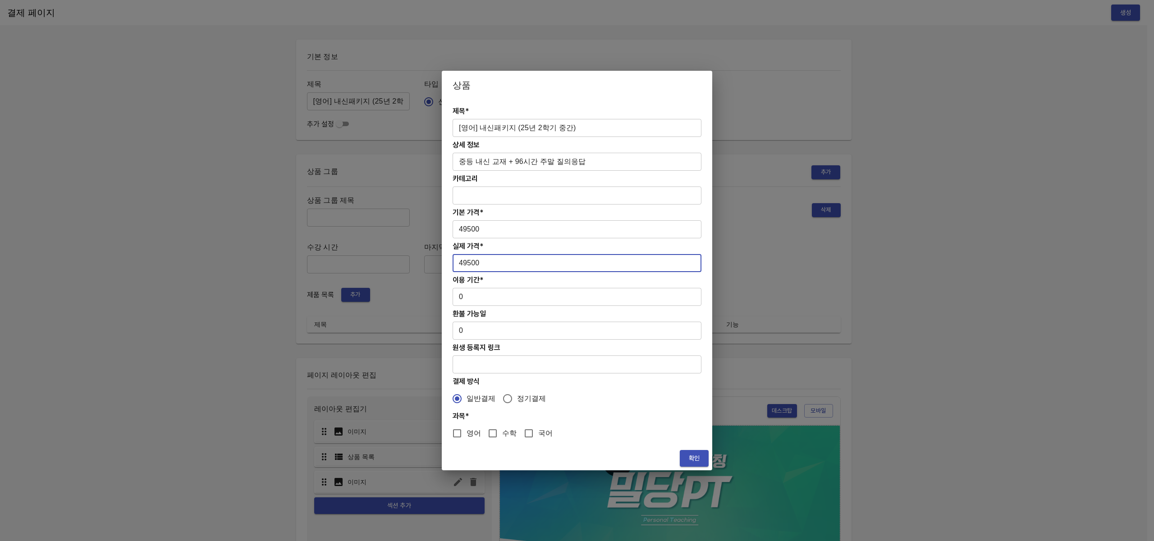
type input "49500"
type input "28"
click at [465, 431] on input "영어" at bounding box center [457, 433] width 19 height 19
checkbox input "true"
click at [693, 457] on span "확인" at bounding box center [694, 458] width 14 height 11
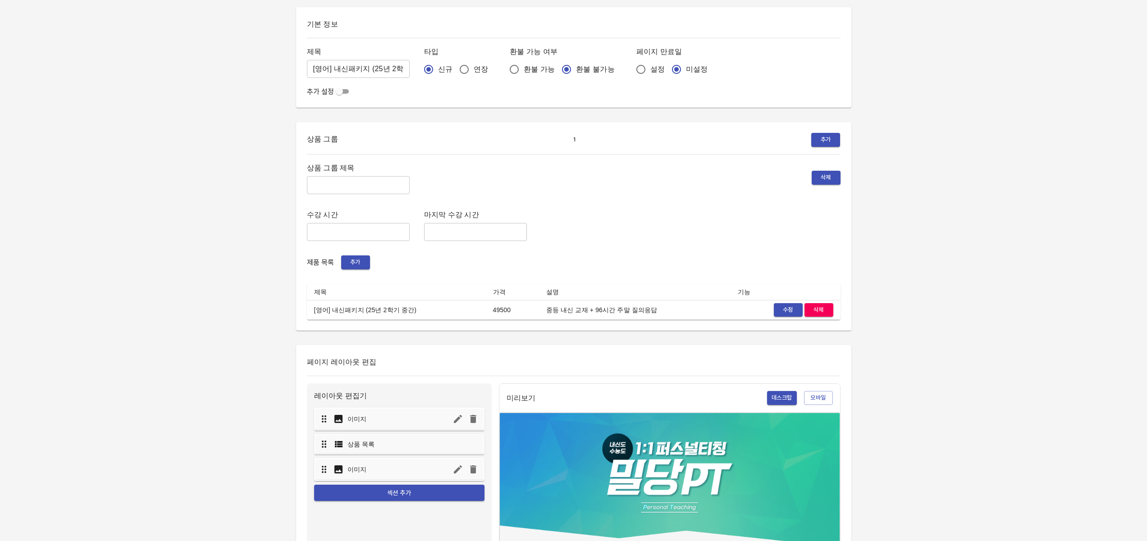
scroll to position [87, 0]
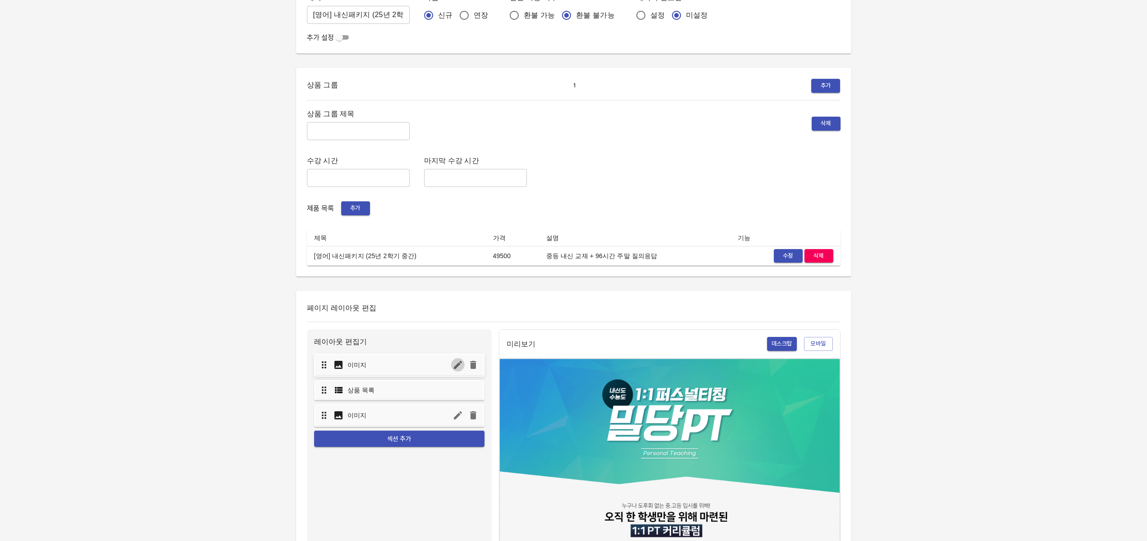
click at [456, 371] on button "button" at bounding box center [458, 365] width 14 height 14
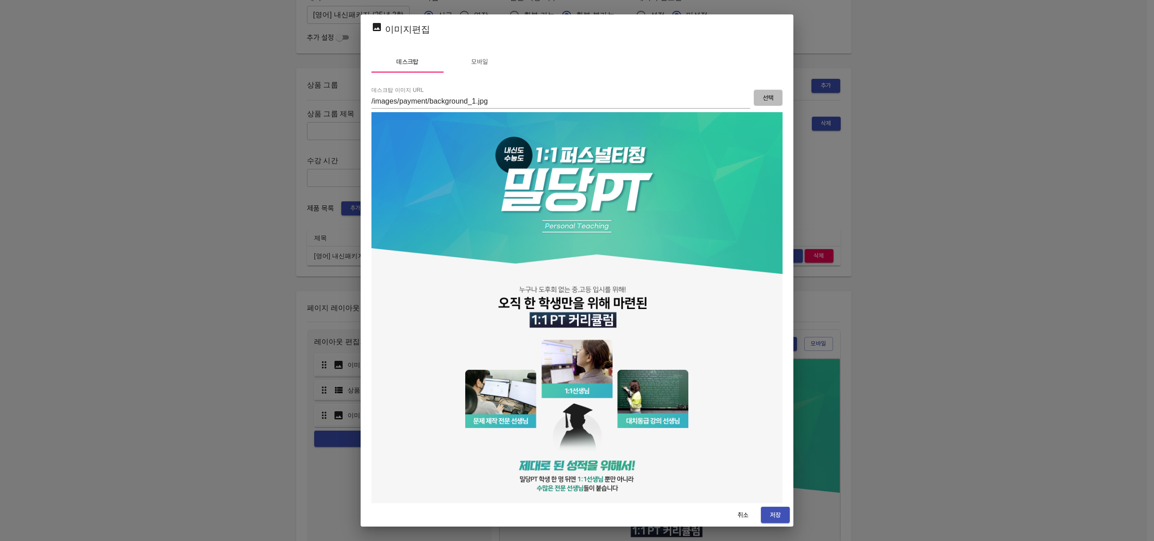
click at [762, 98] on span "선택" at bounding box center [768, 97] width 14 height 11
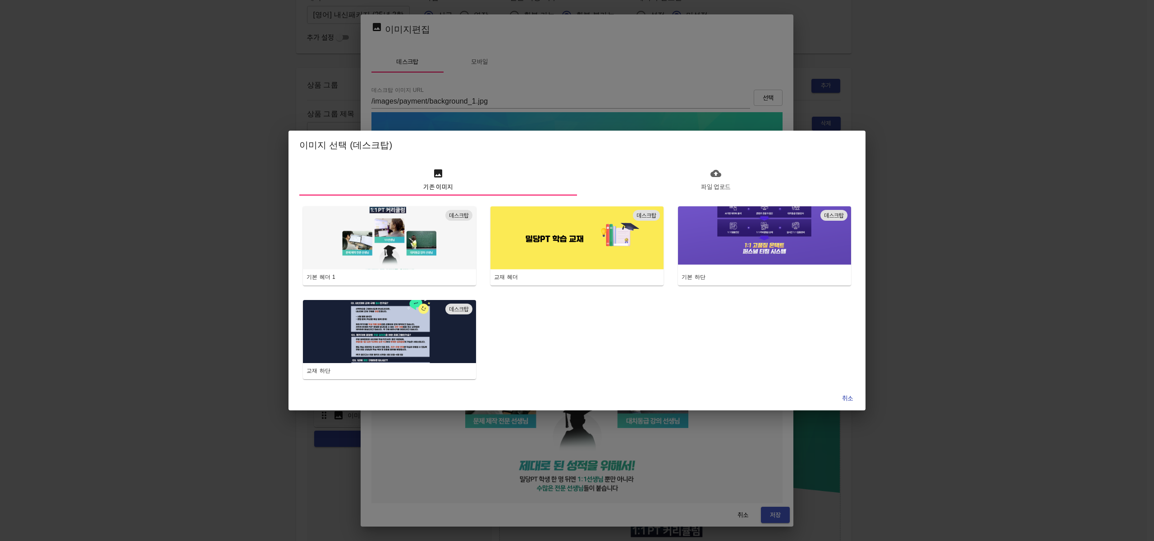
click at [692, 178] on span "파일 업로드" at bounding box center [715, 180] width 267 height 25
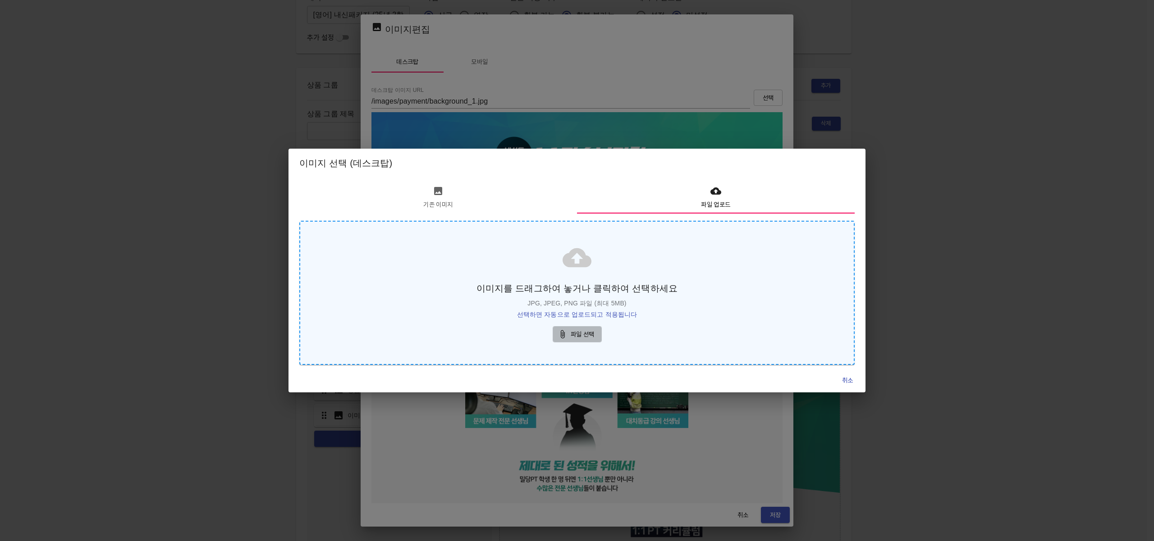
click at [585, 334] on span "파일 선택" at bounding box center [577, 334] width 35 height 11
type input "https://s3.ap-northeast-2.amazonaws.com/mildang/images/payment/3280814648473734…"
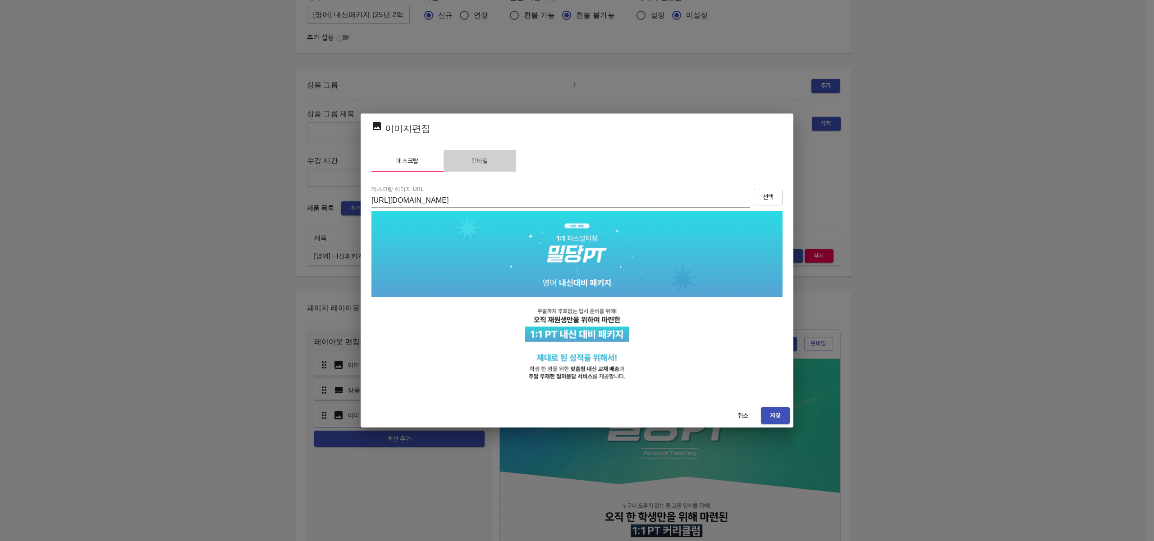
click at [474, 153] on button "모바일" at bounding box center [479, 161] width 72 height 22
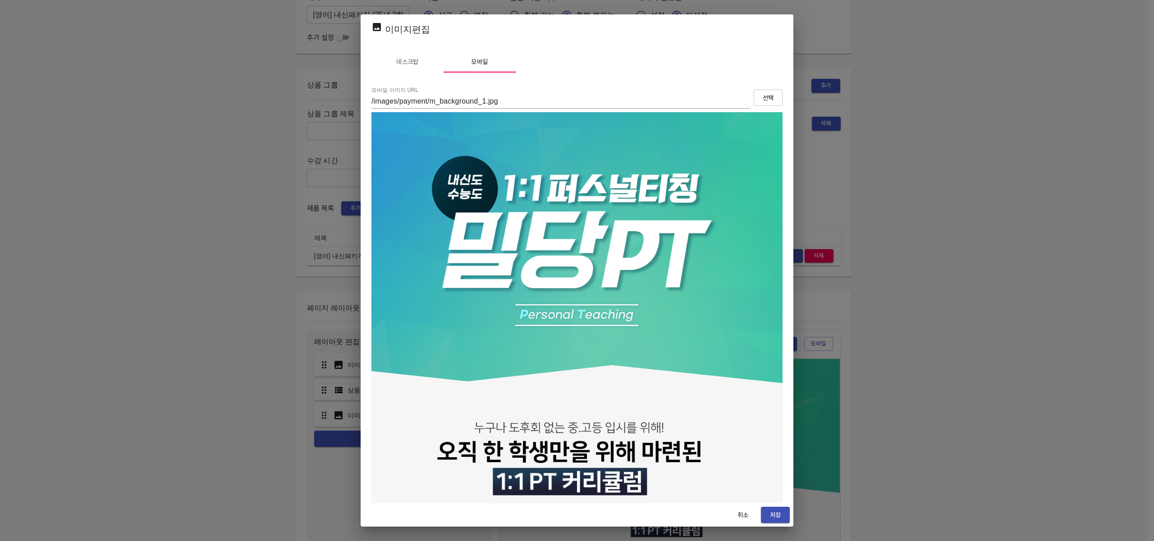
click at [763, 87] on div "모바일 이미지 URL /images/payment/m_background_1.jpg 선택" at bounding box center [576, 98] width 411 height 22
click at [761, 96] on span "선택" at bounding box center [768, 97] width 14 height 11
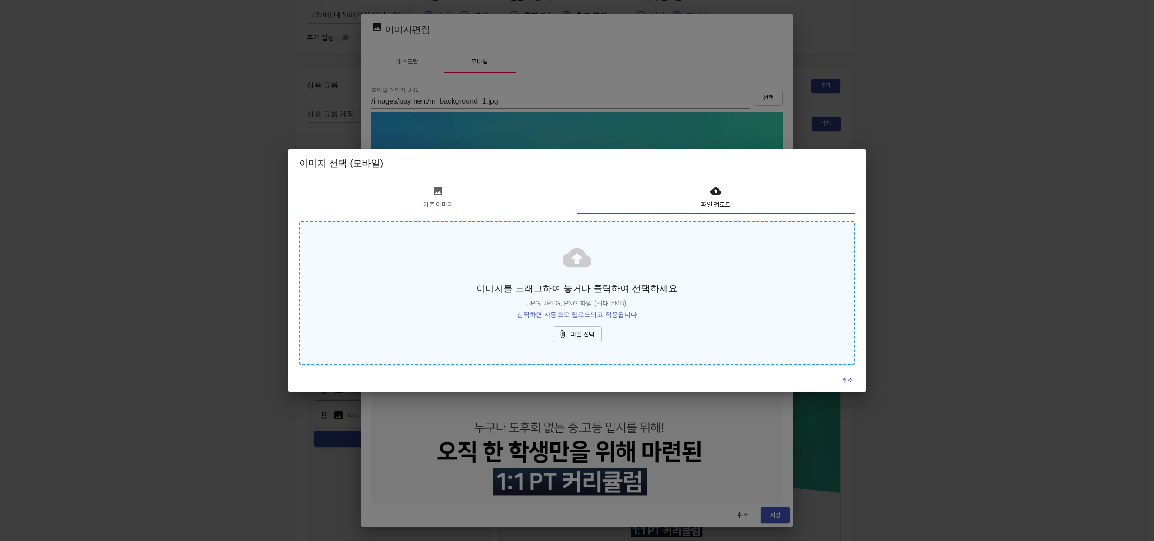
click at [576, 335] on span "파일 선택" at bounding box center [577, 334] width 35 height 11
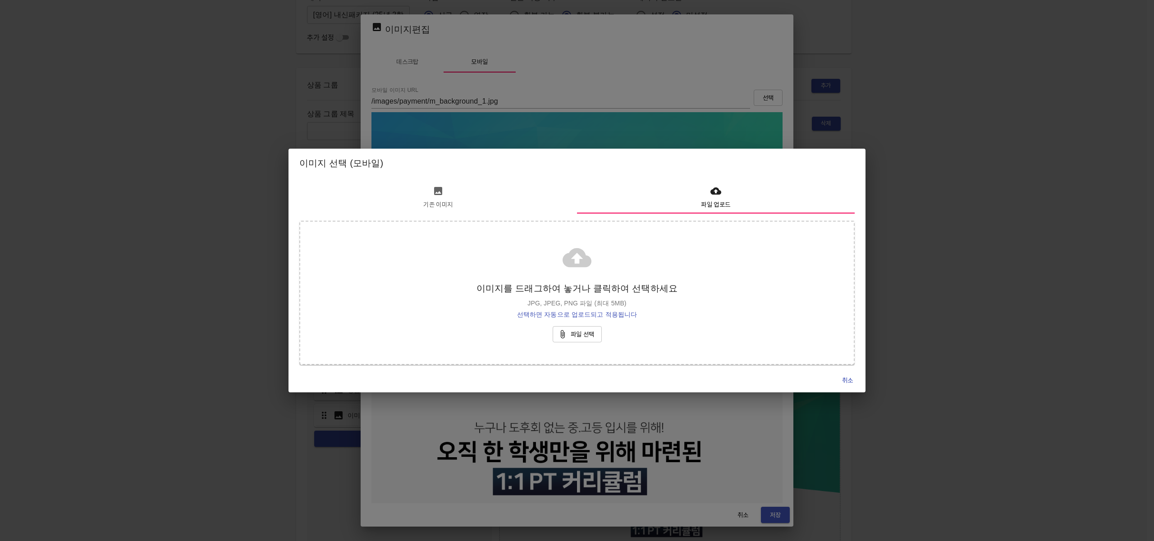
type input "https://s3.ap-northeast-2.amazonaws.com/mildang/images/payment/4837295211671418…"
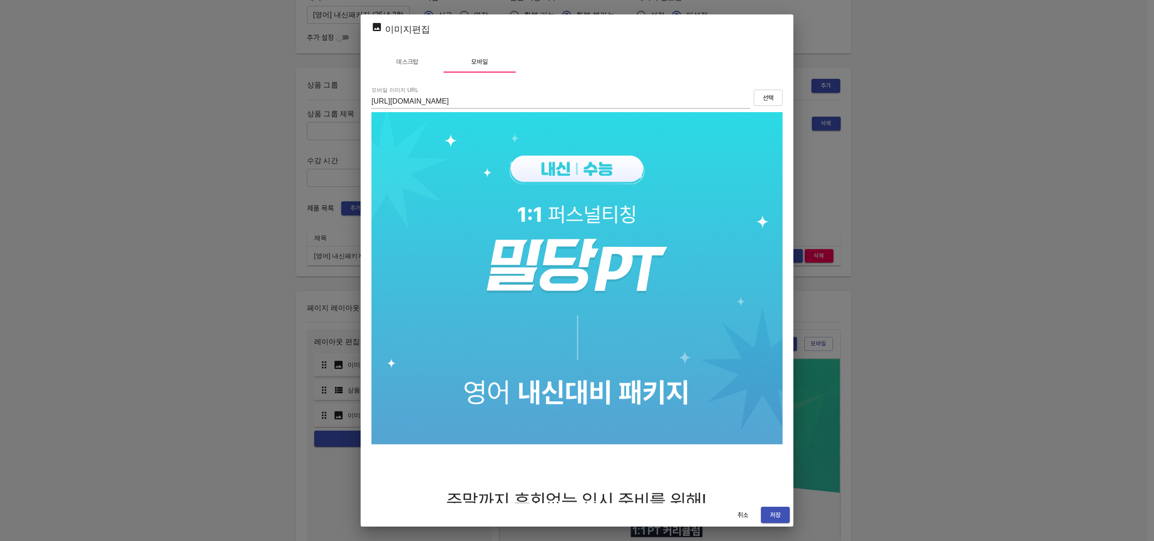
click at [776, 510] on span "저장" at bounding box center [775, 515] width 14 height 11
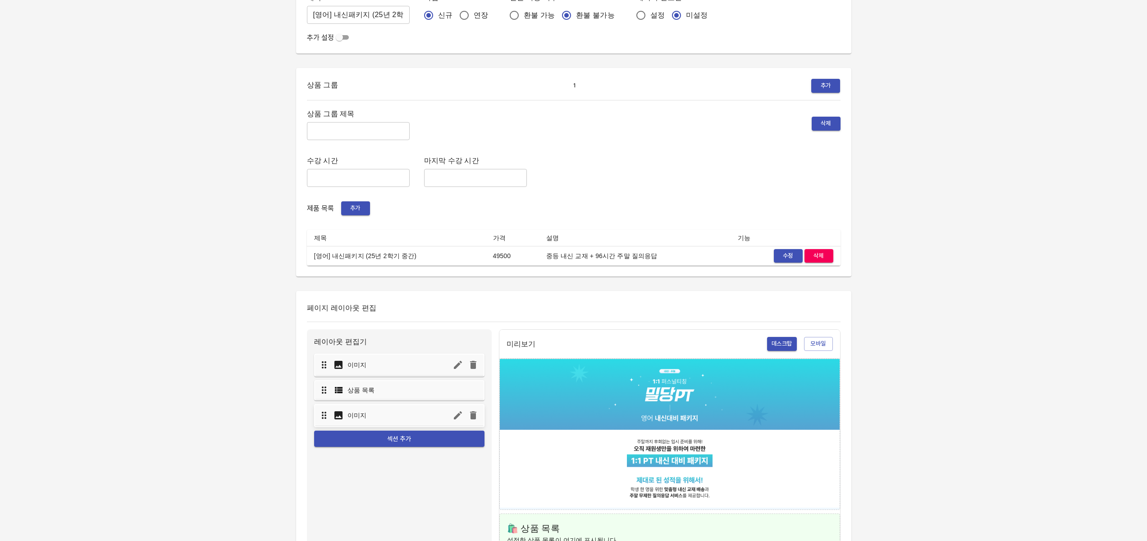
click at [457, 417] on icon "button" at bounding box center [458, 415] width 8 height 8
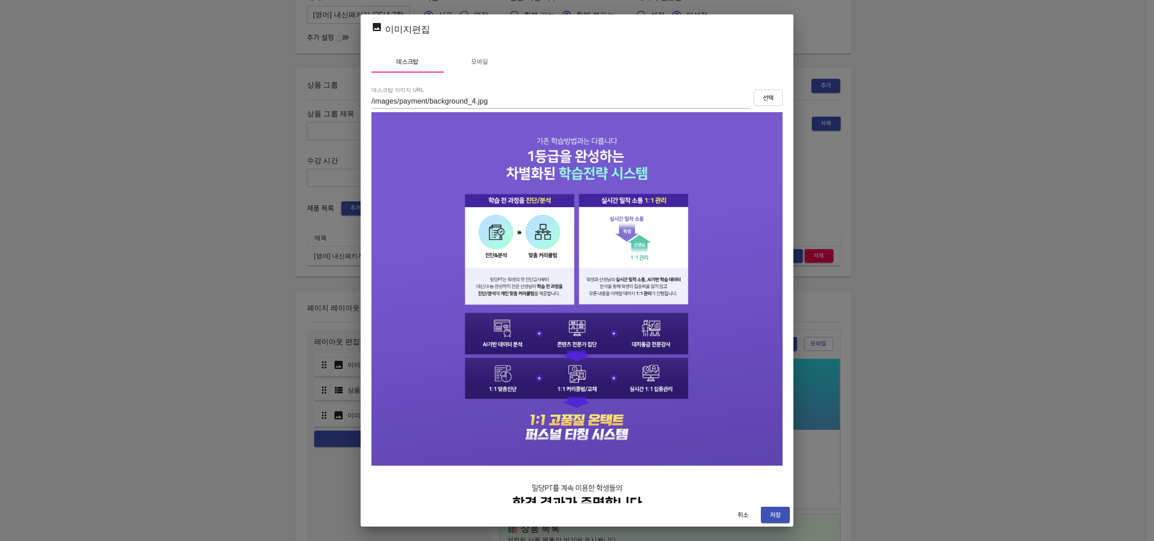
click at [764, 98] on span "선택" at bounding box center [768, 97] width 14 height 11
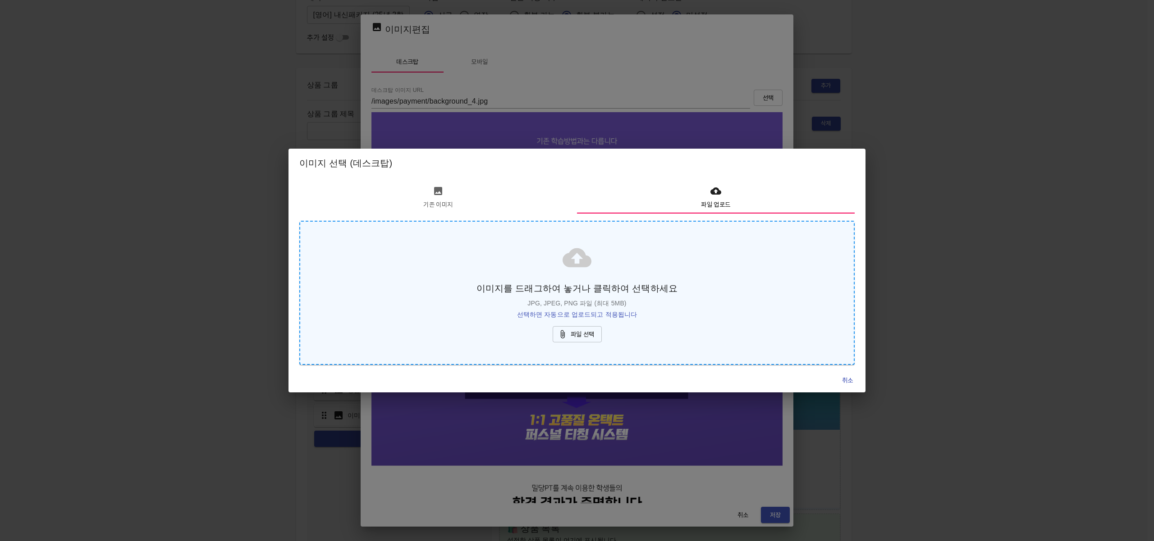
click at [587, 329] on span "파일 선택" at bounding box center [577, 334] width 35 height 11
type input "https://s3.ap-northeast-2.amazonaws.com/mildang/images/payment/4532639784050379…"
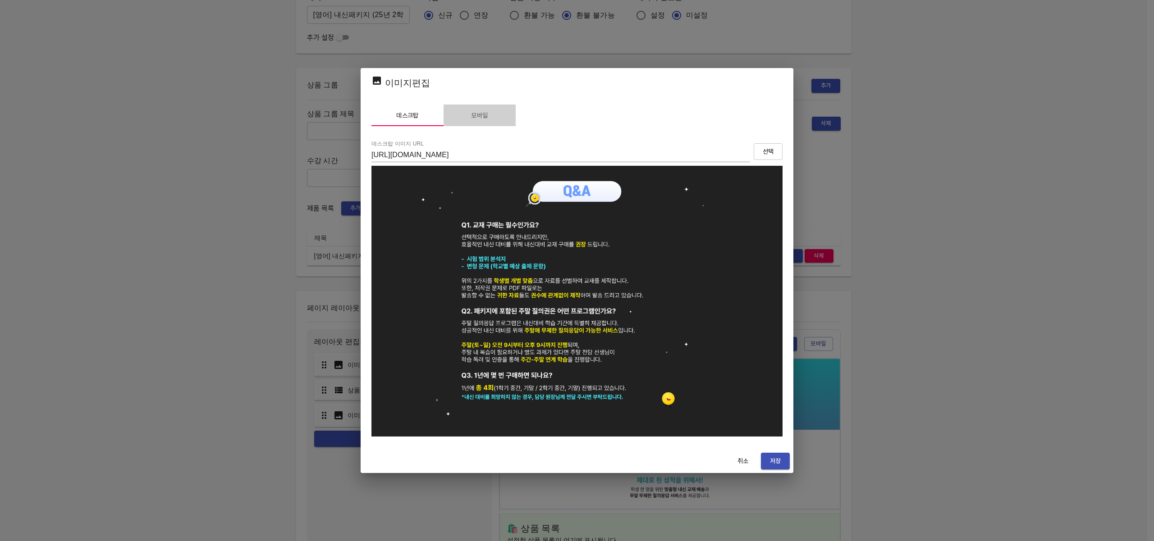
click at [483, 116] on span "모바일" at bounding box center [479, 115] width 61 height 11
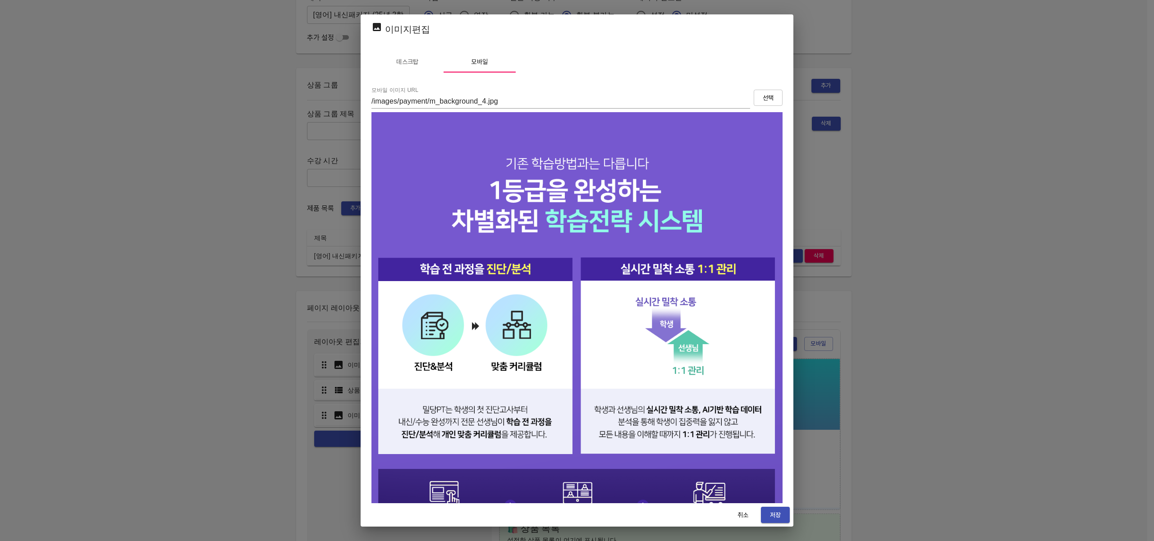
click at [761, 100] on span "선택" at bounding box center [768, 97] width 14 height 11
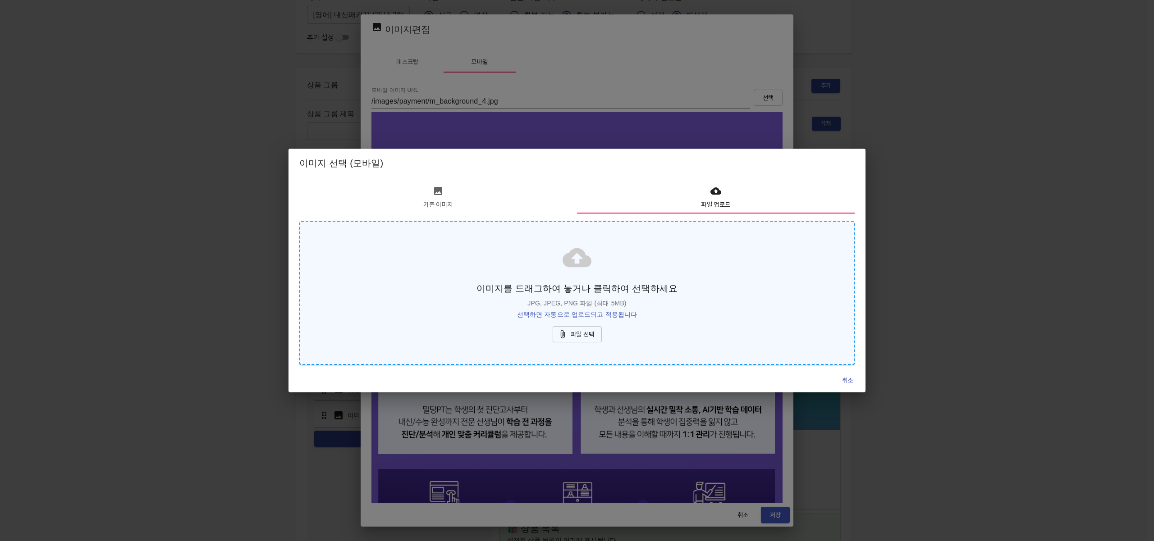
click at [582, 329] on span "파일 선택" at bounding box center [577, 334] width 35 height 11
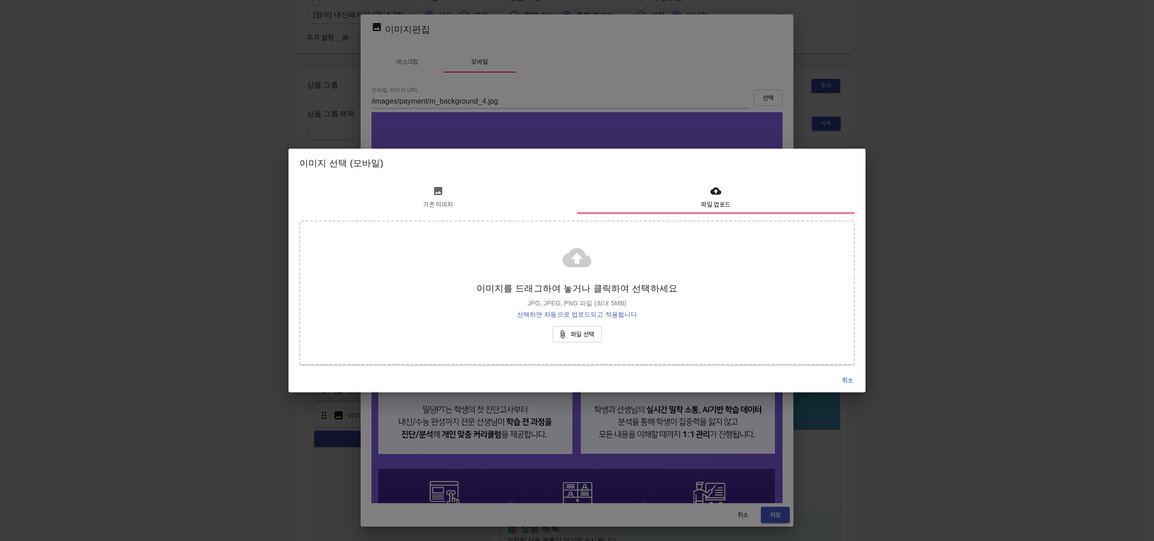
type input "https://s3.ap-northeast-2.amazonaws.com/mildang/images/payment/2223373940240563…"
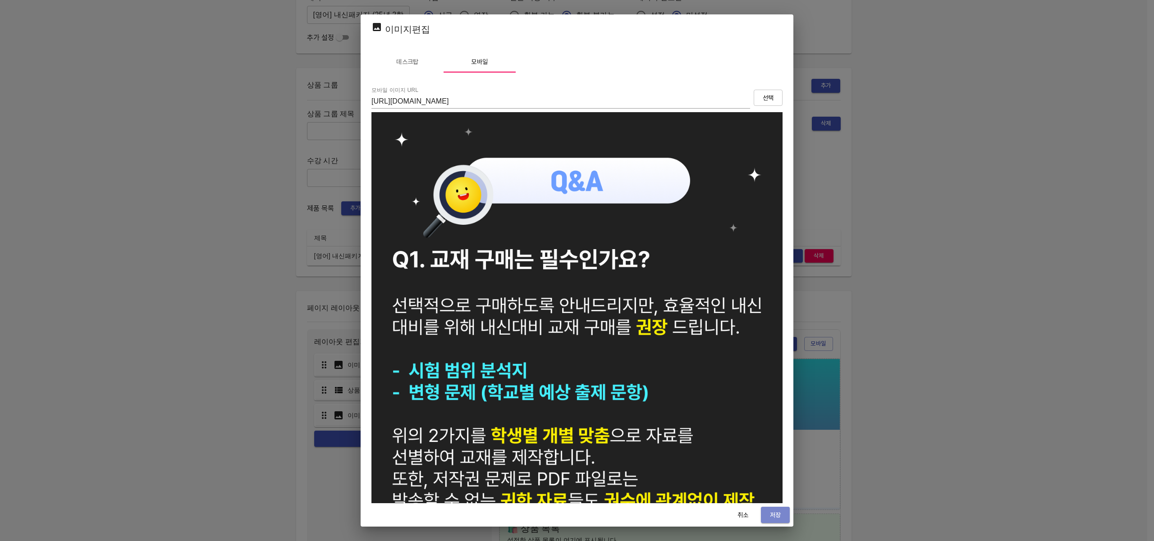
click at [776, 521] on button "저장" at bounding box center [775, 515] width 29 height 17
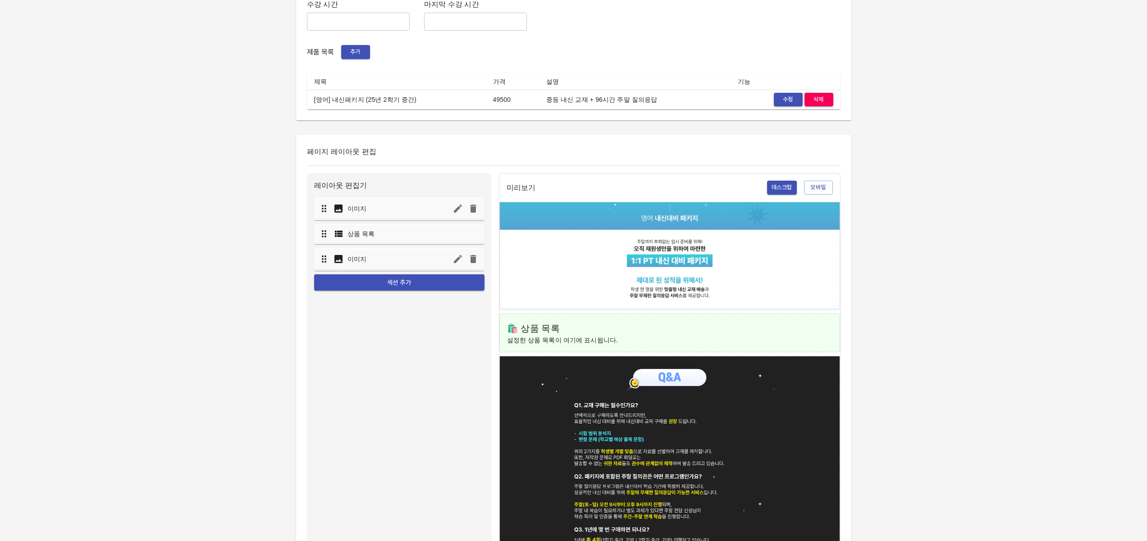
scroll to position [387, 0]
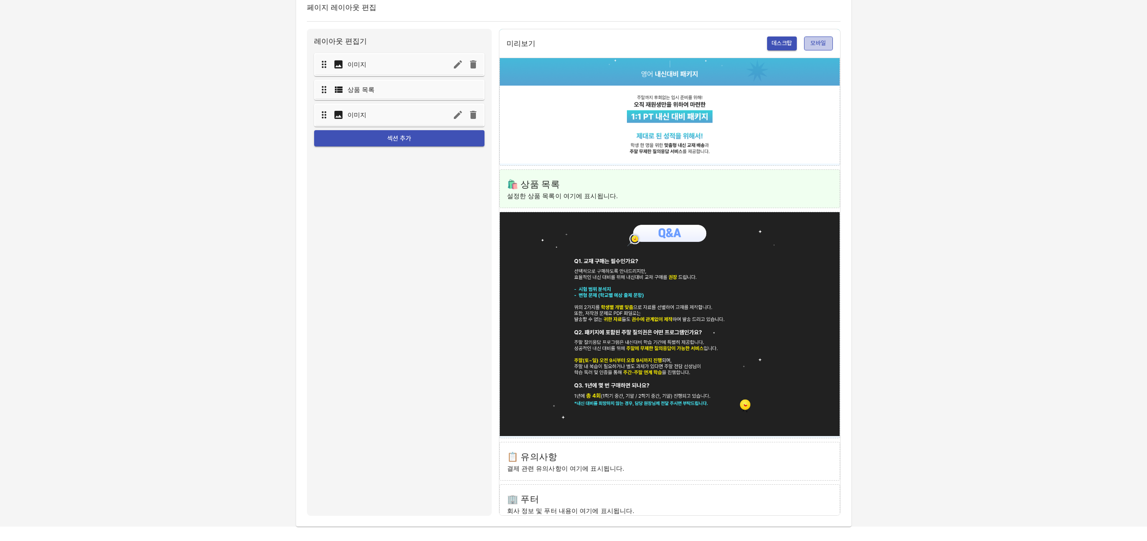
click at [809, 47] on span "모바일" at bounding box center [819, 43] width 20 height 10
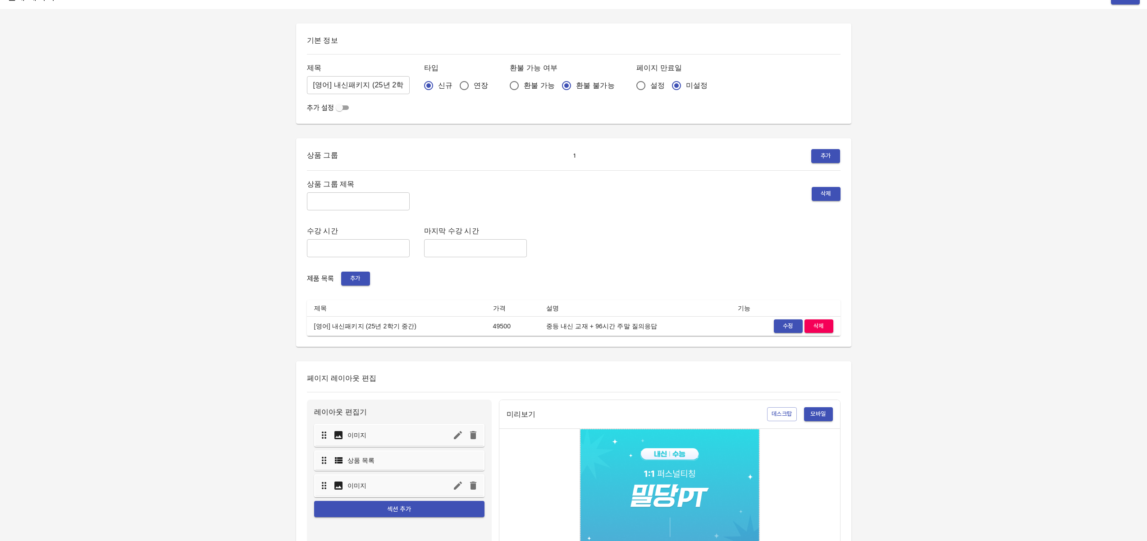
scroll to position [0, 0]
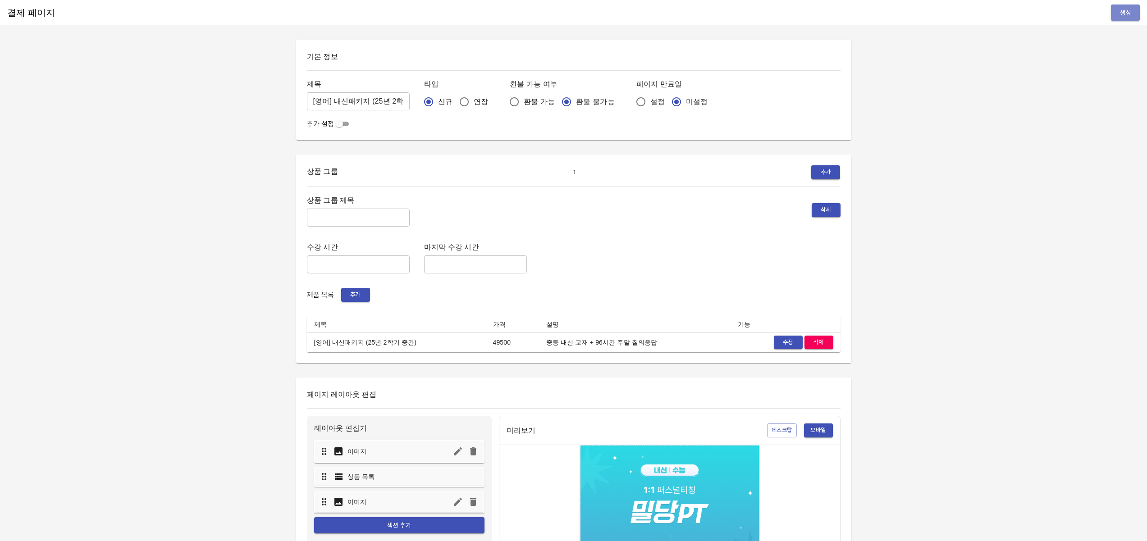
click at [1122, 14] on span "생성" at bounding box center [1125, 12] width 14 height 11
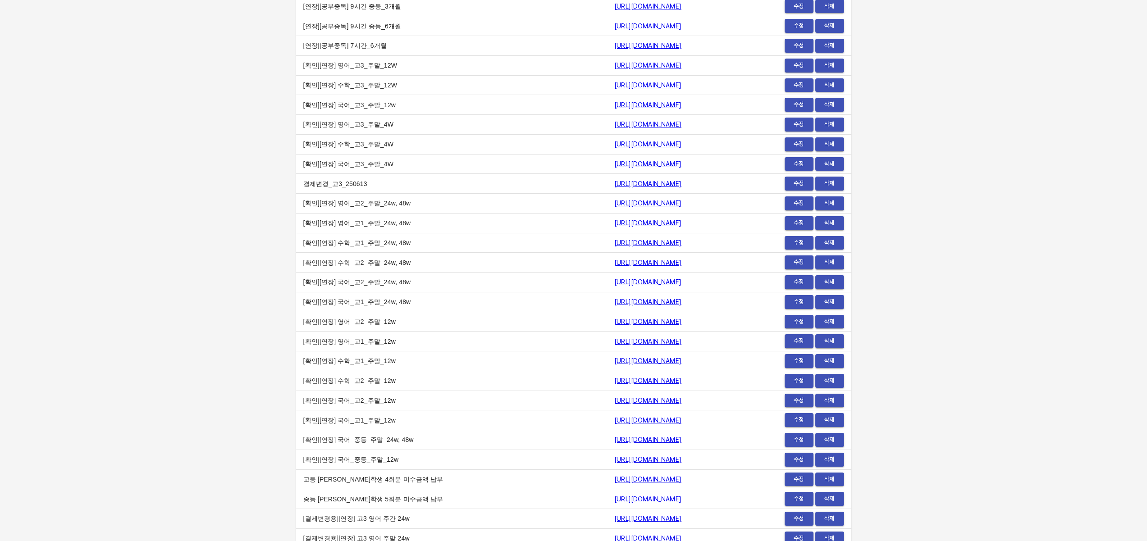
scroll to position [11069, 0]
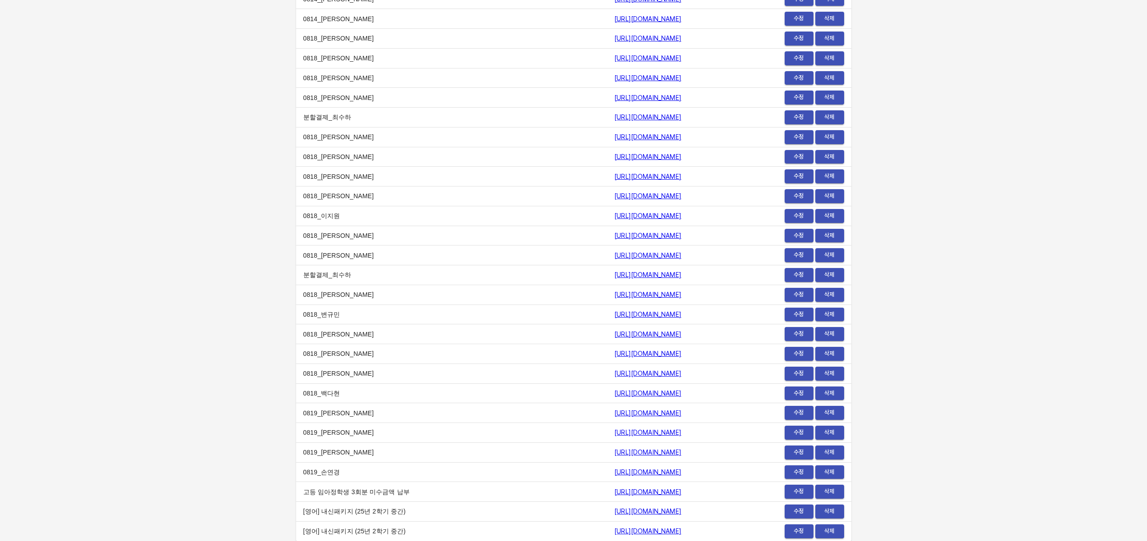
click at [798, 512] on span "수정" at bounding box center [799, 512] width 20 height 10
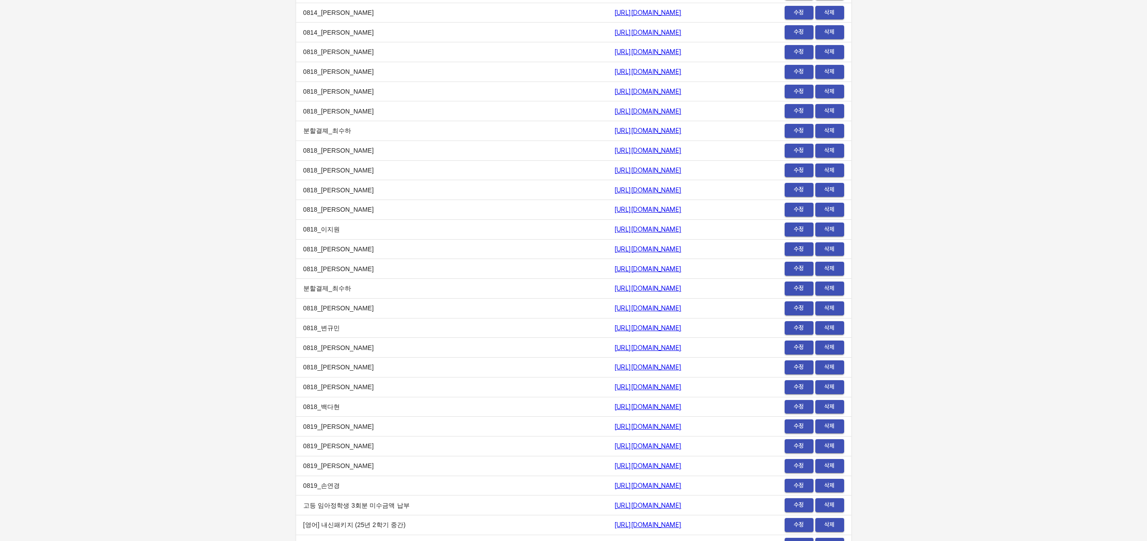
scroll to position [11069, 0]
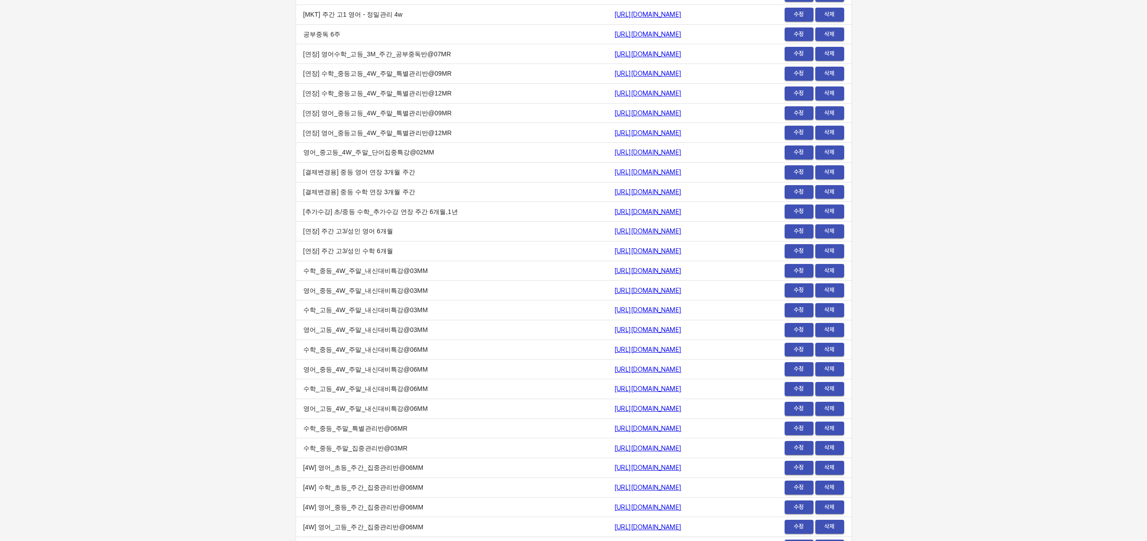
scroll to position [3305, 0]
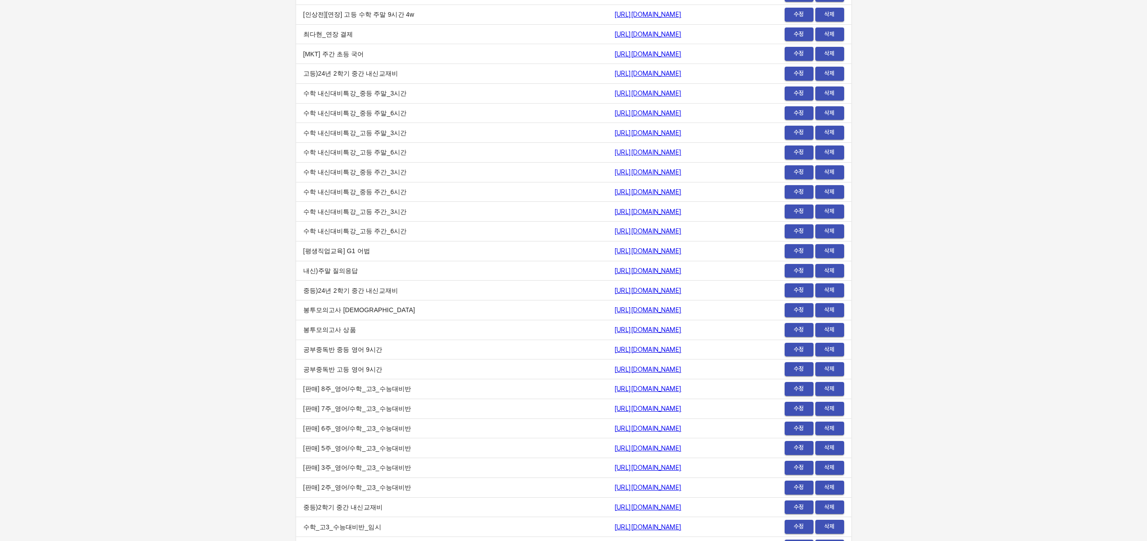
click at [807, 271] on span "수정" at bounding box center [799, 271] width 20 height 10
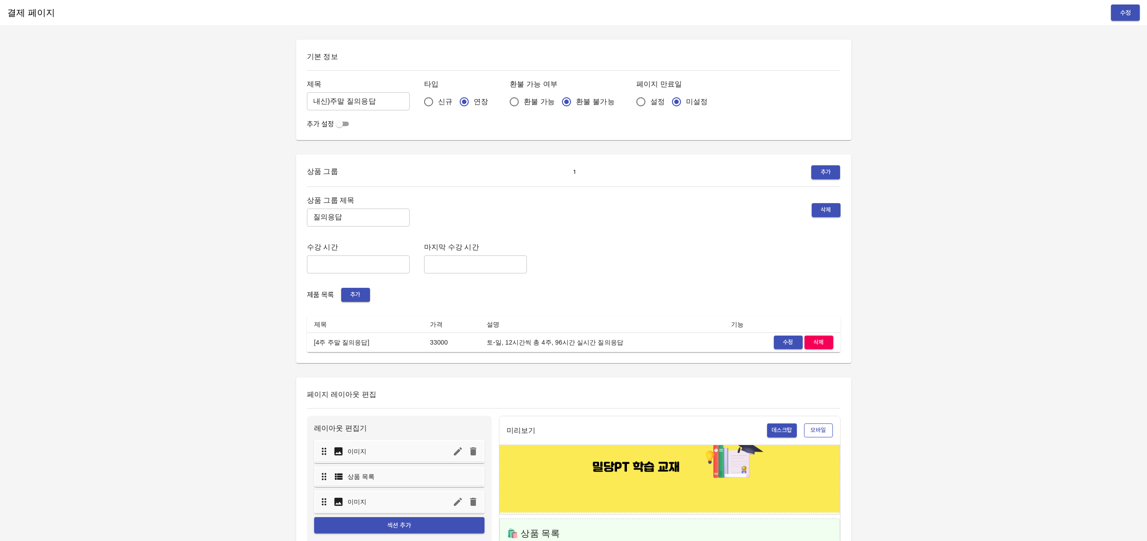
scroll to position [28, 0]
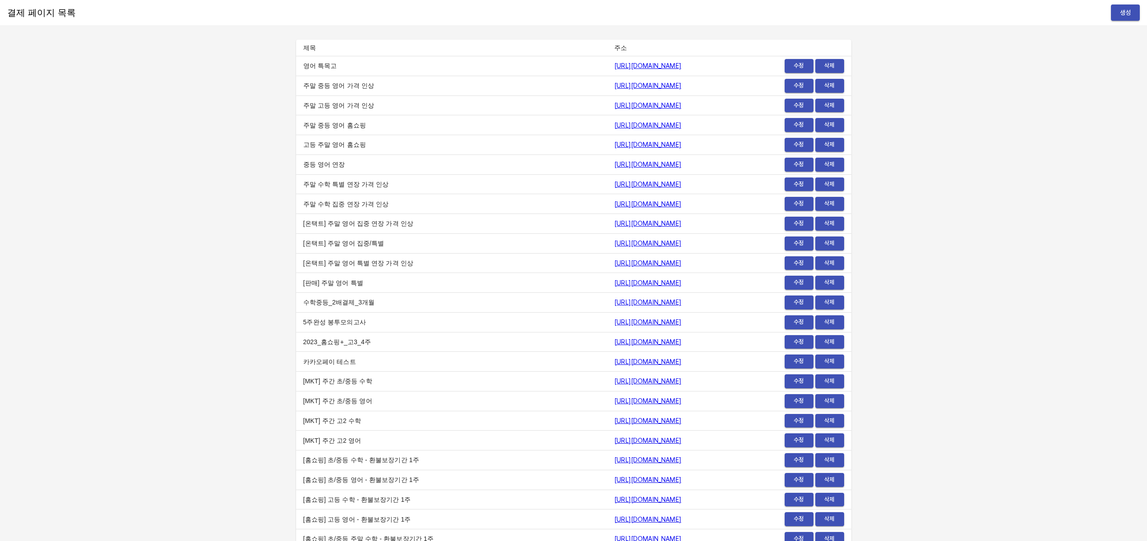
scroll to position [3305, 0]
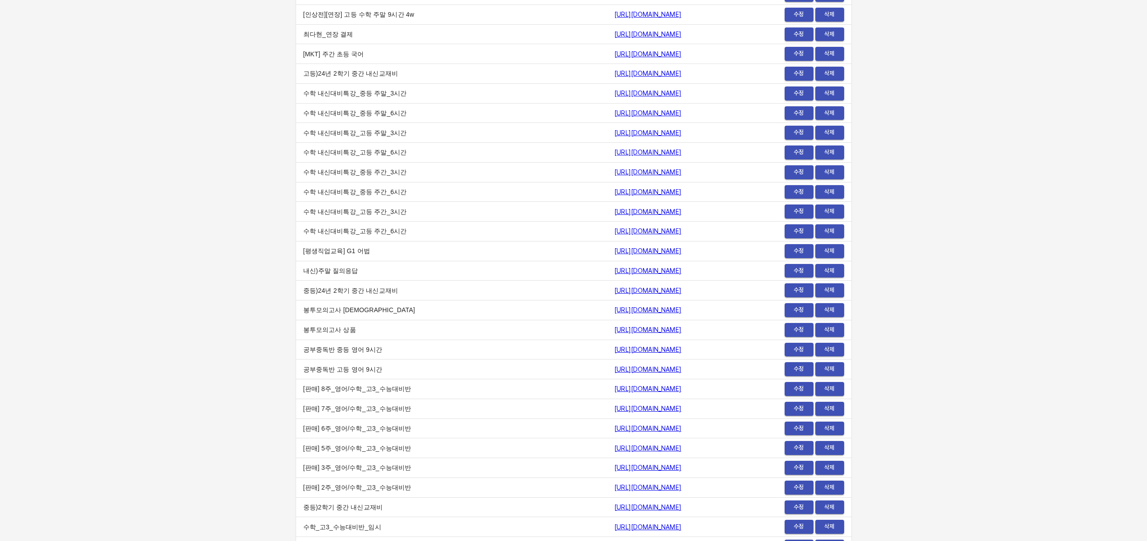
drag, startPoint x: 729, startPoint y: 358, endPoint x: 734, endPoint y: 354, distance: 6.4
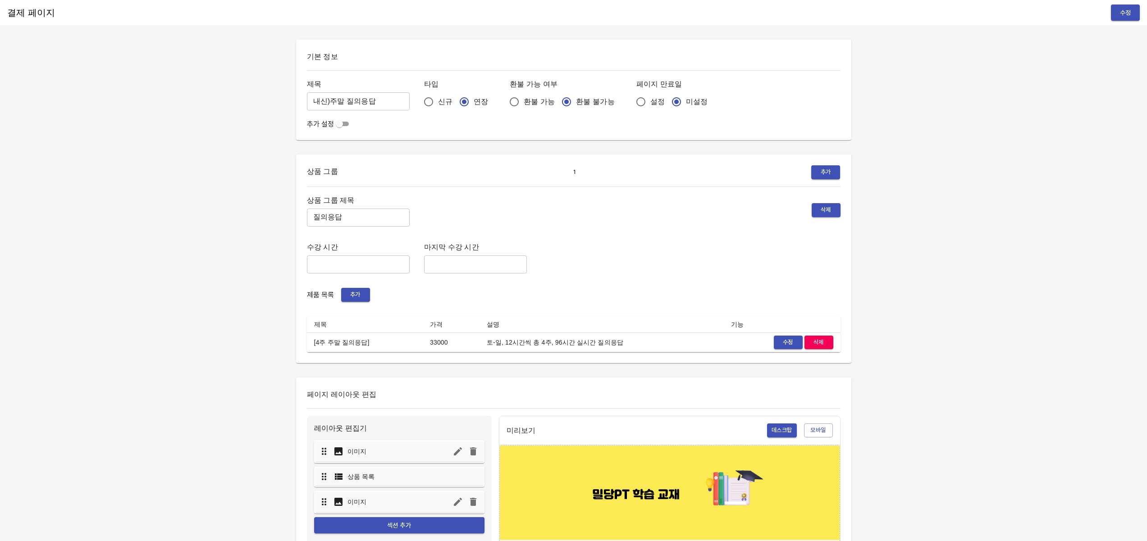
click at [781, 341] on span "수정" at bounding box center [788, 343] width 20 height 10
drag, startPoint x: 850, startPoint y: 344, endPoint x: 872, endPoint y: 343, distance: 22.1
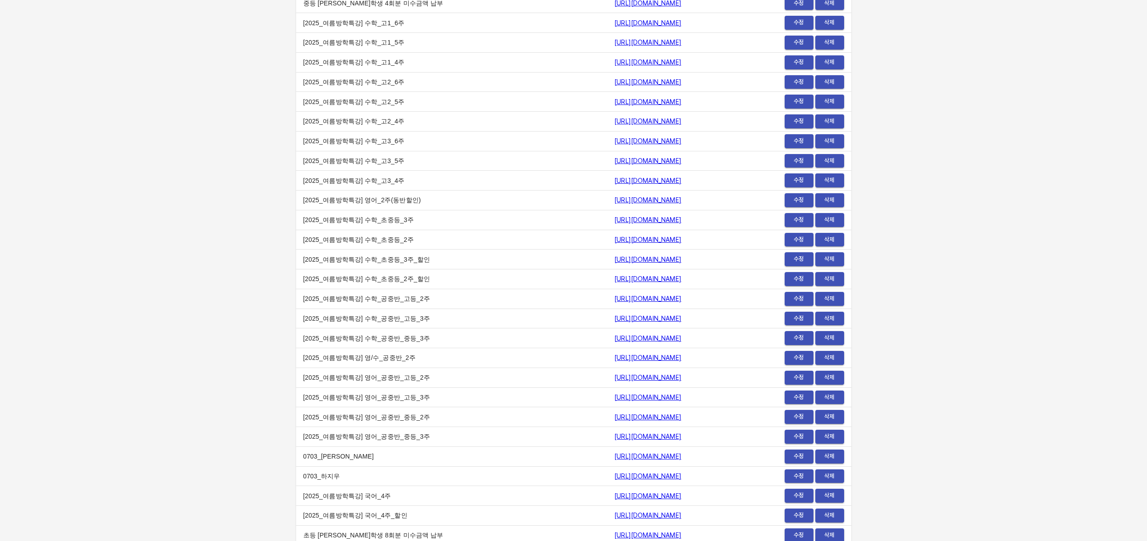
scroll to position [11069, 0]
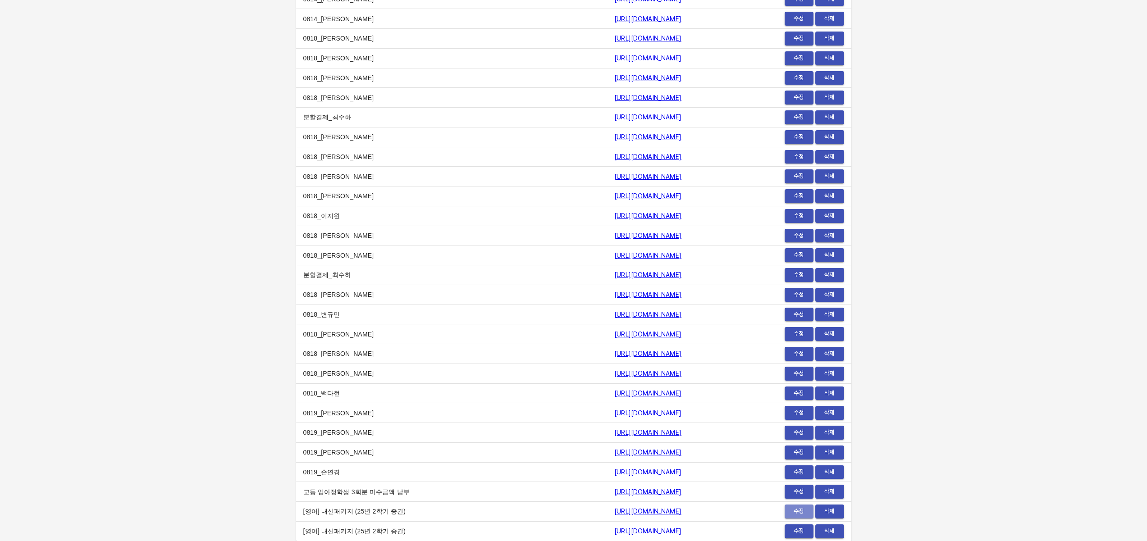
click at [800, 508] on span "수정" at bounding box center [799, 512] width 20 height 10
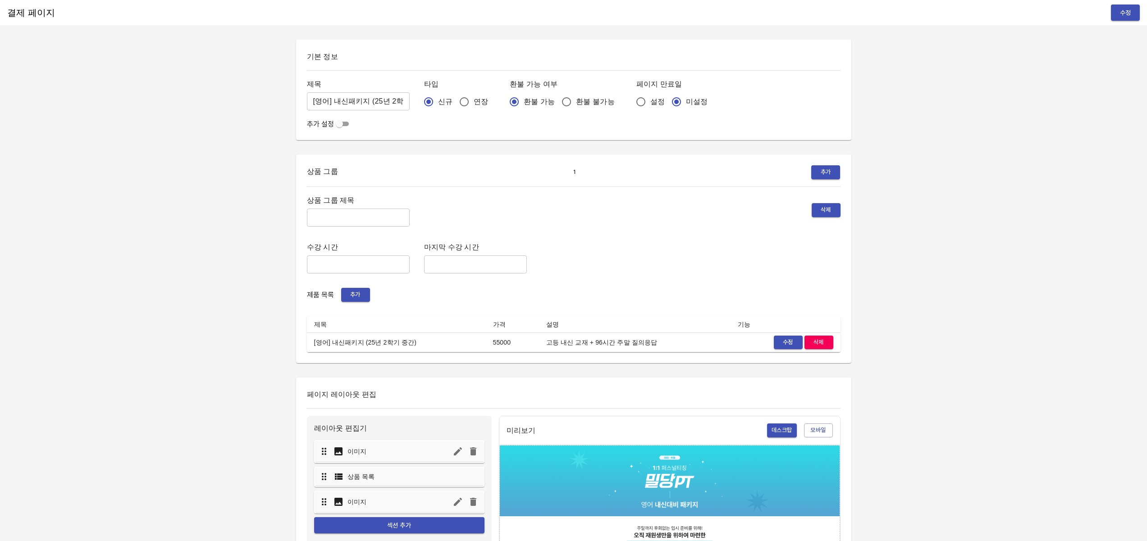
click at [965, 334] on div "결제 페이지 수정 기본 정보 제목 [영어] 내신패키지 (25년 2학기 중간) ​ 타입 신규 연장 환불 가능 여부 환불 가능 환불 불가능 페이지…" at bounding box center [573, 457] width 1147 height 914
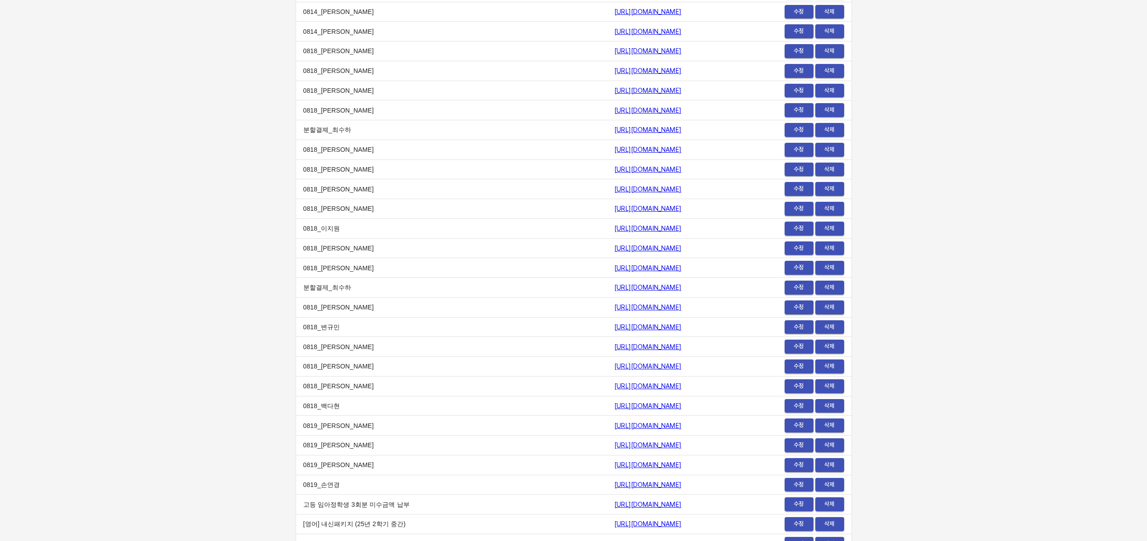
scroll to position [11069, 0]
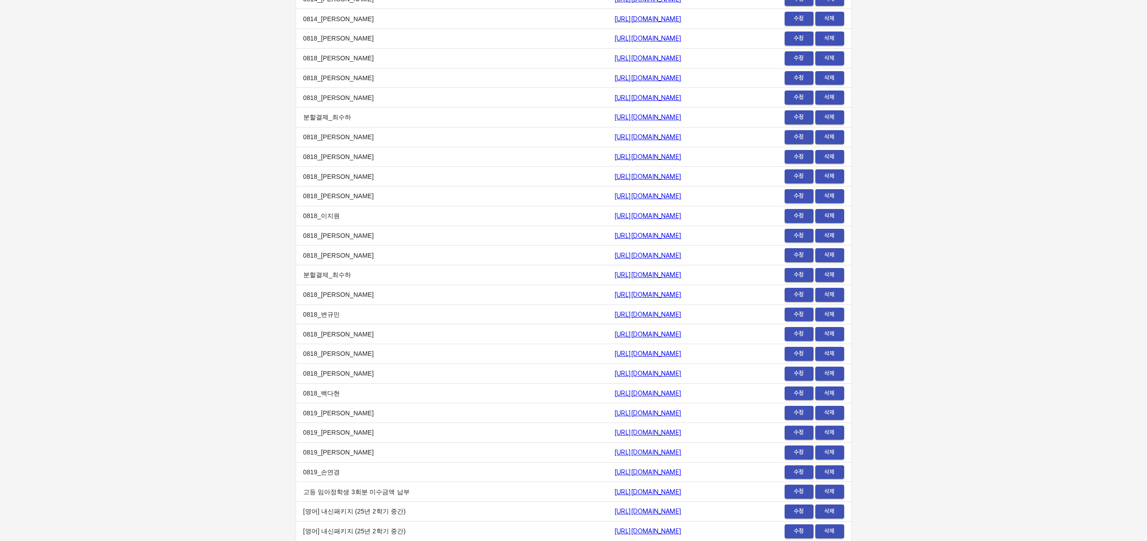
click at [793, 508] on span "수정" at bounding box center [799, 512] width 20 height 10
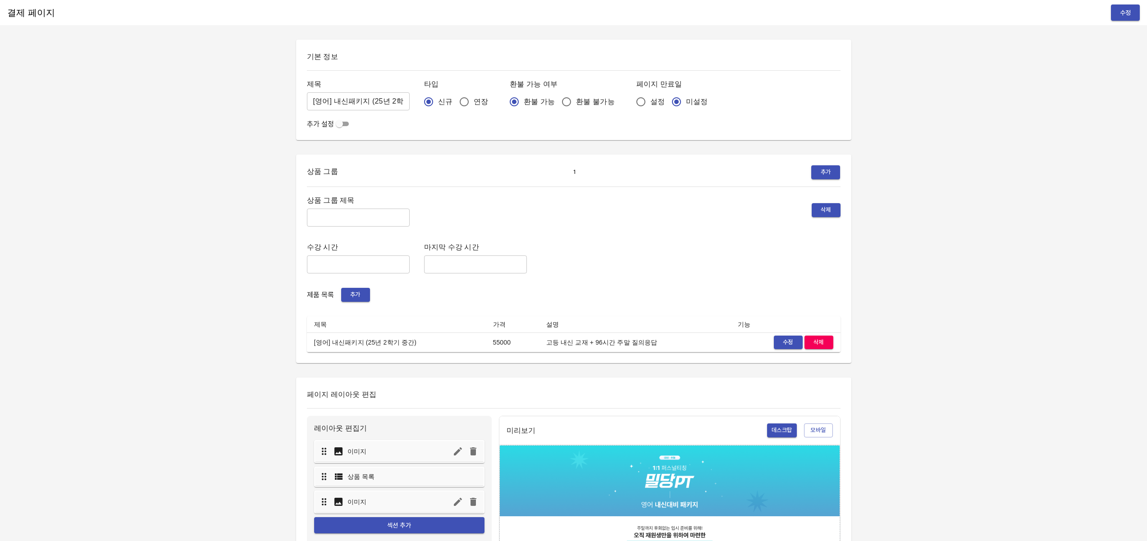
click at [344, 101] on input "[영어] 내신패키지 (25년 2학기 중간)" at bounding box center [358, 101] width 103 height 18
click at [336, 101] on input "[영어] 내신패키지 (25년 2학기 중간)" at bounding box center [358, 101] width 103 height 18
type input "[영어] 고등 내신패키지 (25년 2학기 중간)"
click at [1121, 16] on span "수정" at bounding box center [1125, 12] width 14 height 11
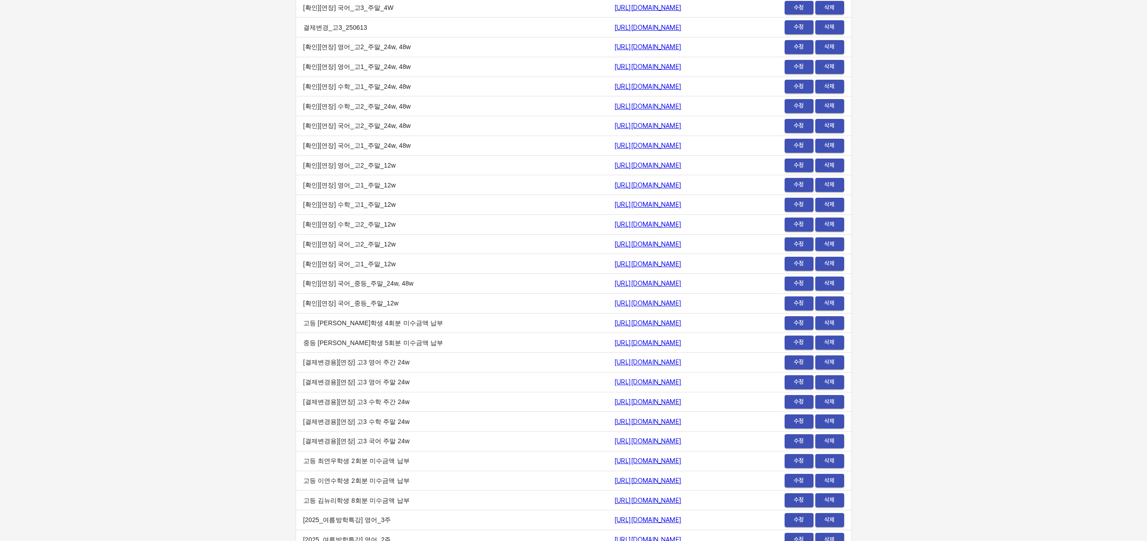
scroll to position [11069, 0]
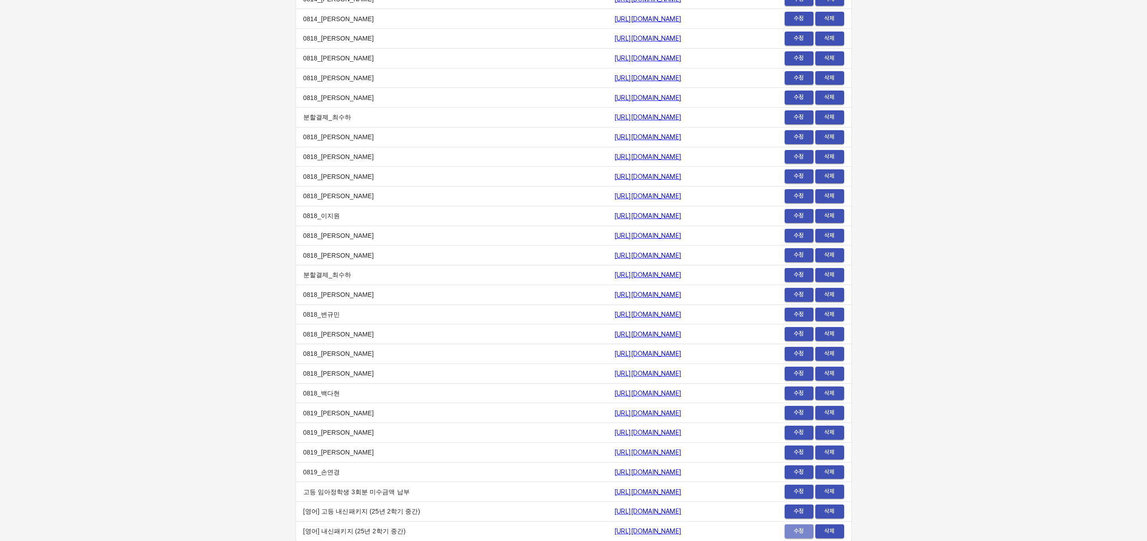
click at [800, 530] on span "수정" at bounding box center [799, 531] width 20 height 10
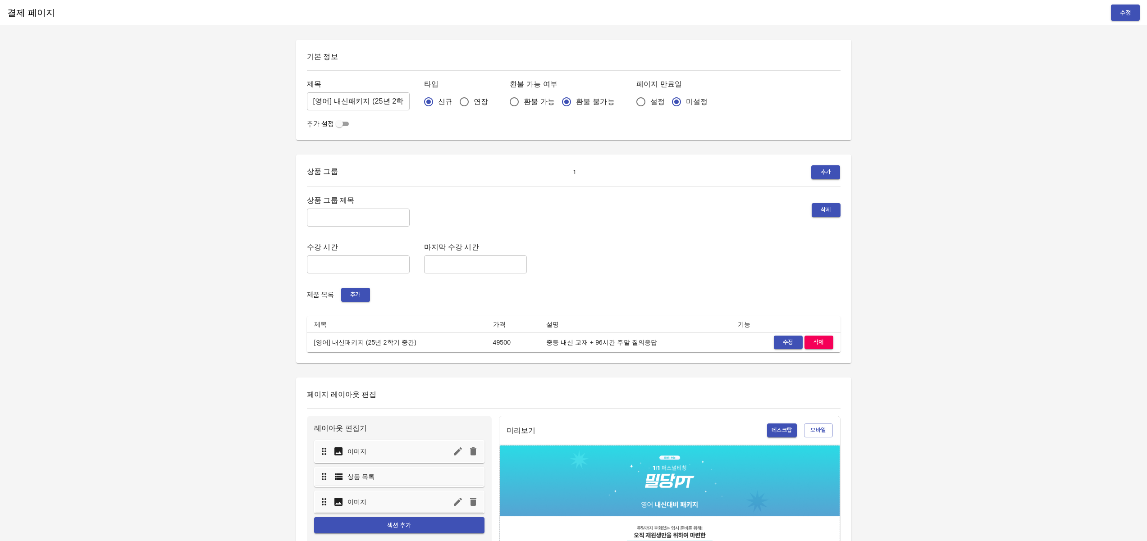
click at [334, 99] on input "[영어] 내신패키지 (25년 2학기 중간)" at bounding box center [358, 101] width 103 height 18
type input "[영어] 중등 내신패키지 (25년 2학기 중간)"
click at [1129, 16] on span "수정" at bounding box center [1125, 12] width 14 height 11
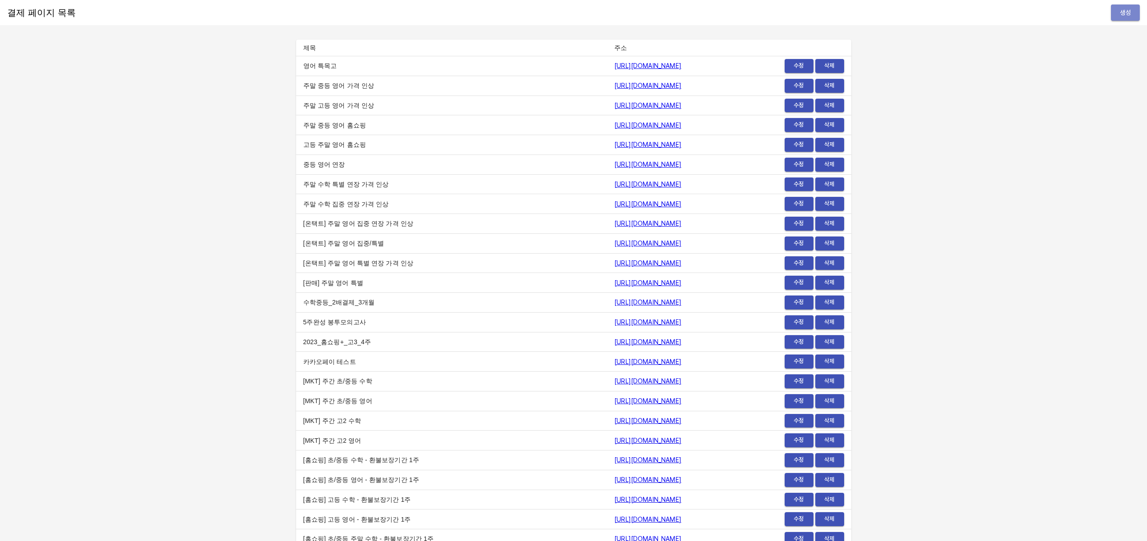
click at [1116, 18] on button "생성" at bounding box center [1125, 13] width 29 height 17
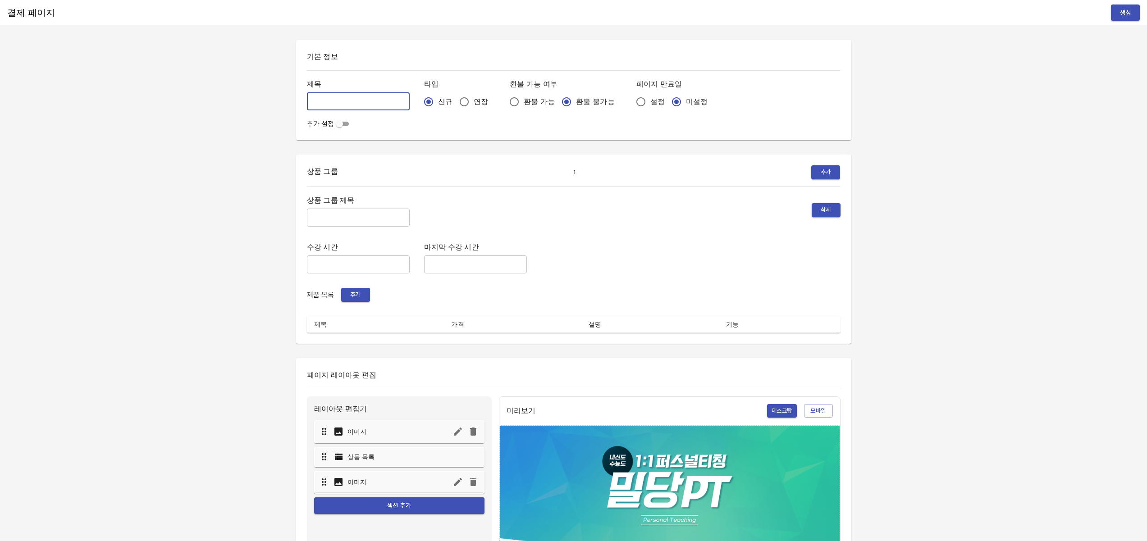
click at [362, 95] on input "text" at bounding box center [358, 101] width 103 height 18
paste input "[영어] 96시간 주말 질의응답 (25년 2학기 중간)"
type input "[영어] 96시간 주말 질의응답 (25년 2학기 중간)"
click at [357, 299] on span "추가" at bounding box center [356, 295] width 20 height 10
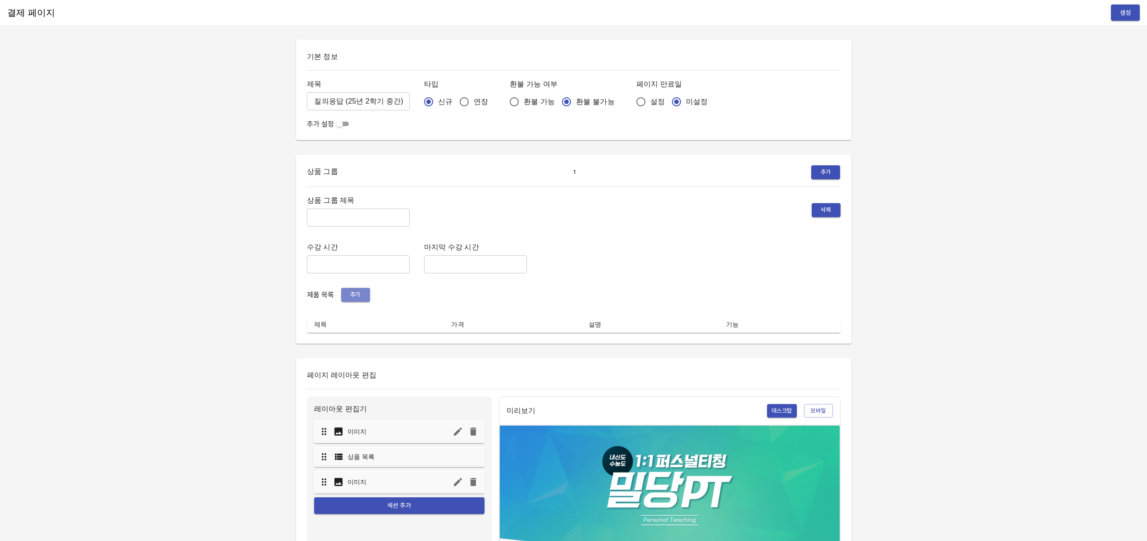
scroll to position [0, 0]
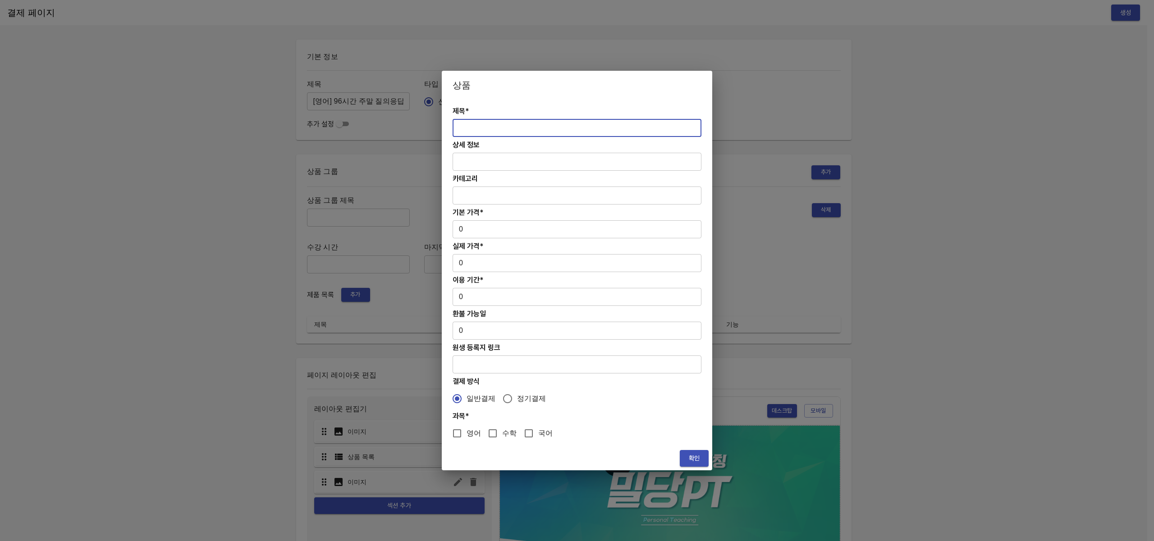
click at [508, 126] on input "text" at bounding box center [576, 128] width 249 height 18
paste input "[영어] 96시간 주말 질의응답 (25년 2학기 중간)"
type input "[영어] 96시간 주말 질의응답 (25년 2학기 중간)"
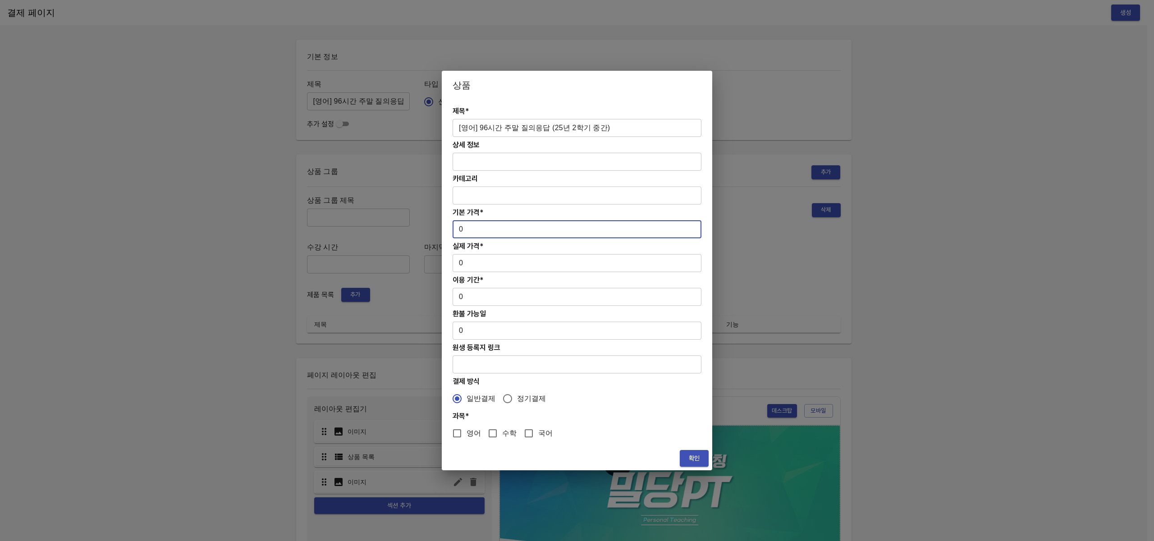
drag, startPoint x: 499, startPoint y: 229, endPoint x: 437, endPoint y: 225, distance: 62.3
click at [437, 225] on div "상품 제목* [영어] 96시간 주말 질의응답 (25년 2학기 중간) ​ 상세 정보 ​ 카테고리 ​ 기본 가격* 0 ​ 실제 가격* 0 ​ 이용…" at bounding box center [577, 270] width 1154 height 541
type input "33000"
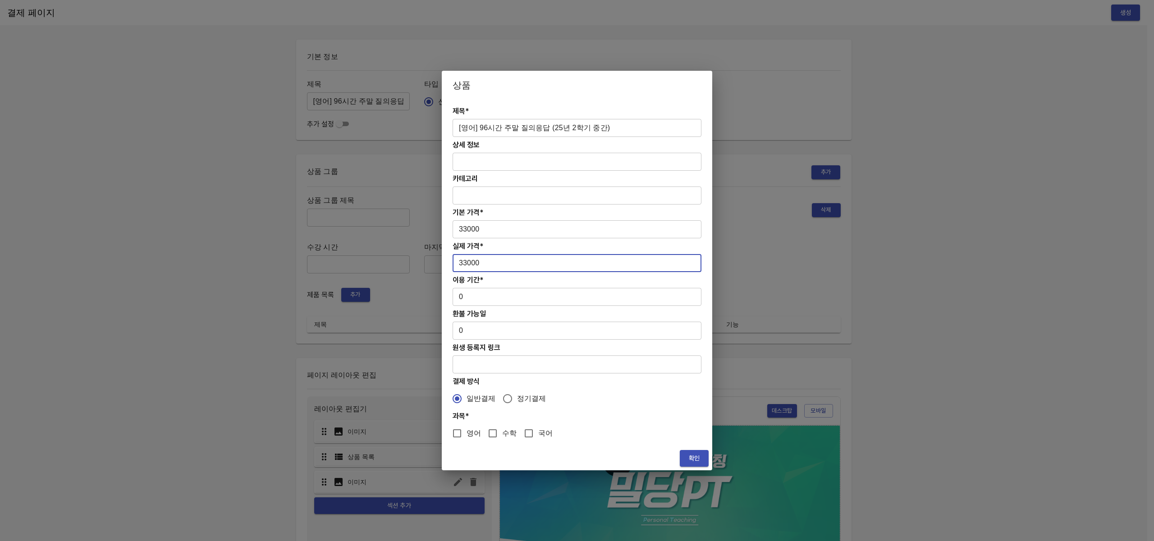
type input "33000"
type input "28"
click at [455, 431] on input "영어" at bounding box center [457, 433] width 19 height 19
checkbox input "true"
click at [495, 164] on input "text" at bounding box center [576, 162] width 249 height 18
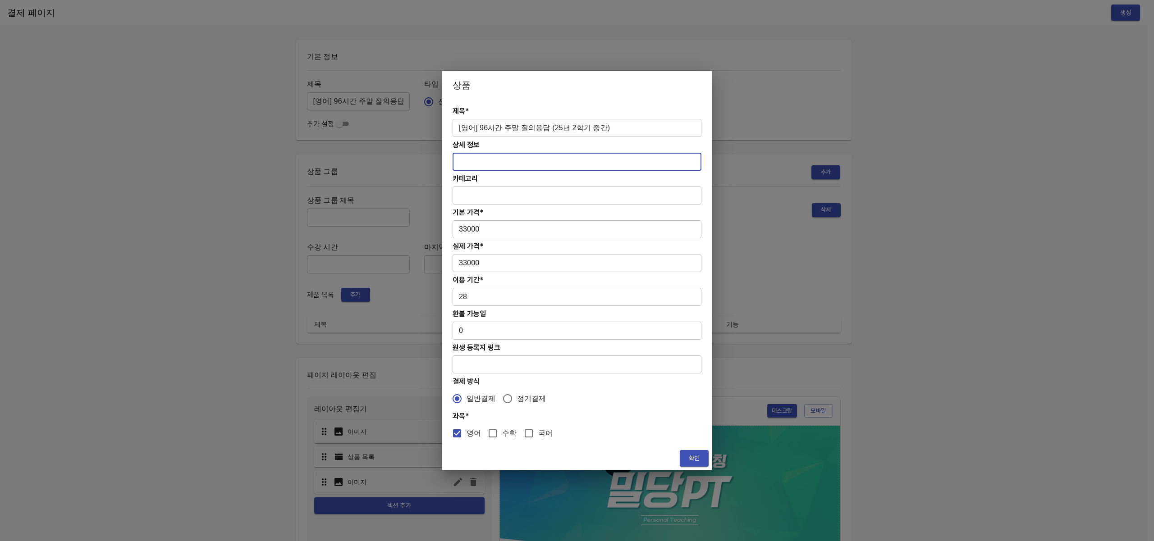
paste input "96시간 주말 질의응답"
type input "96시간 주말 질의응답"
click at [693, 456] on span "확인" at bounding box center [694, 458] width 14 height 11
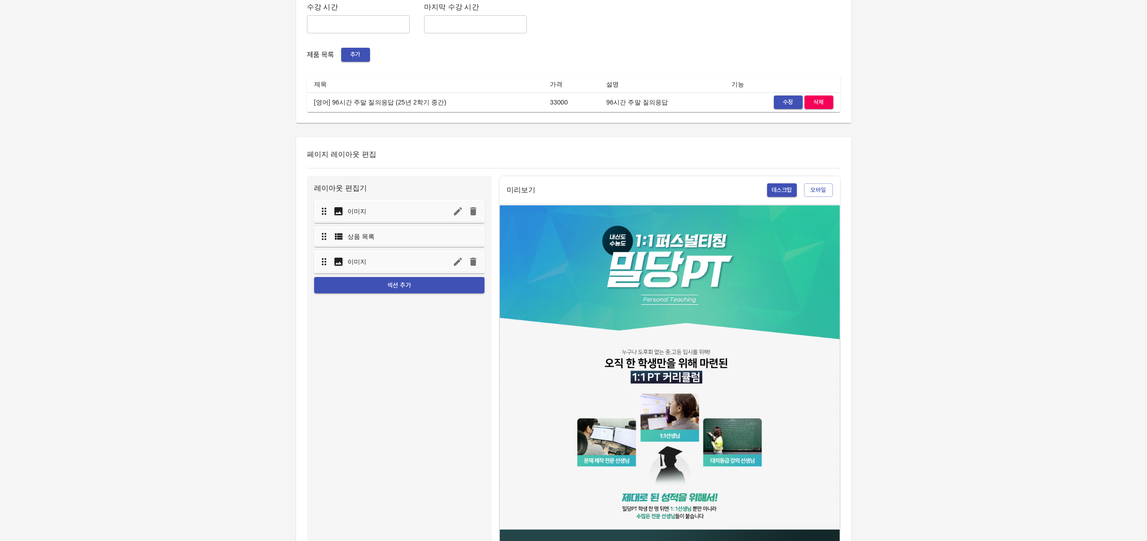
scroll to position [323, 0]
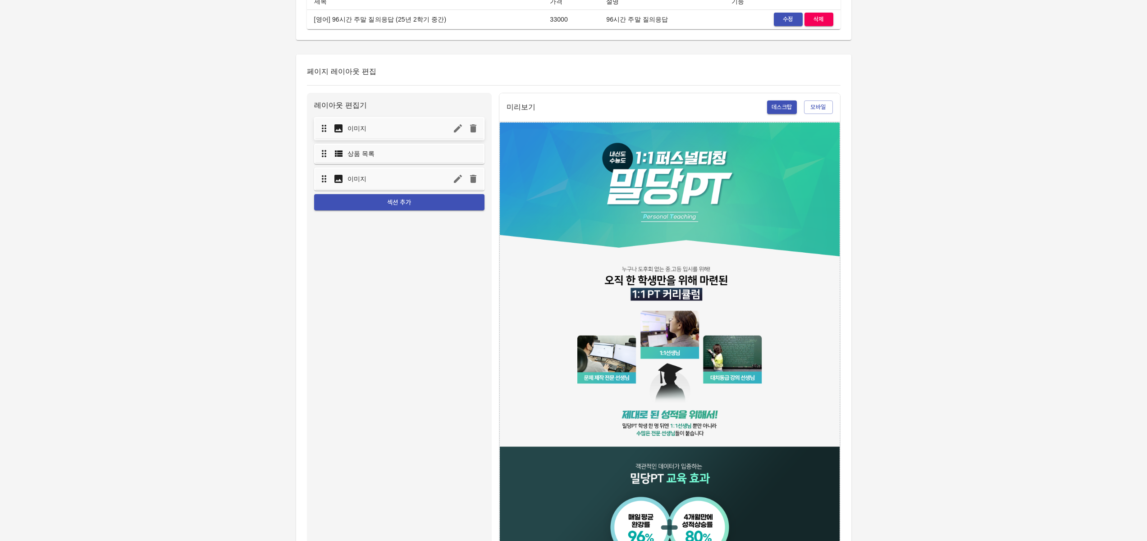
click at [460, 133] on icon "button" at bounding box center [457, 128] width 11 height 11
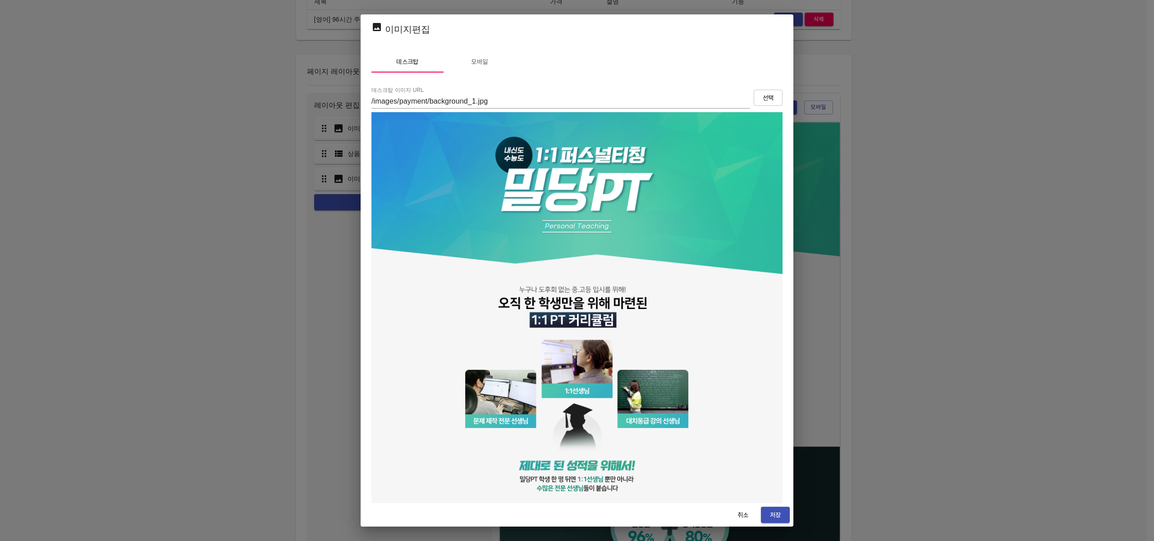
click at [761, 98] on span "선택" at bounding box center [768, 97] width 14 height 11
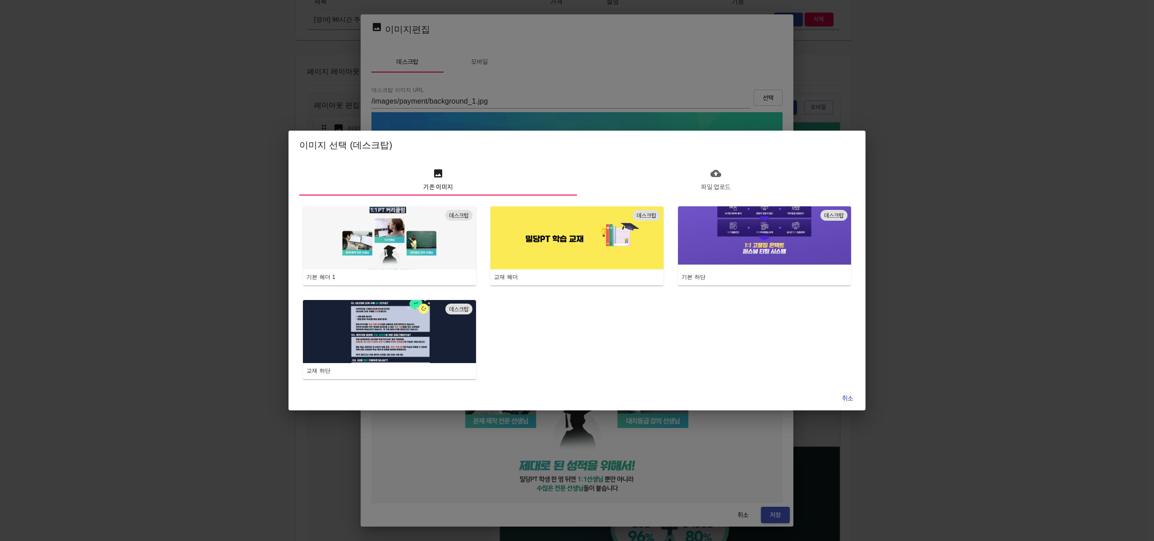
click at [706, 177] on span "파일 업로드" at bounding box center [715, 180] width 267 height 25
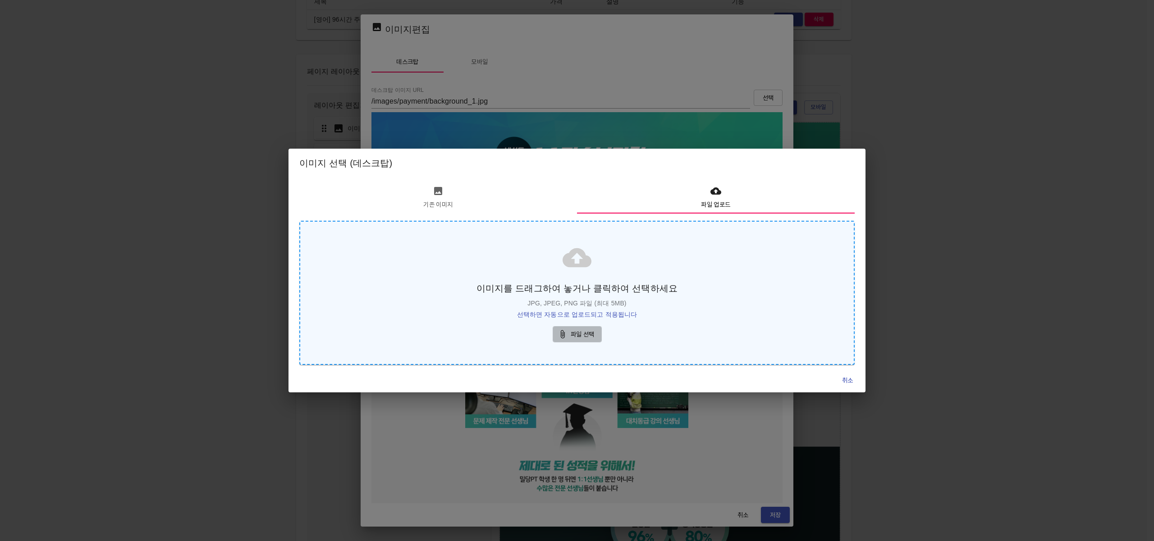
click at [593, 330] on span "파일 선택" at bounding box center [577, 334] width 35 height 11
type input "https://s3.ap-northeast-2.amazonaws.com/mildang/images/payment/8949686890638863…"
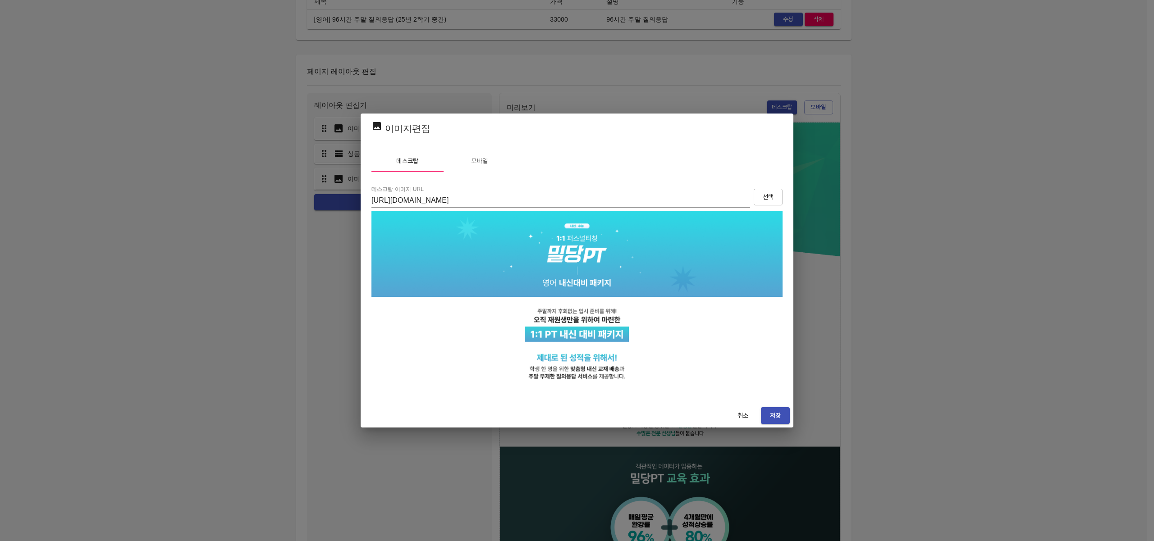
click at [479, 166] on span "모바일" at bounding box center [479, 160] width 61 height 11
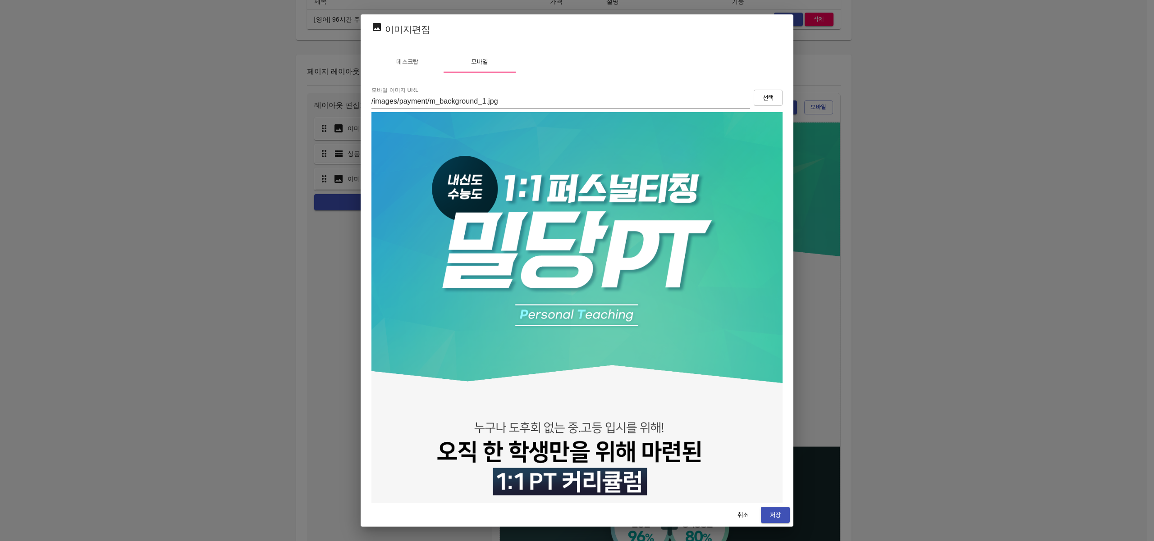
click at [766, 94] on span "선택" at bounding box center [768, 97] width 14 height 11
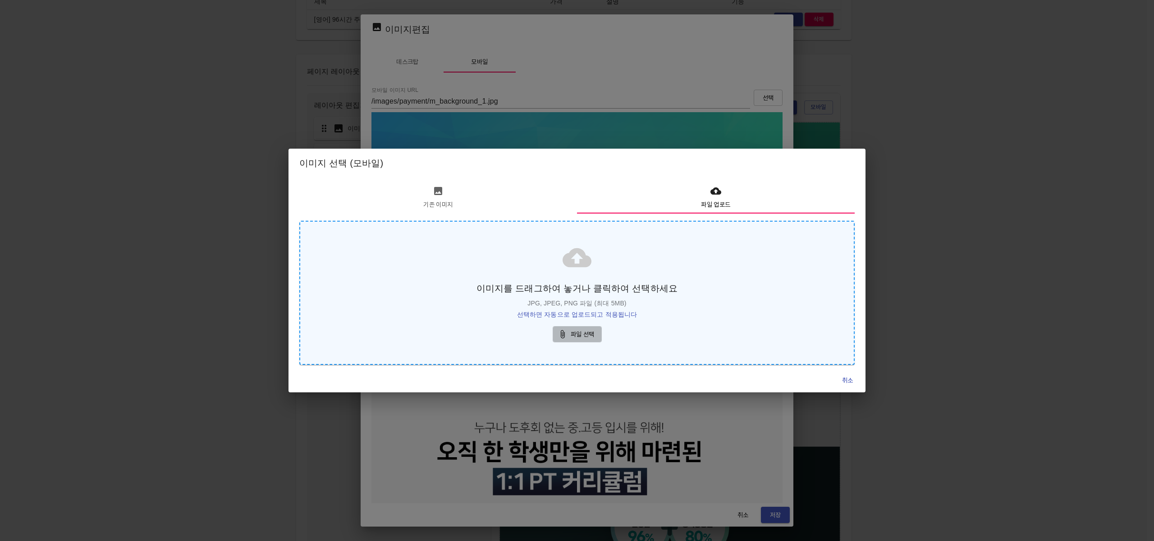
click at [585, 331] on span "파일 선택" at bounding box center [577, 334] width 35 height 11
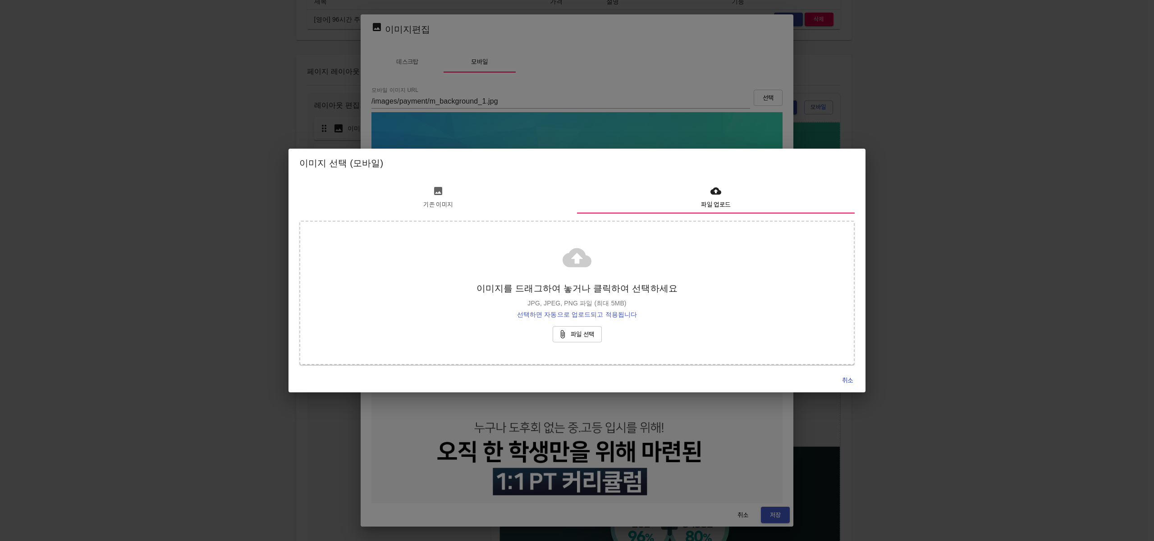
type input "https://s3.ap-northeast-2.amazonaws.com/mildang/images/payment/2994821144116236…"
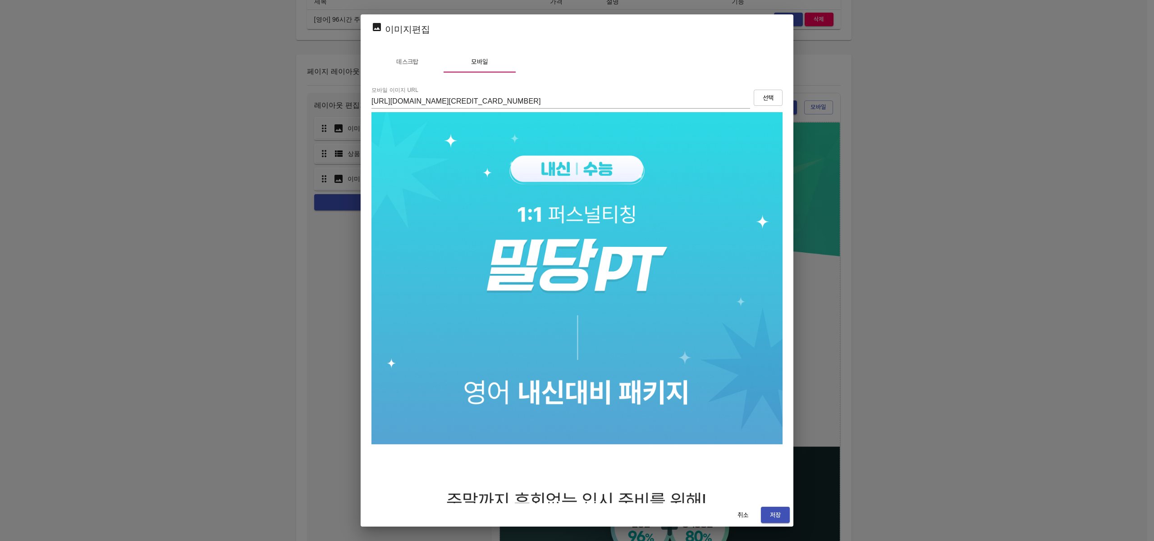
click at [778, 514] on span "저장" at bounding box center [775, 515] width 14 height 11
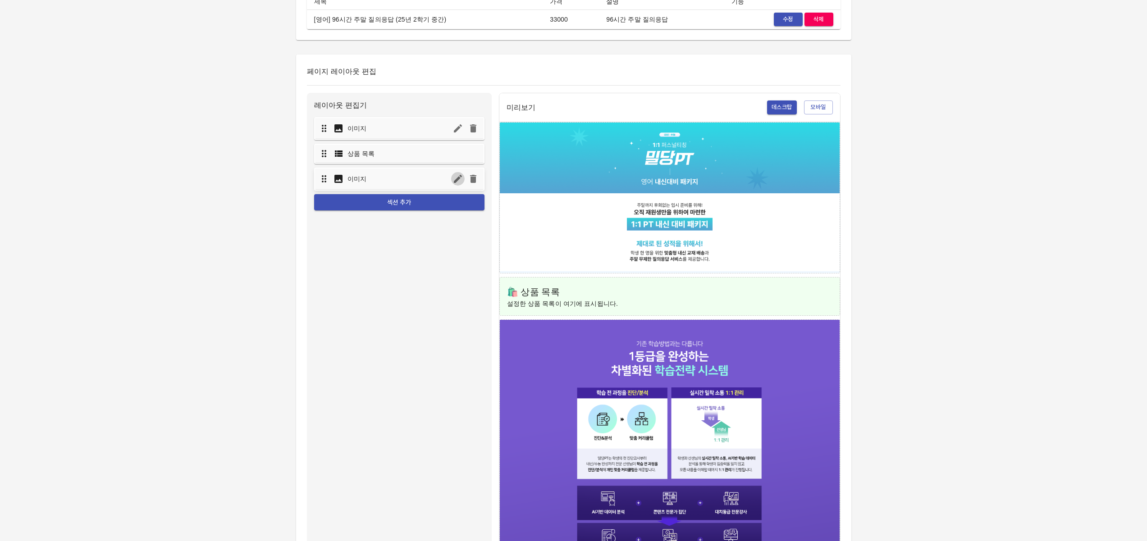
click at [460, 179] on icon "button" at bounding box center [457, 179] width 11 height 11
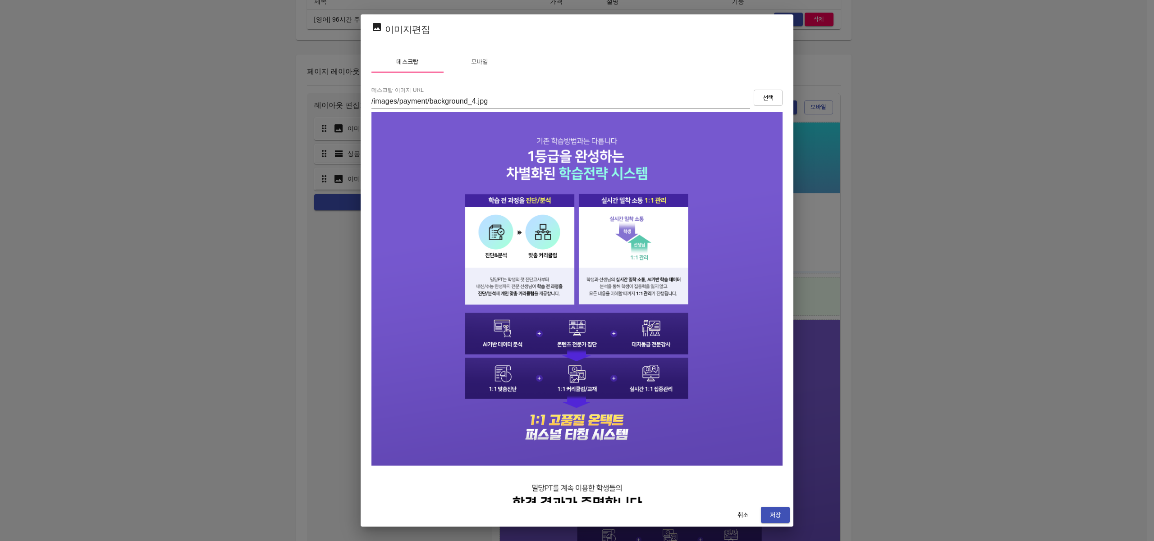
click at [765, 93] on span "선택" at bounding box center [768, 97] width 14 height 11
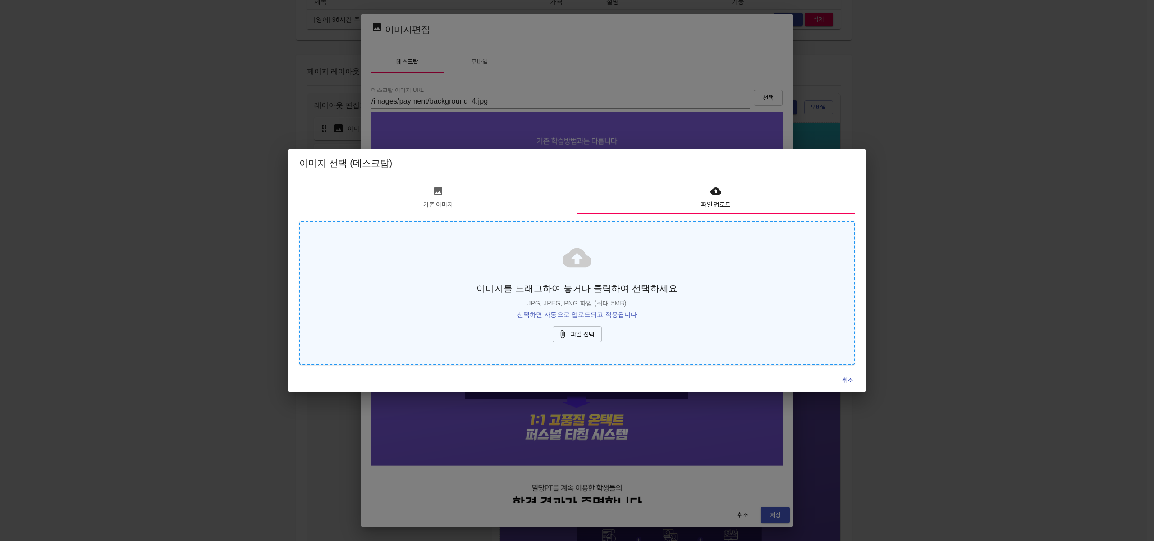
click at [577, 338] on span "파일 선택" at bounding box center [577, 334] width 35 height 11
type input "https://s3.ap-northeast-2.amazonaws.com/mildang/images/payment/5699011792787122…"
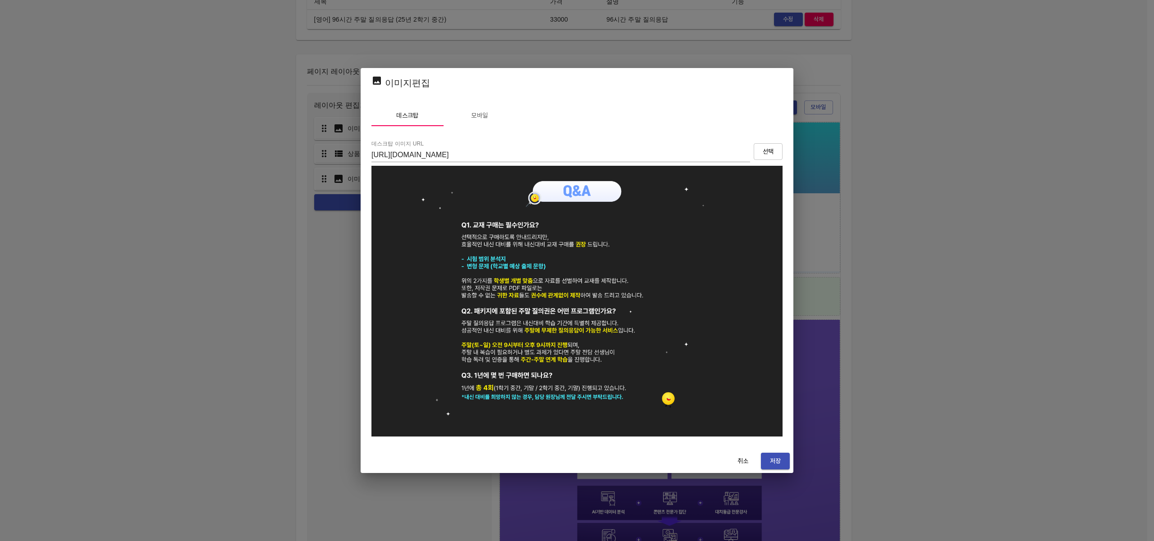
click at [478, 110] on button "모바일" at bounding box center [479, 116] width 72 height 22
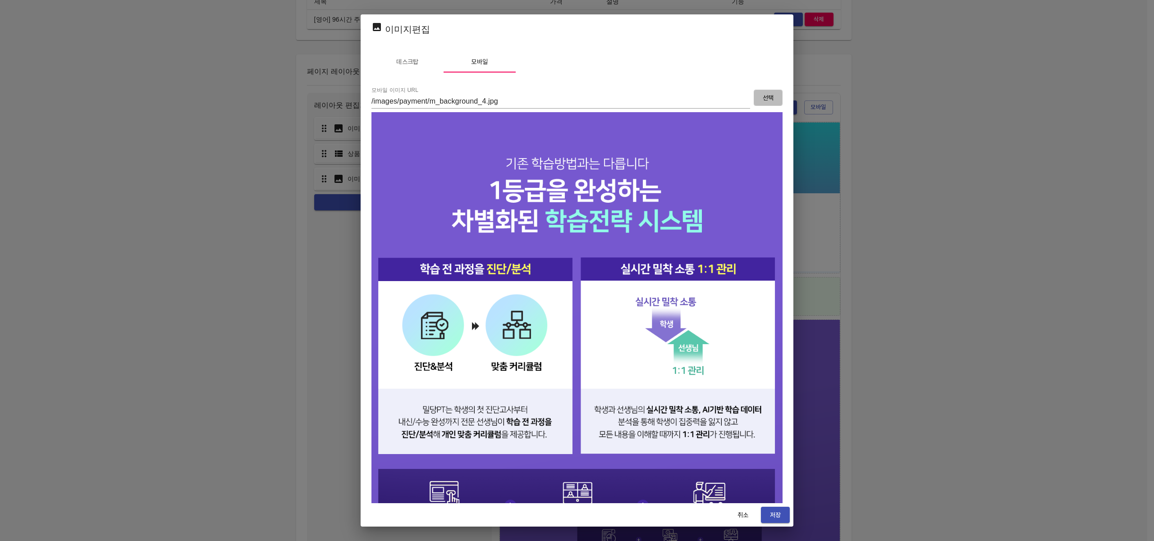
click at [754, 92] on button "선택" at bounding box center [768, 98] width 29 height 17
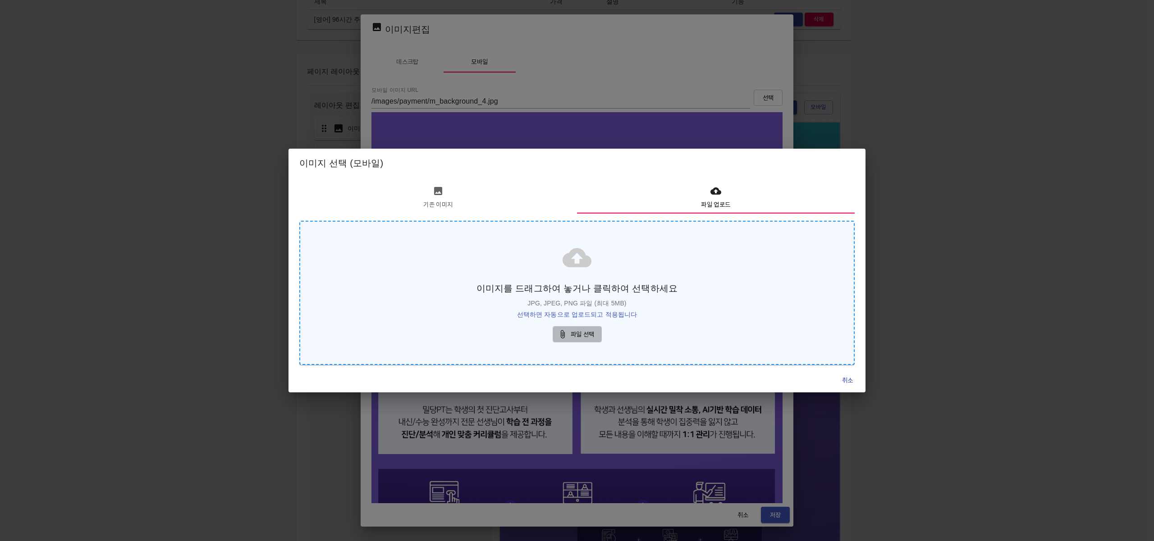
click at [581, 336] on span "파일 선택" at bounding box center [577, 334] width 35 height 11
type input "https://s3.ap-northeast-2.amazonaws.com/mildang/images/payment/4476436040774692…"
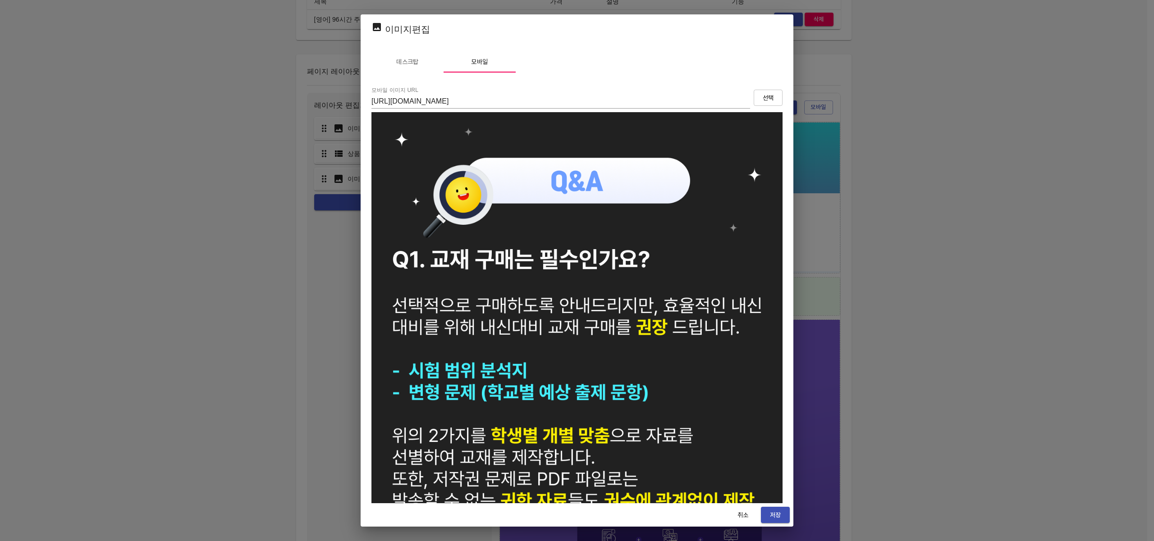
click at [772, 514] on span "저장" at bounding box center [775, 515] width 14 height 11
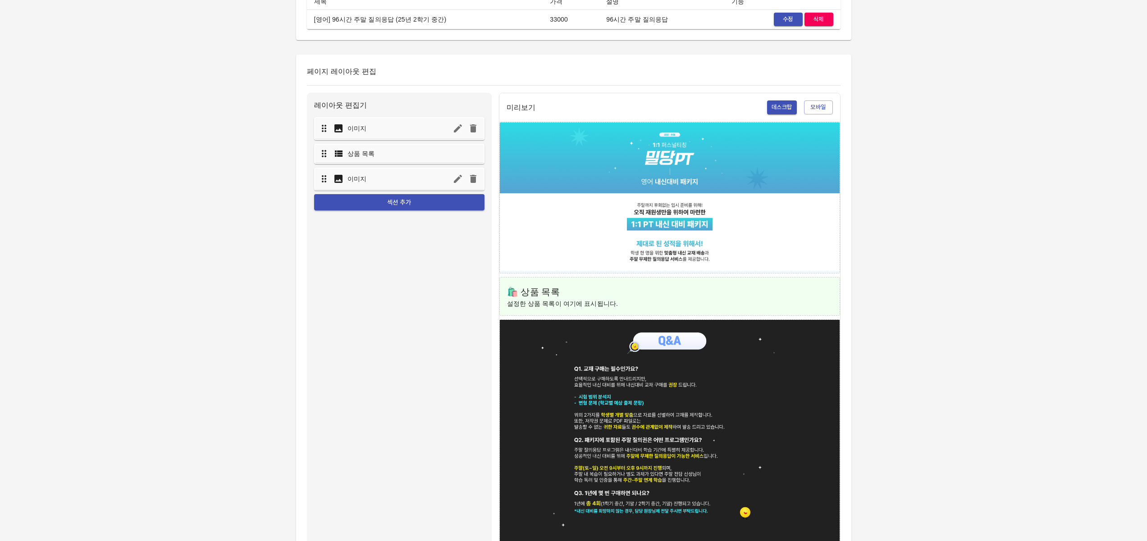
scroll to position [0, 0]
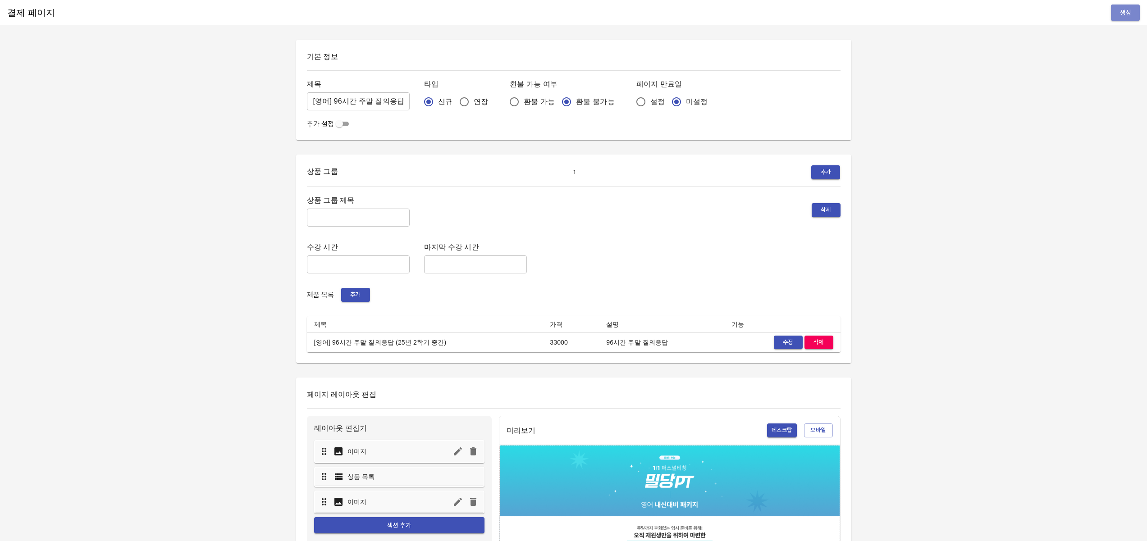
click at [1134, 9] on button "생성" at bounding box center [1125, 13] width 29 height 17
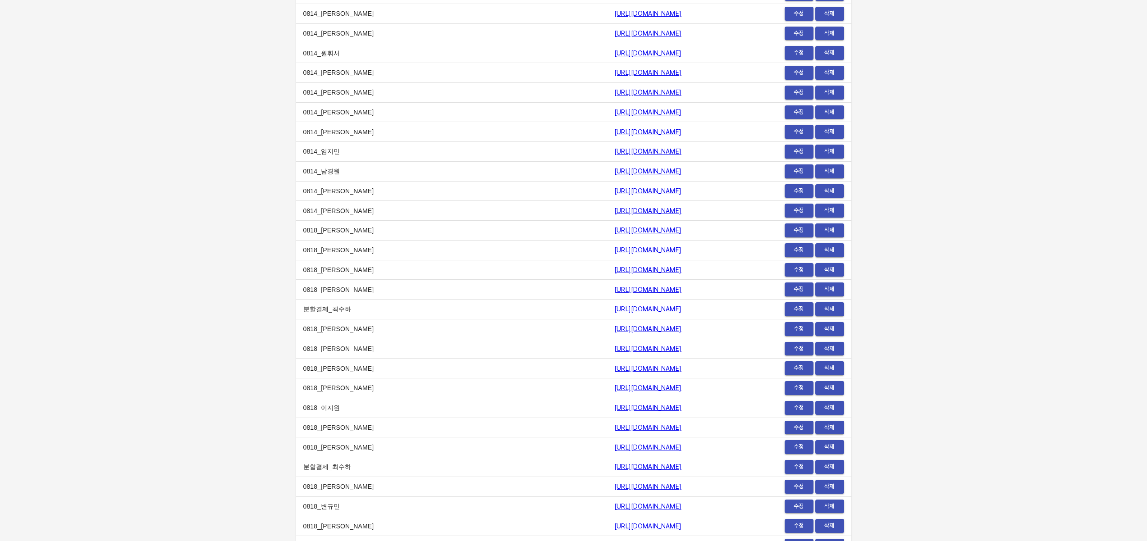
scroll to position [11089, 0]
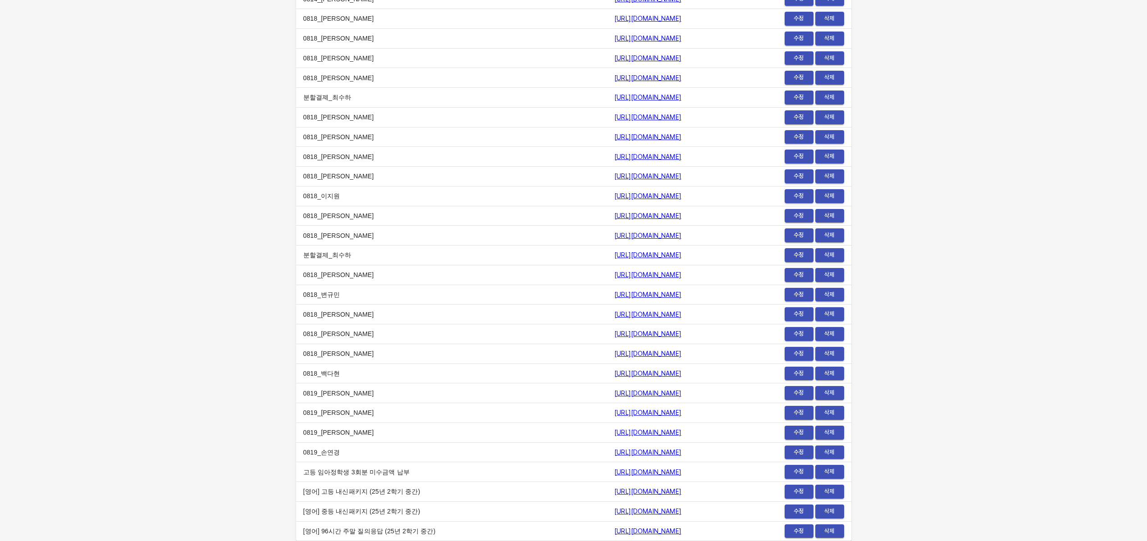
click at [630, 529] on link "[URL][DOMAIN_NAME]" at bounding box center [647, 531] width 67 height 7
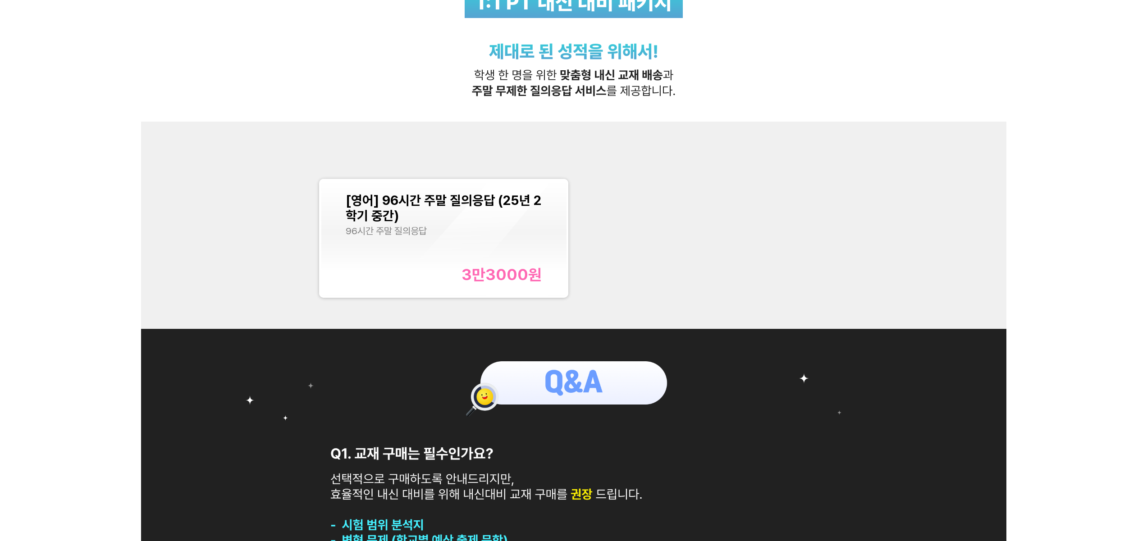
scroll to position [366, 0]
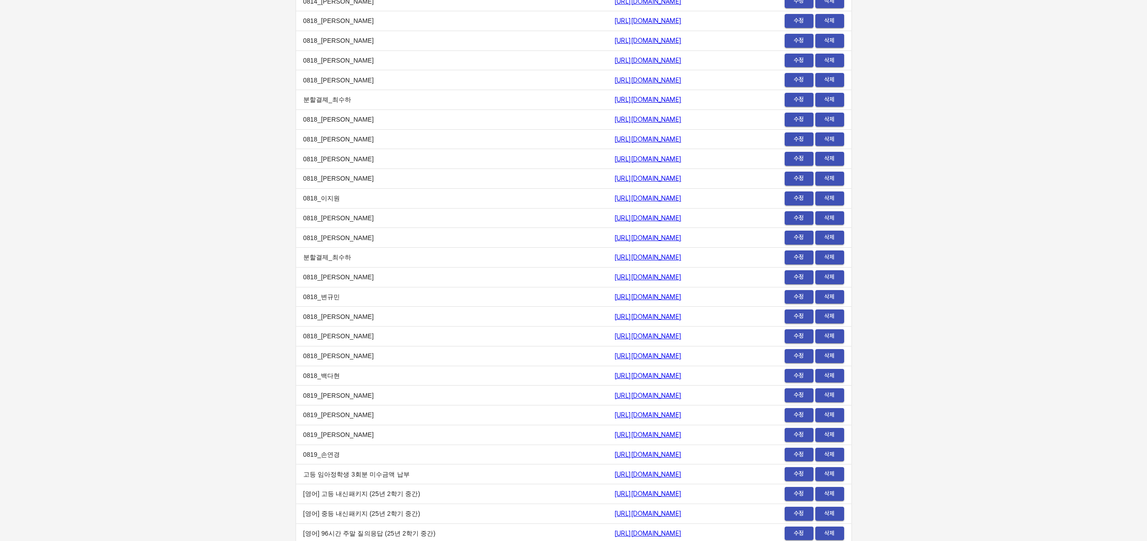
scroll to position [11089, 0]
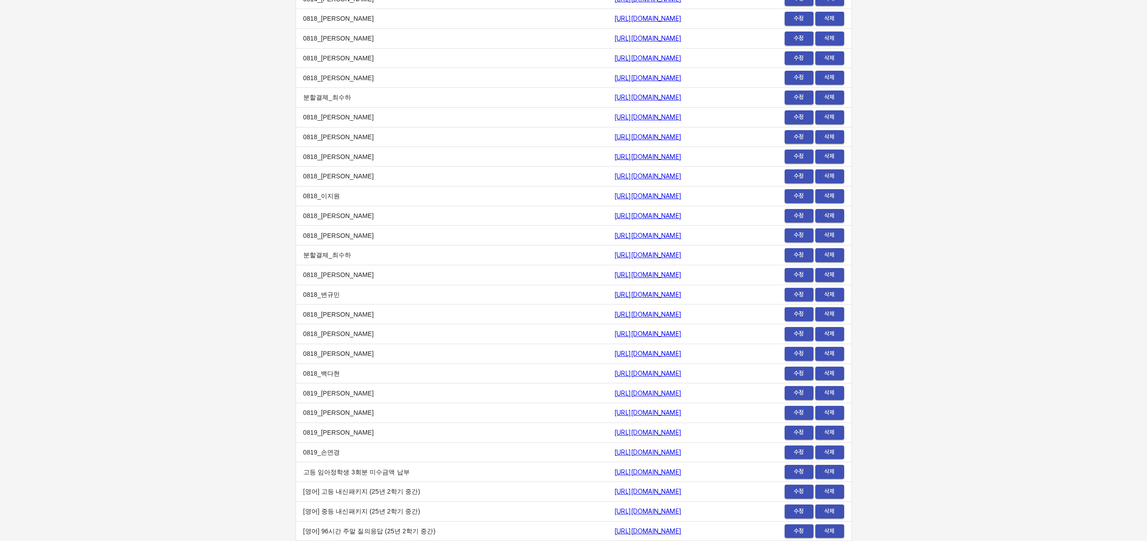
click at [699, 507] on td "https://payment.mildang.kr/oSdHYKssSCVywILdPvCL9" at bounding box center [672, 512] width 131 height 20
copy link "https://payment.mildang.kr/oSdHYKssSCVywILdPvCL9"
copy link "https://payment.mildang.kr/Ugi1YeIo68mQYl2cyj_VU"
drag, startPoint x: 680, startPoint y: 530, endPoint x: 302, endPoint y: 493, distance: 380.0
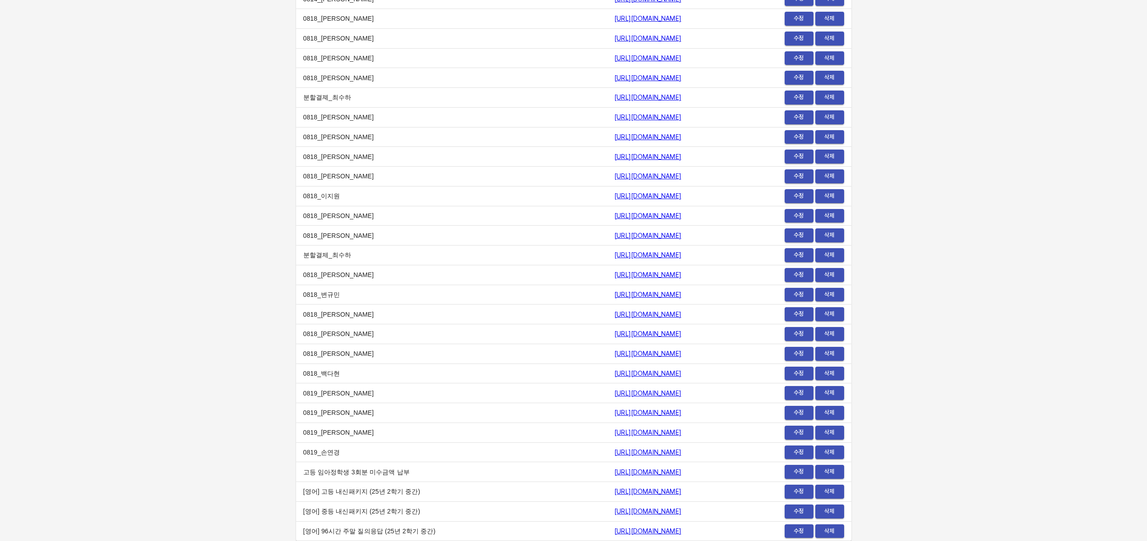
copy tbody "[영어] 고등 내신패키지 (25년 2학기 중간) https://payment.mildang.kr/LGs-ECi51bOeKBWdmq--E 수정 …"
